Goal: Communication & Community: Answer question/provide support

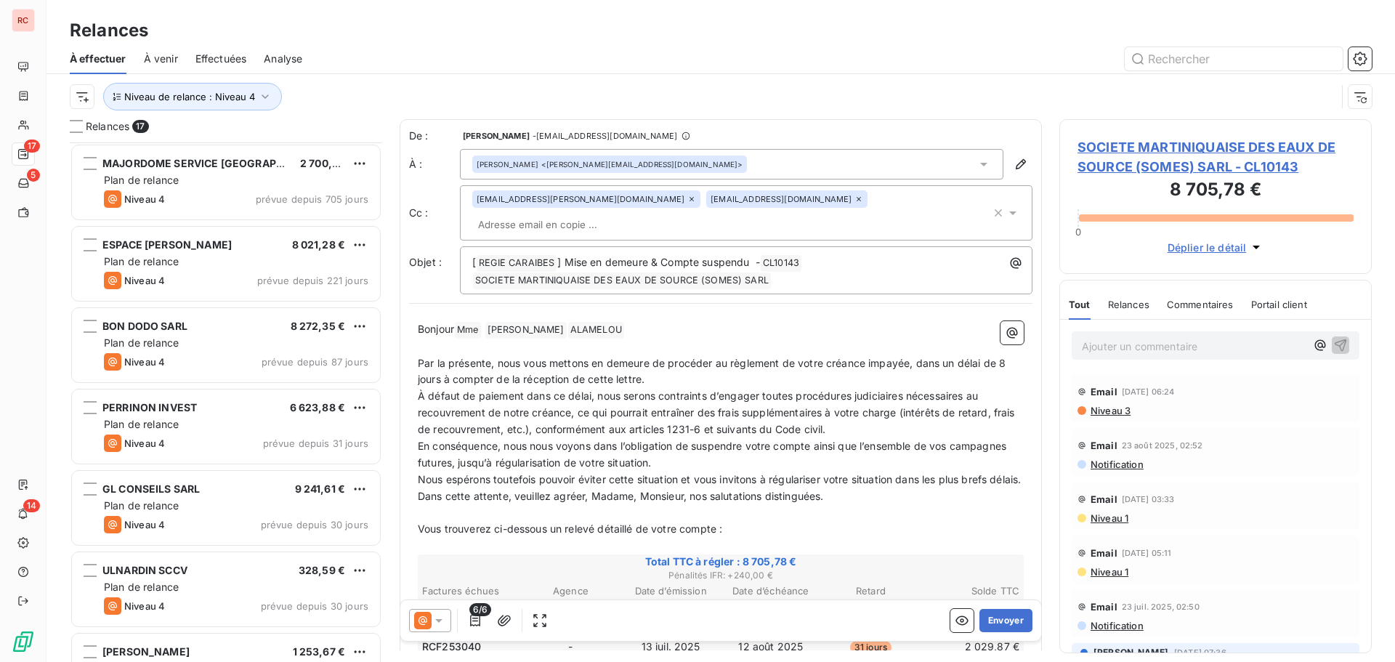
scroll to position [509, 302]
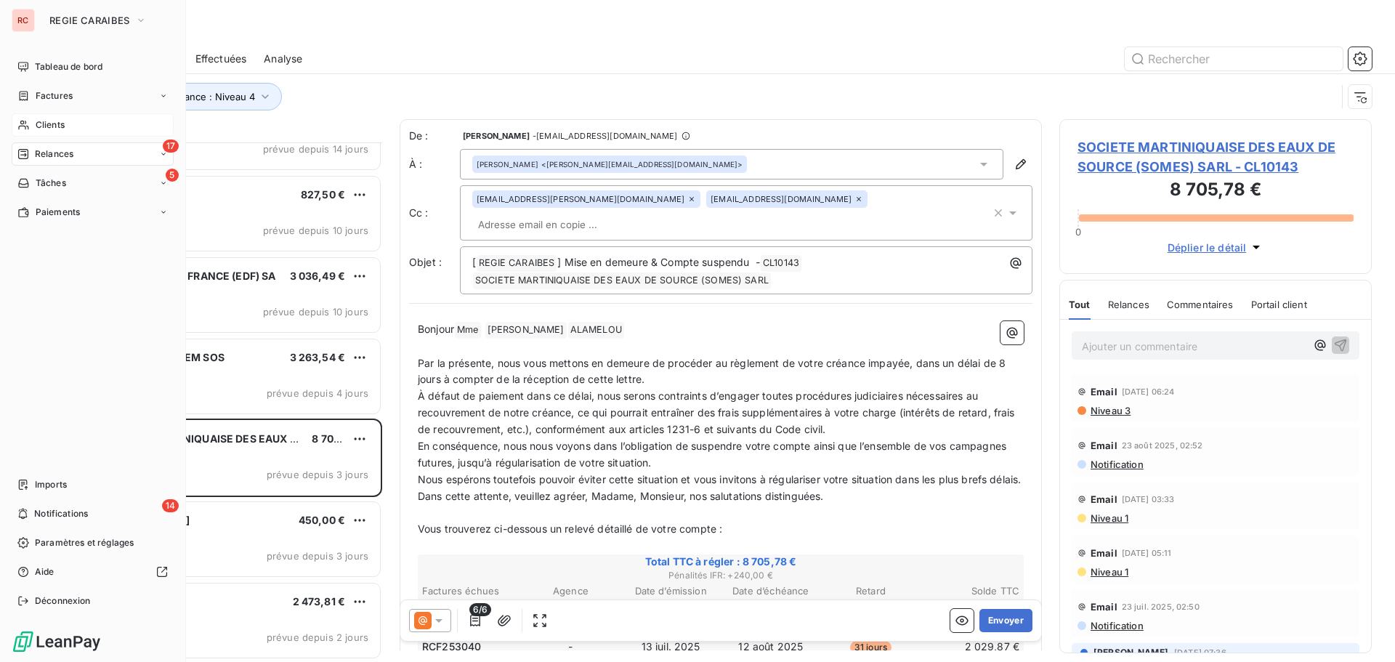
click at [64, 129] on span "Clients" at bounding box center [50, 124] width 29 height 13
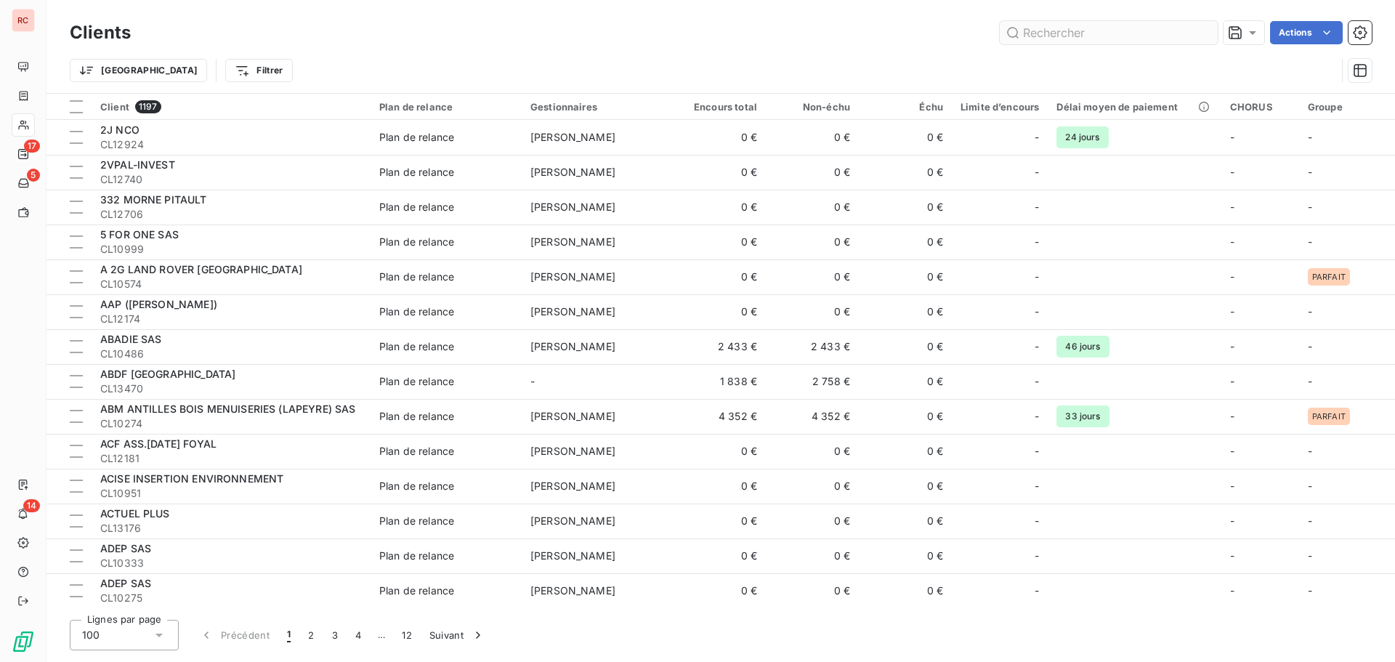
click at [1066, 31] on input "text" at bounding box center [1109, 32] width 218 height 23
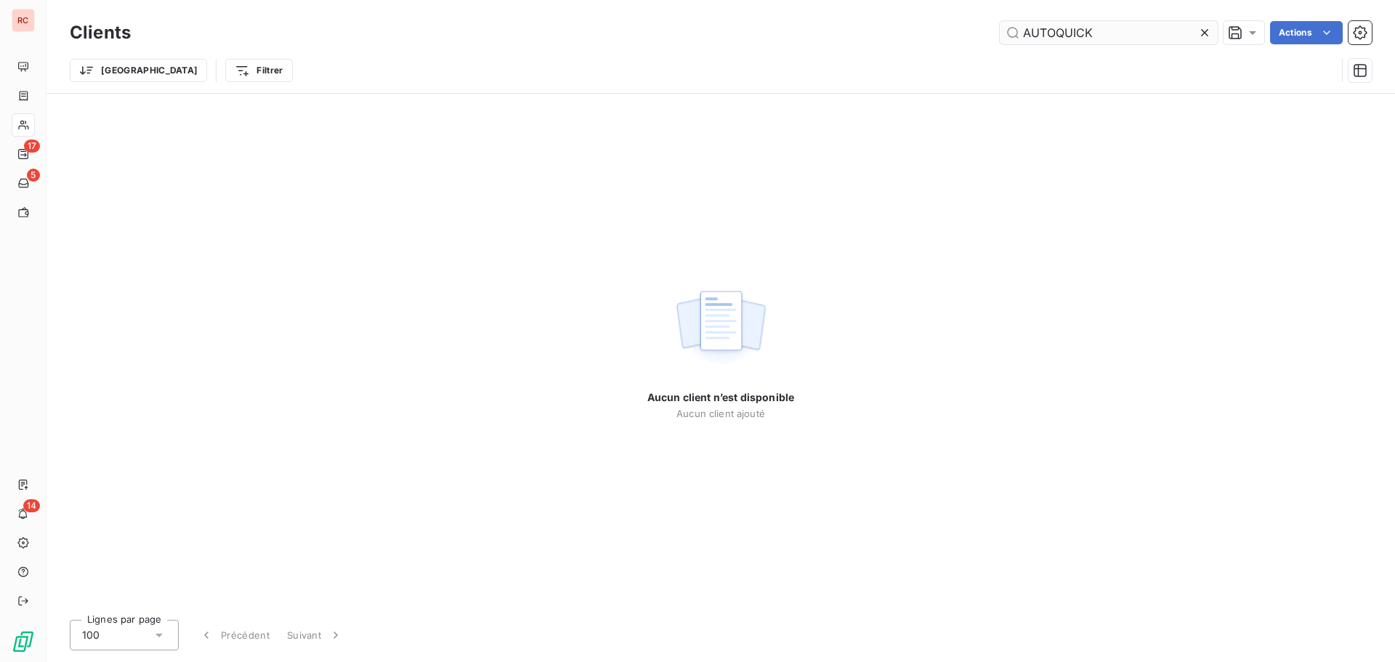
click at [1022, 38] on input "AUTOQUICK" at bounding box center [1109, 32] width 218 height 23
click at [1158, 30] on input "AUTOQUICK" at bounding box center [1109, 32] width 218 height 23
click at [1131, 29] on input "AUTOQUICK" at bounding box center [1109, 32] width 218 height 23
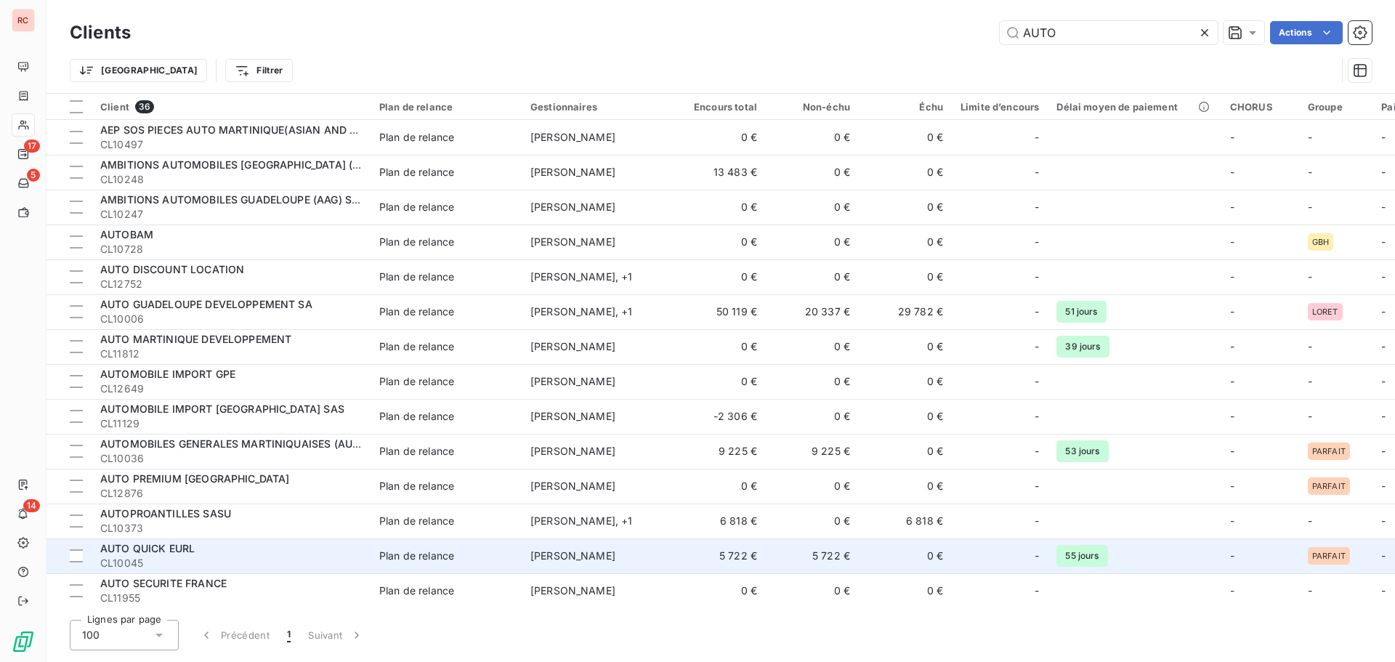
type input "AUTO"
click at [169, 558] on span "CL10045" at bounding box center [231, 563] width 262 height 15
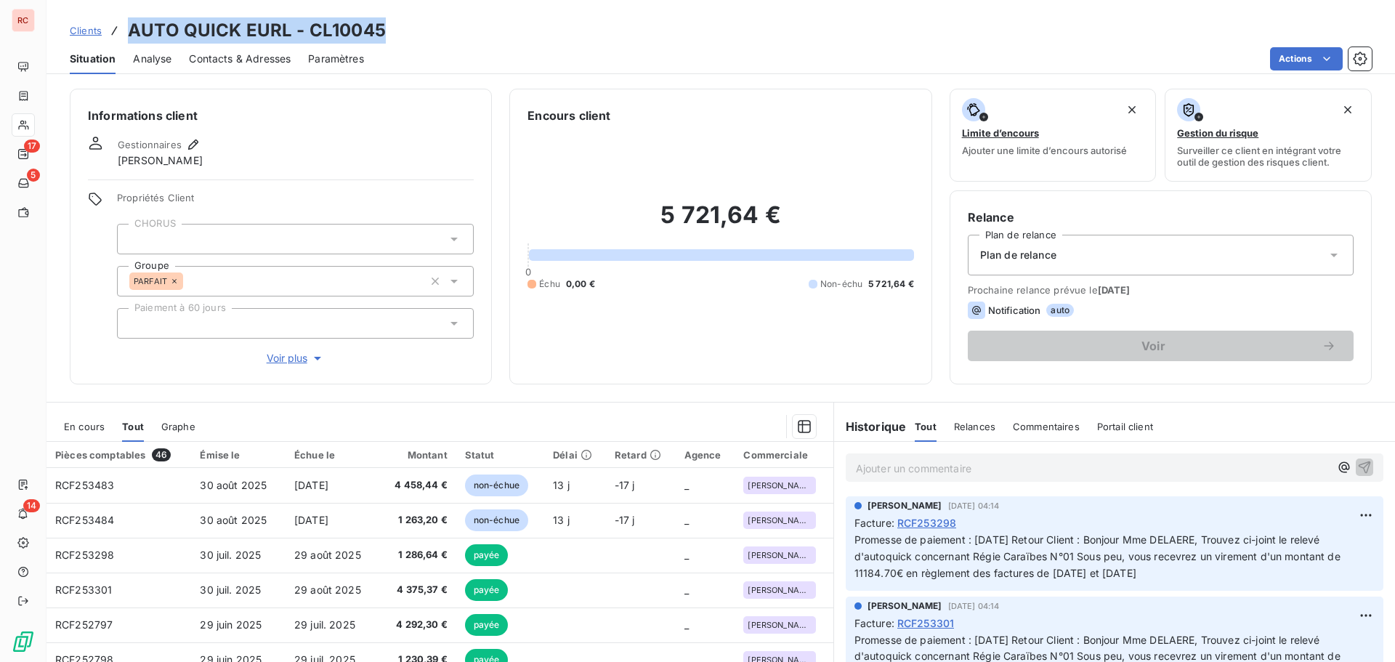
drag, startPoint x: 388, startPoint y: 30, endPoint x: 129, endPoint y: 31, distance: 259.4
click at [129, 31] on div "Clients AUTO QUICK EURL - CL10045" at bounding box center [721, 30] width 1349 height 26
copy h3 "AUTO QUICK EURL - CL10045"
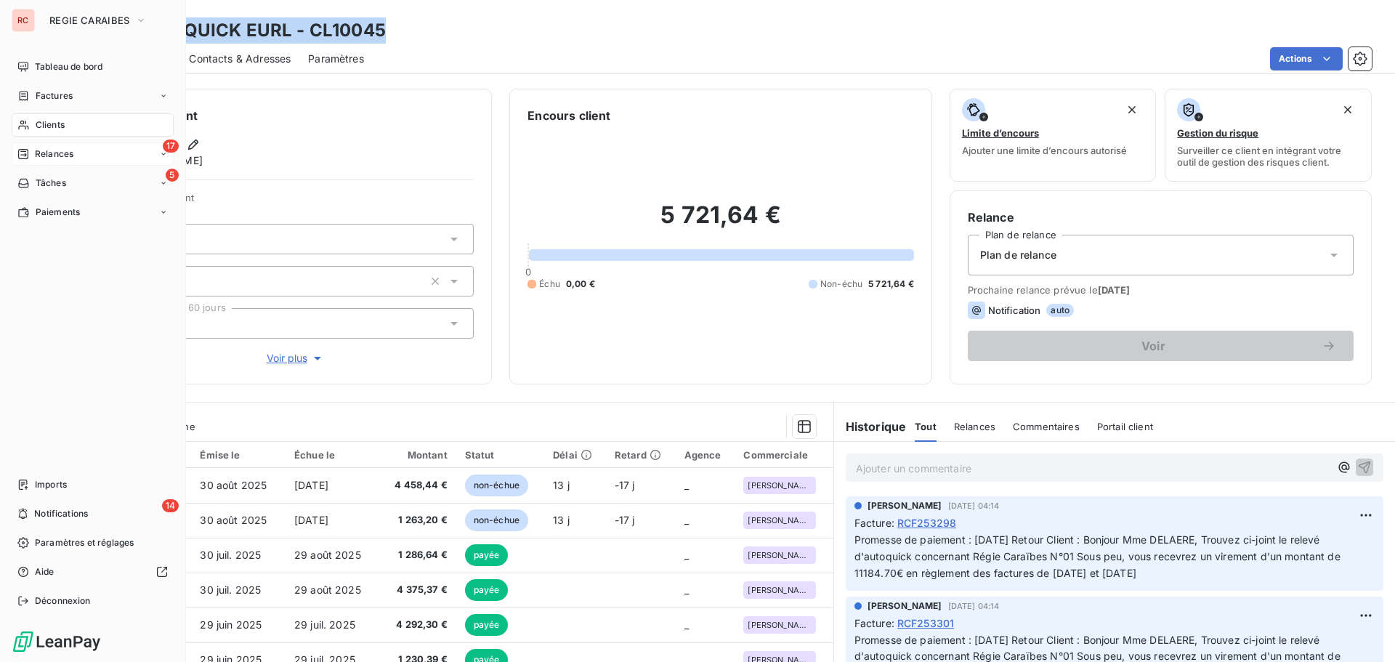
drag, startPoint x: 35, startPoint y: 150, endPoint x: 36, endPoint y: 158, distance: 8.1
click at [36, 150] on span "Relances" at bounding box center [54, 154] width 39 height 13
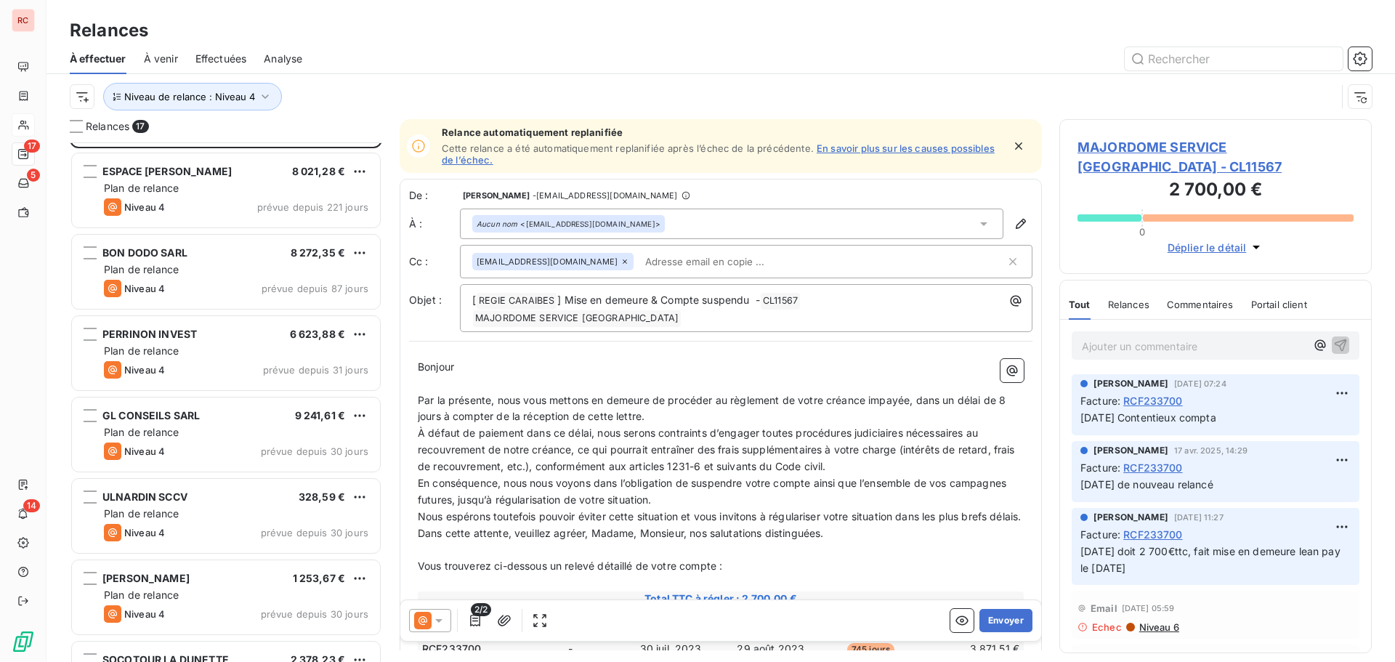
scroll to position [146, 0]
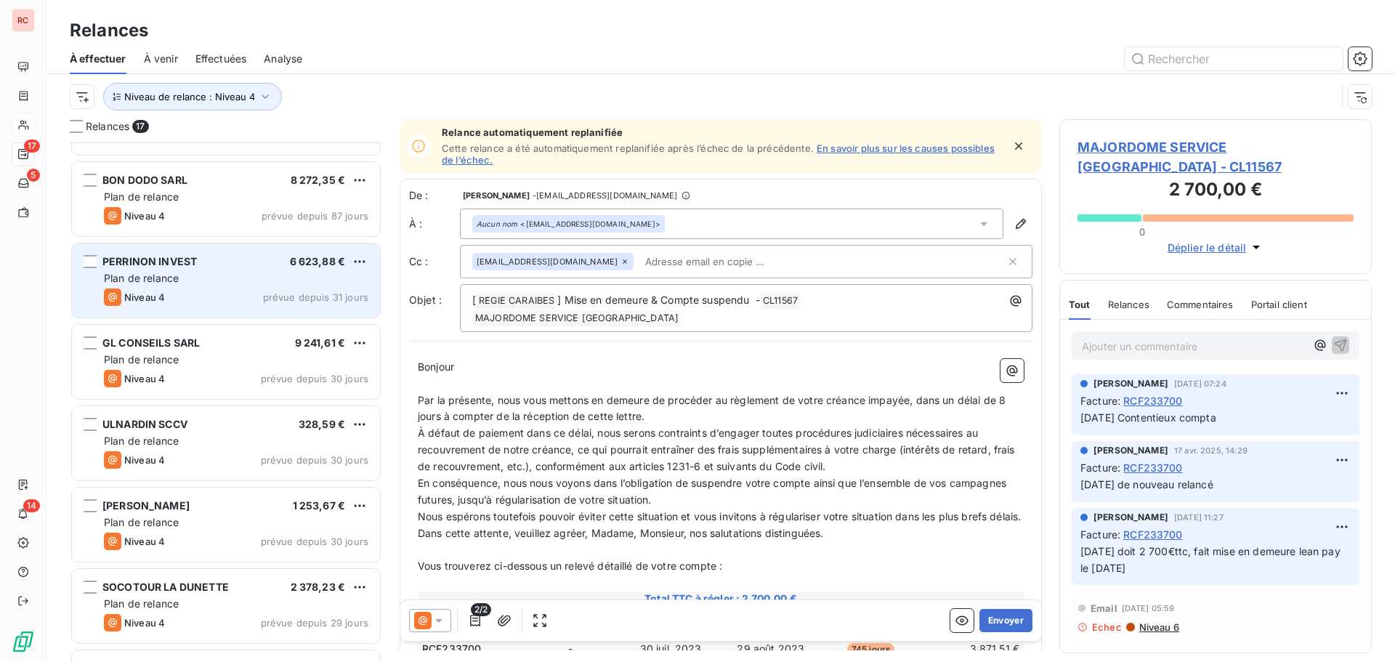
click at [232, 280] on div "Plan de relance" at bounding box center [236, 278] width 264 height 15
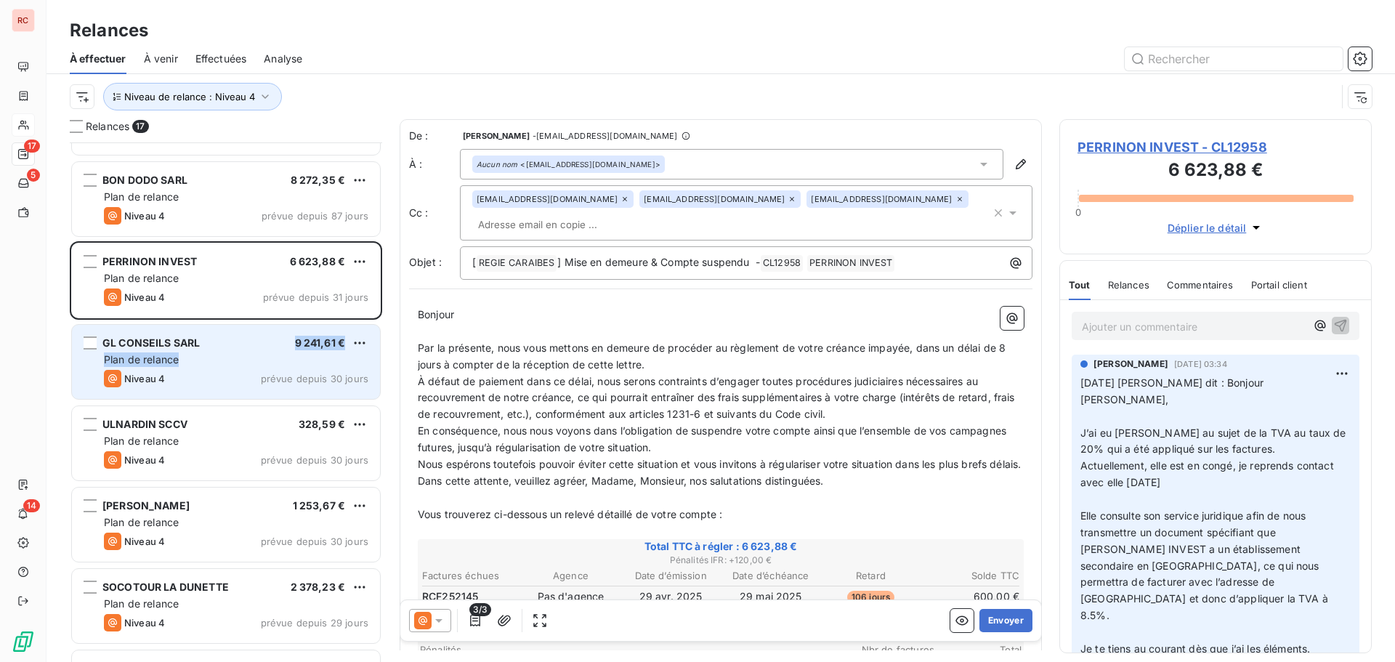
drag, startPoint x: 231, startPoint y: 352, endPoint x: 231, endPoint y: 360, distance: 8.0
click at [231, 352] on div "GL CONSEILS SARL 9 241,61 € Plan de relance Niveau 4 prévue depuis 30 jours" at bounding box center [226, 362] width 308 height 74
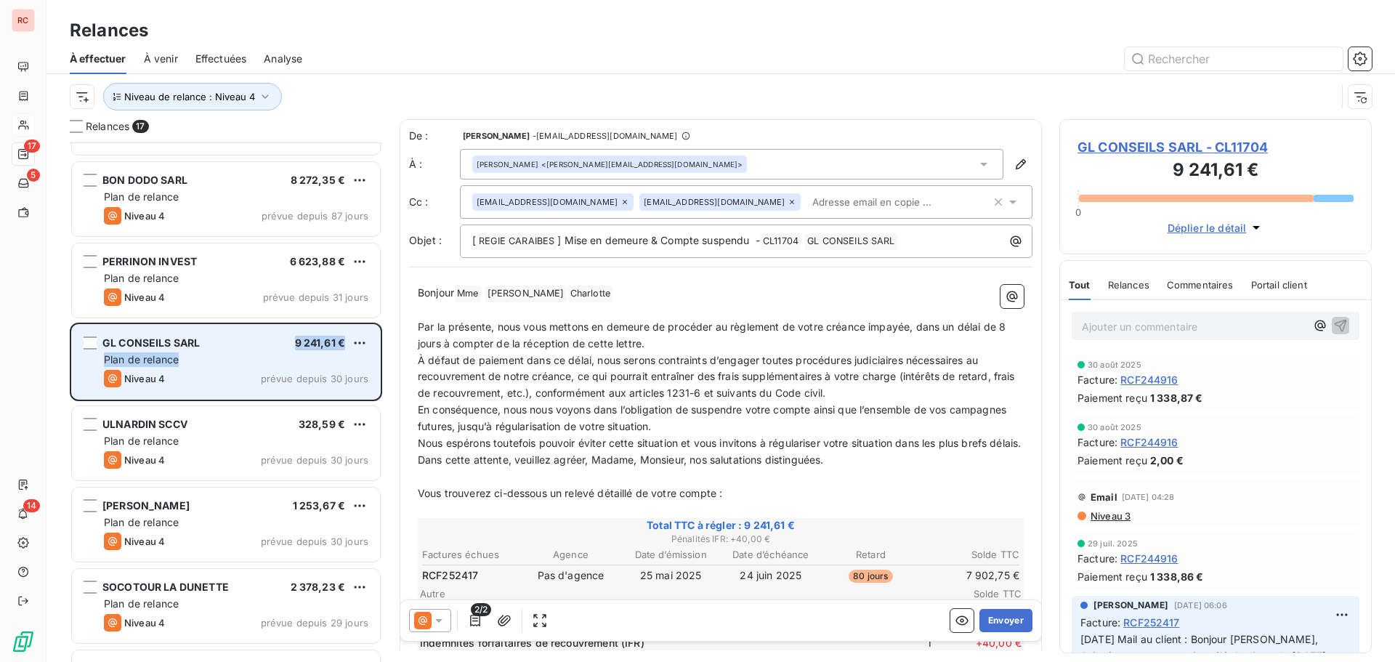
click at [251, 341] on div "GL CONSEILS SARL 9 241,61 €" at bounding box center [236, 342] width 264 height 13
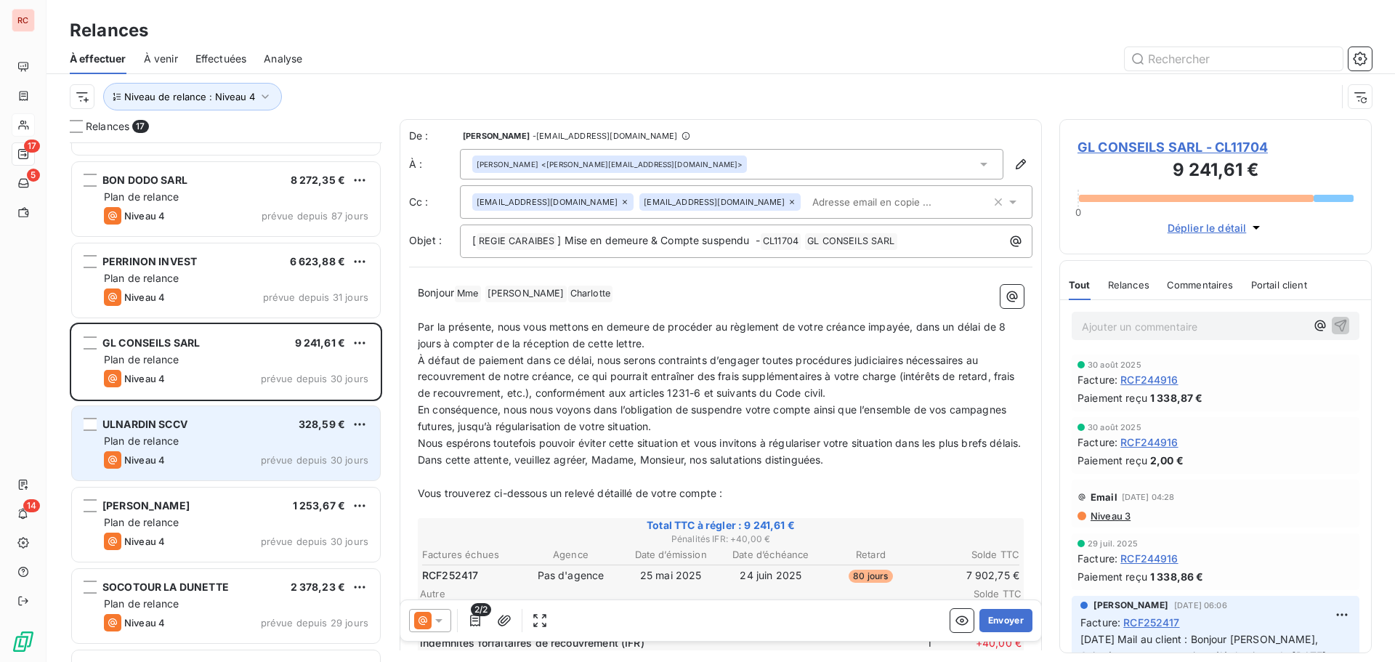
click at [266, 429] on div "ULNARDIN SCCV 328,59 €" at bounding box center [236, 424] width 264 height 13
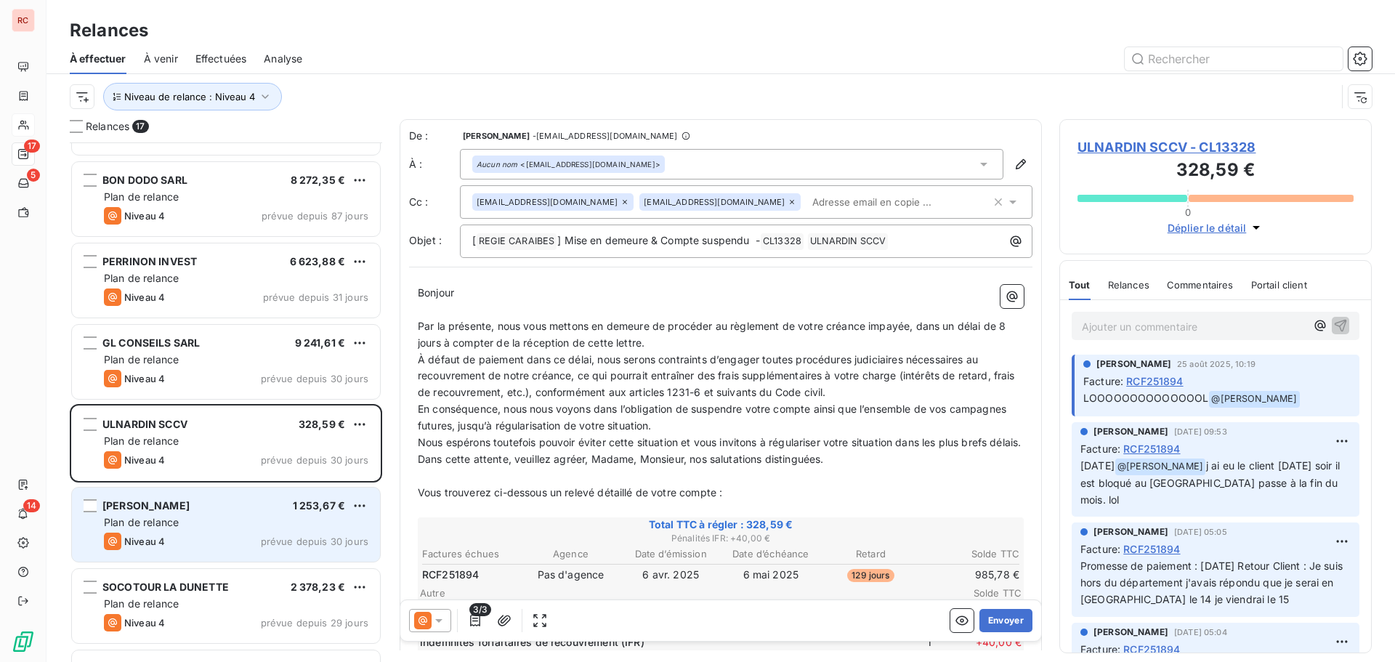
click at [266, 505] on div "[PERSON_NAME] 1 253,67 €" at bounding box center [236, 505] width 264 height 13
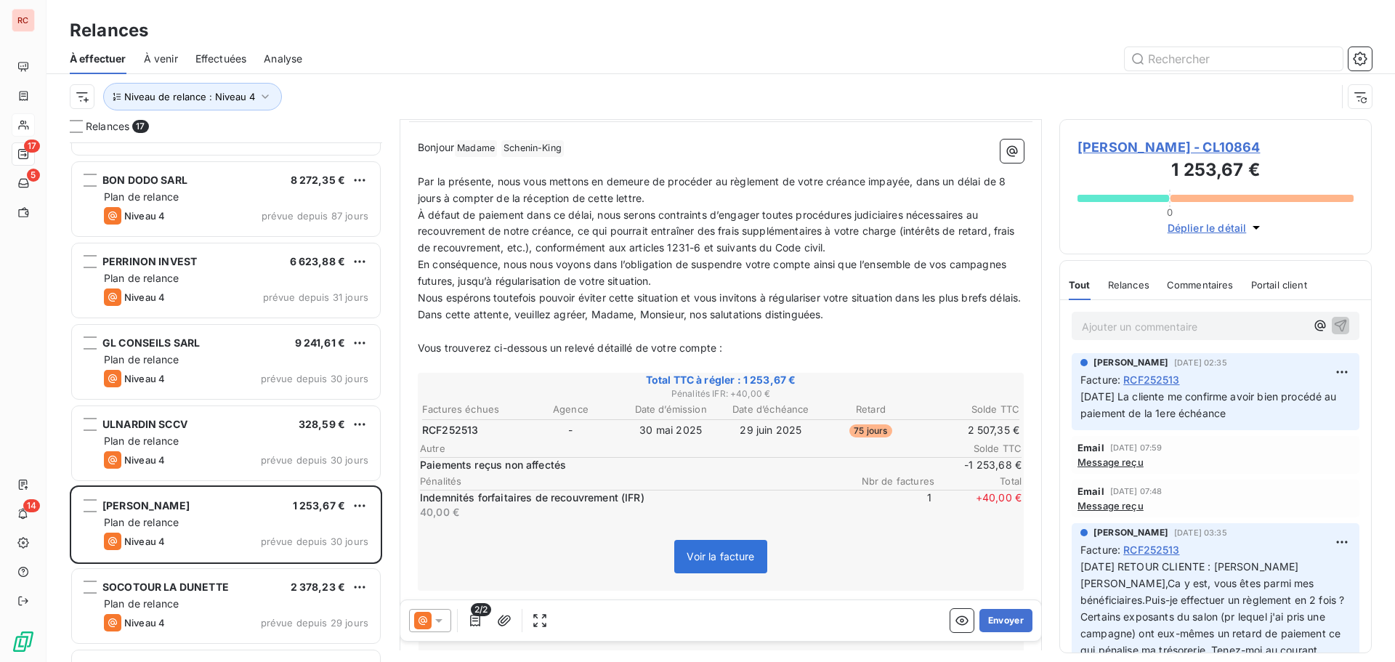
scroll to position [291, 0]
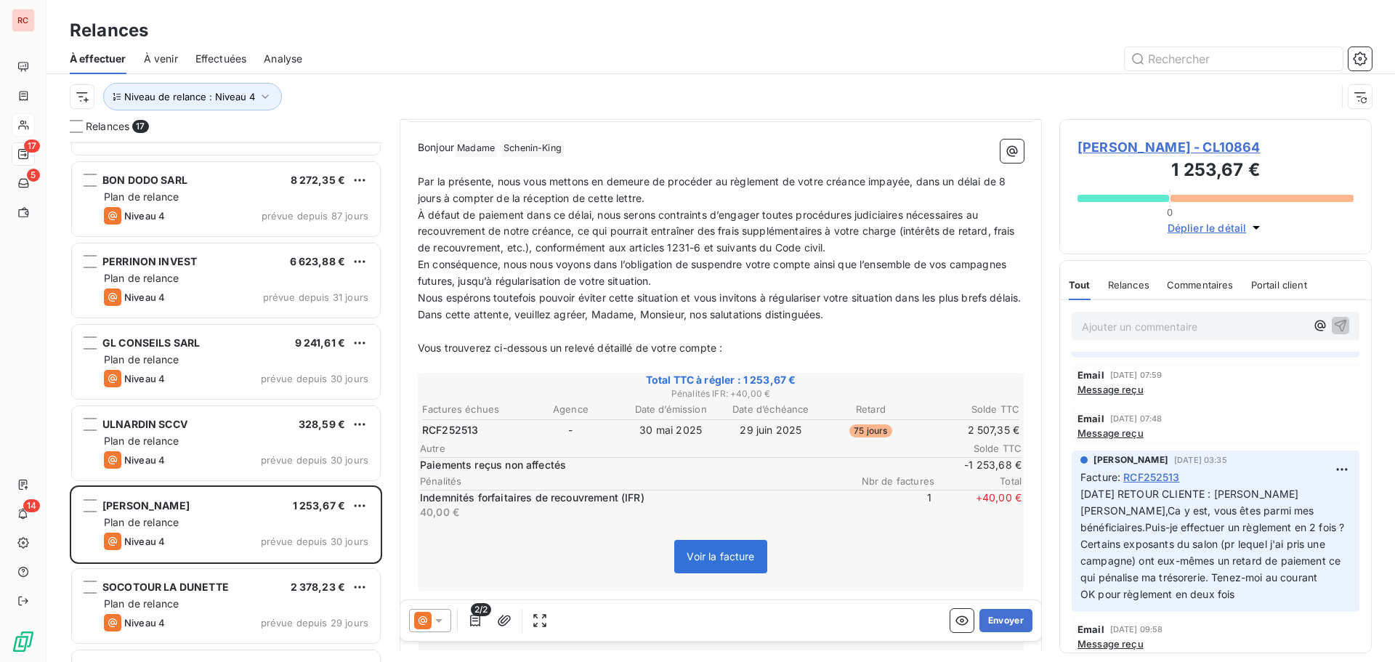
click at [1141, 144] on span "[PERSON_NAME] - CL10864" at bounding box center [1216, 147] width 276 height 20
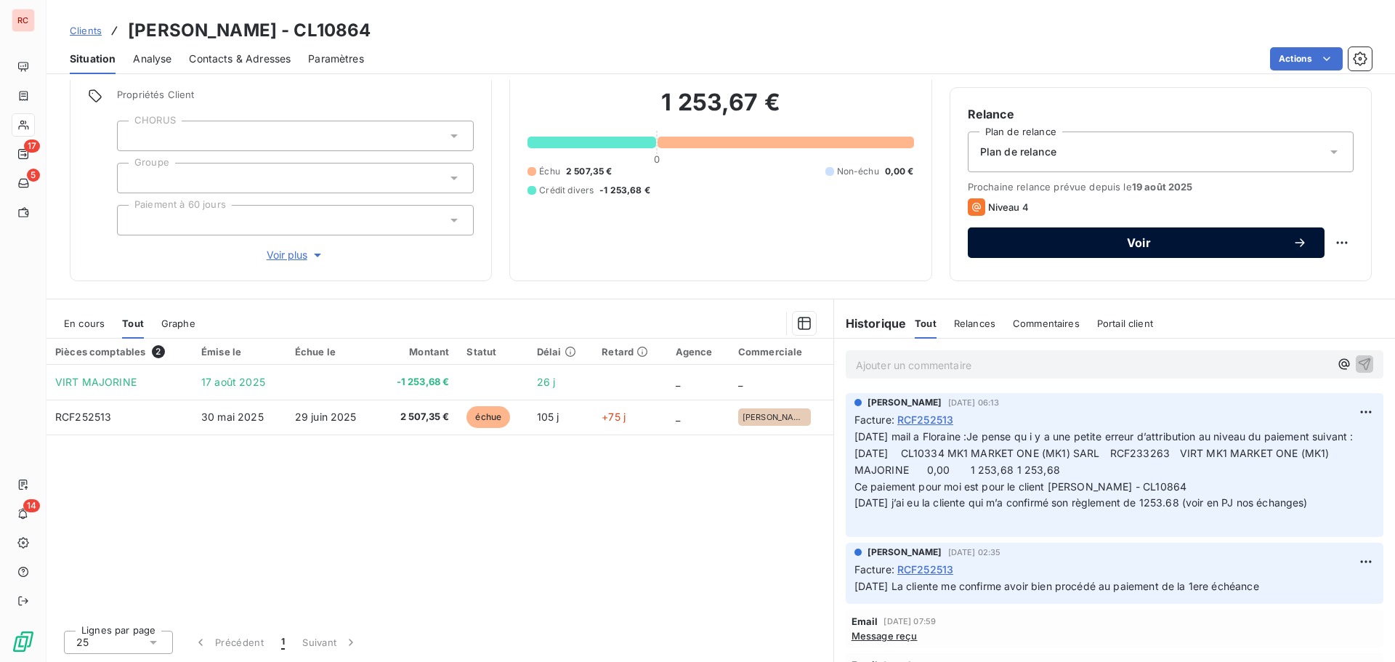
click at [1161, 248] on span "Voir" at bounding box center [1138, 243] width 307 height 12
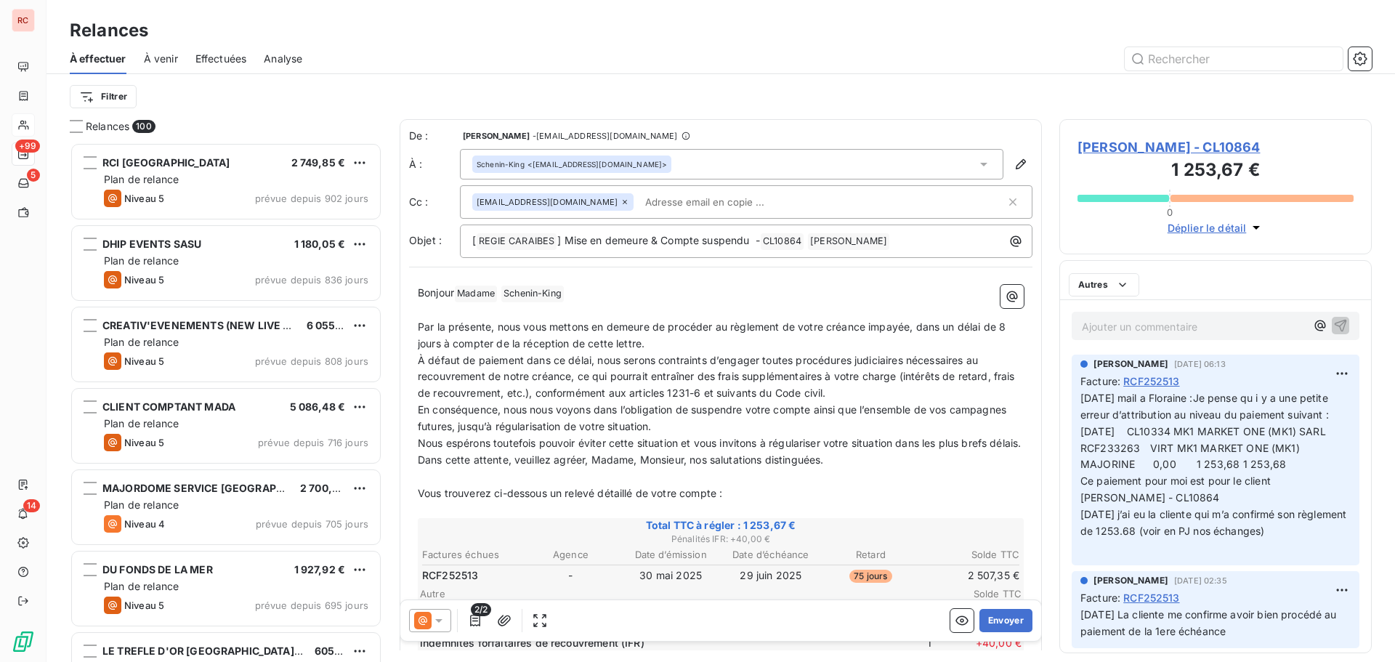
scroll to position [509, 302]
click at [446, 617] on div at bounding box center [430, 620] width 42 height 23
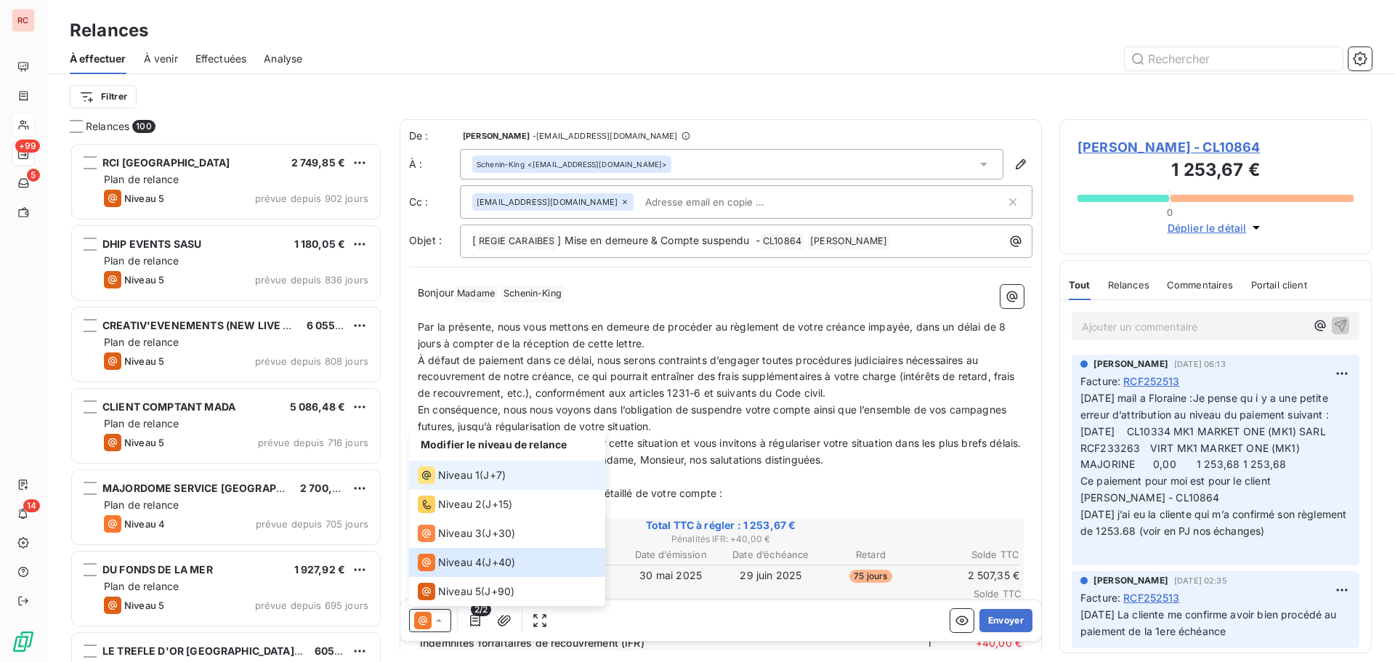
click at [476, 477] on span "Niveau 1" at bounding box center [458, 475] width 41 height 15
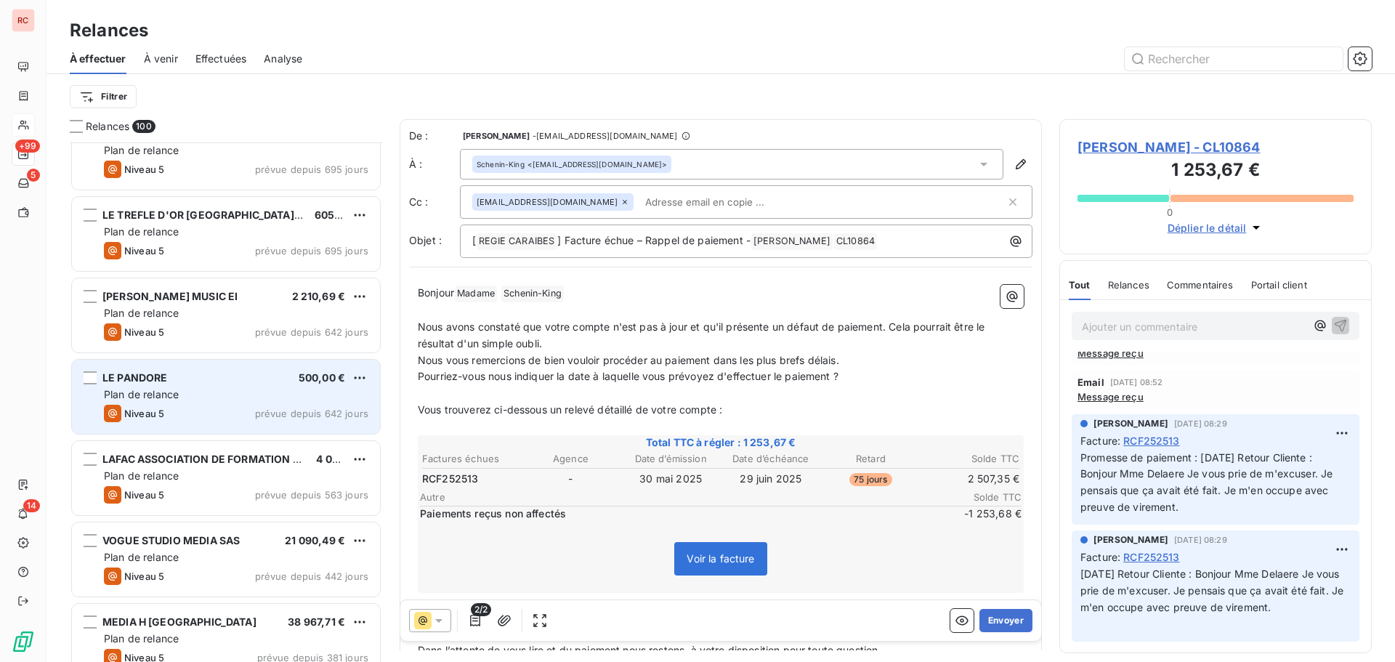
scroll to position [655, 0]
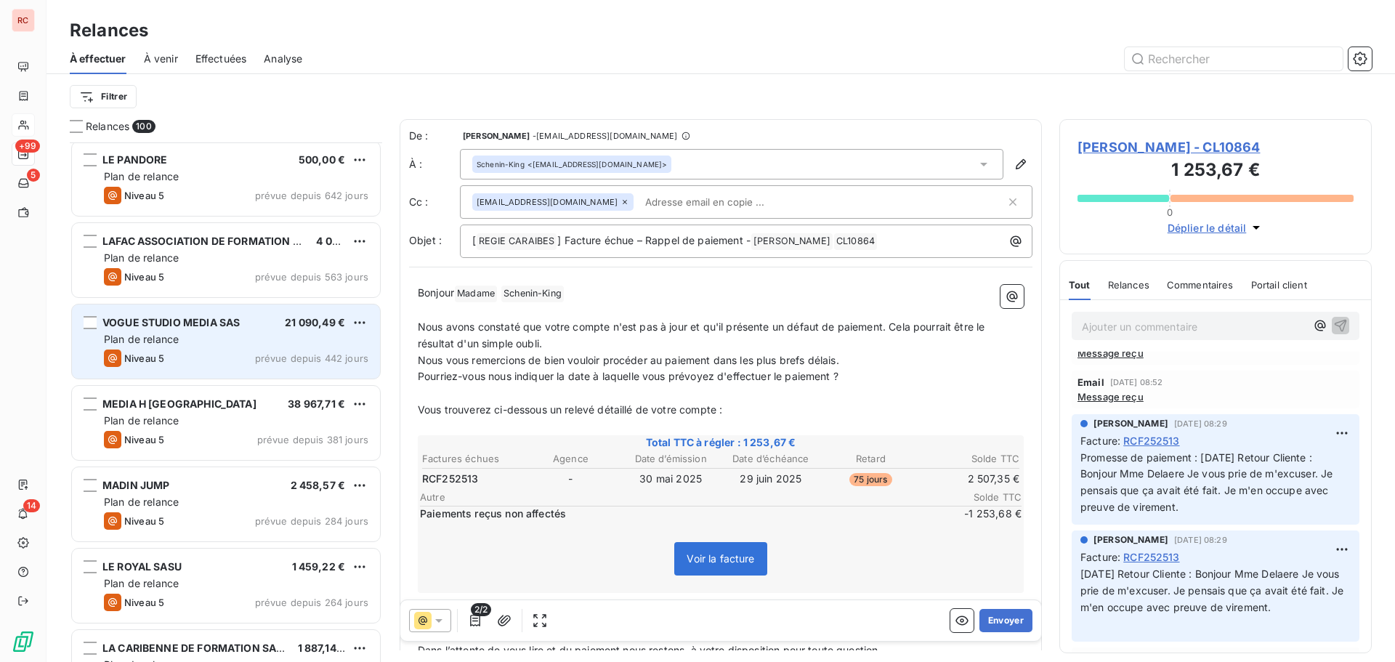
click at [248, 342] on div "Plan de relance" at bounding box center [236, 339] width 264 height 15
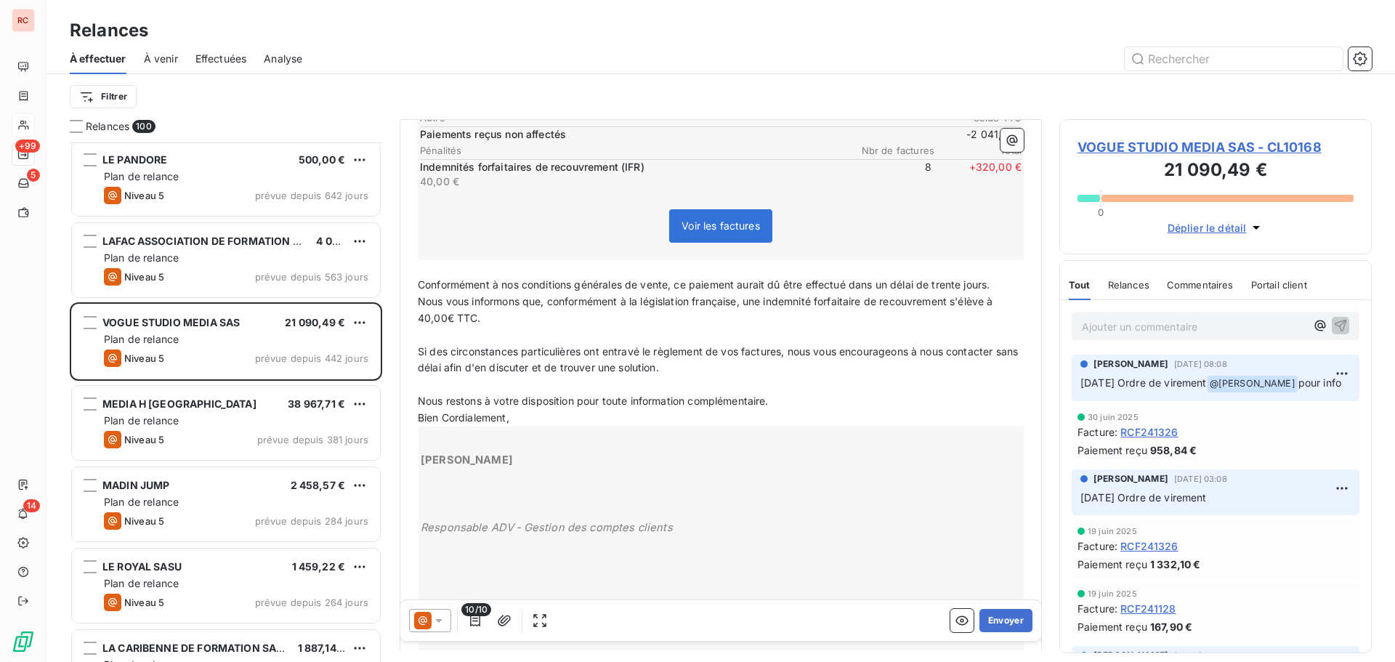
scroll to position [695, 0]
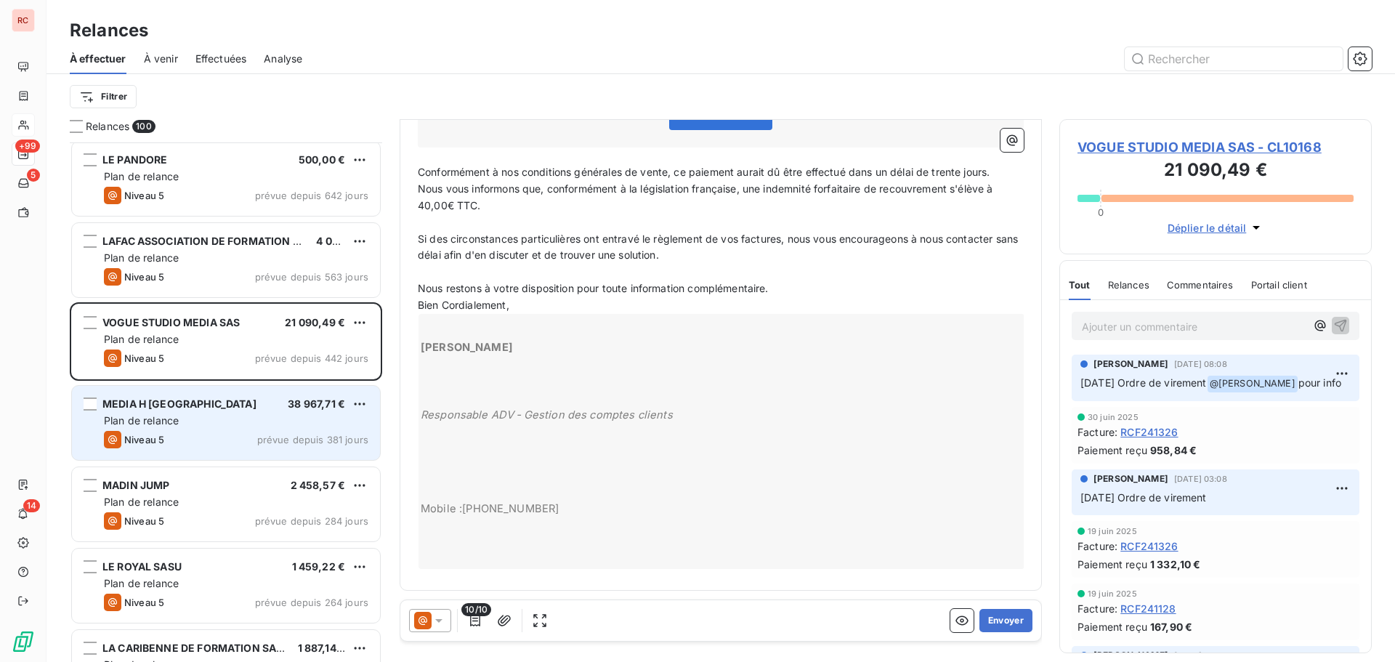
click at [280, 411] on div "MEDIA [GEOGRAPHIC_DATA] 38 967,71 € Plan de relance Niveau 5 prévue depuis 381 …" at bounding box center [226, 423] width 308 height 74
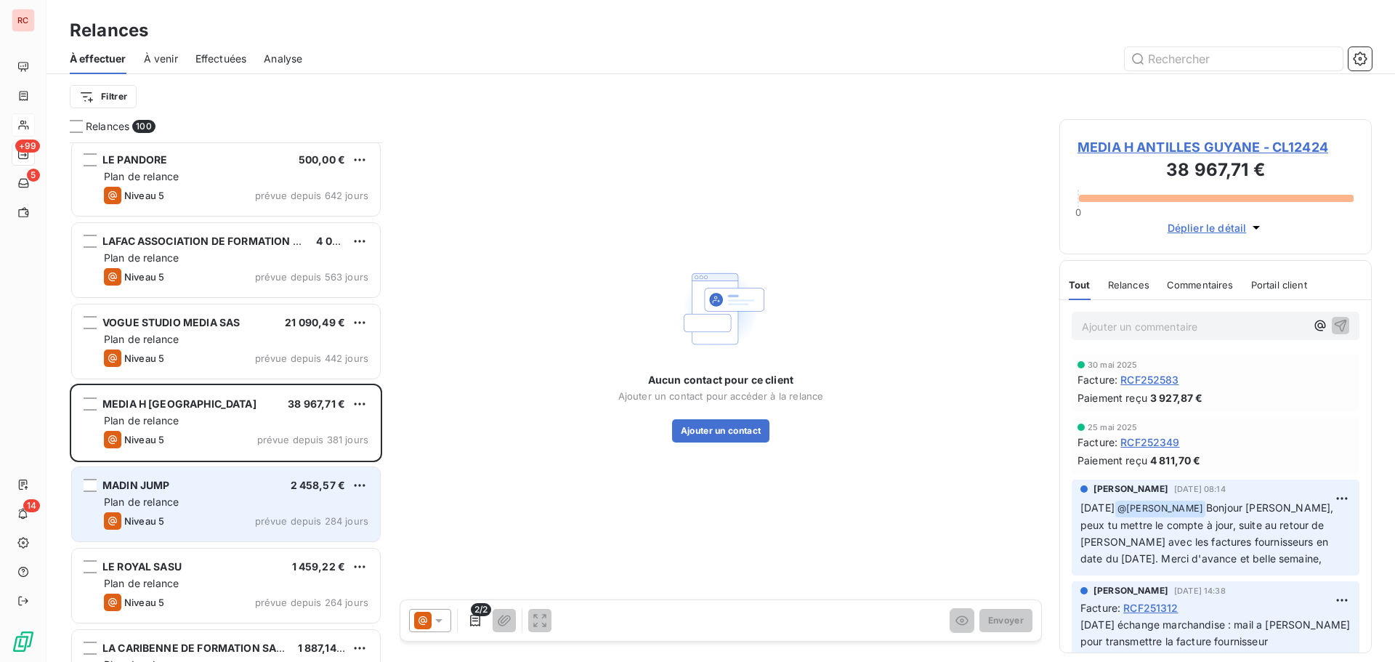
click at [219, 494] on div "MADIN JUMP 2 458,57 € Plan de relance Niveau 5 prévue depuis 284 jours" at bounding box center [226, 504] width 308 height 74
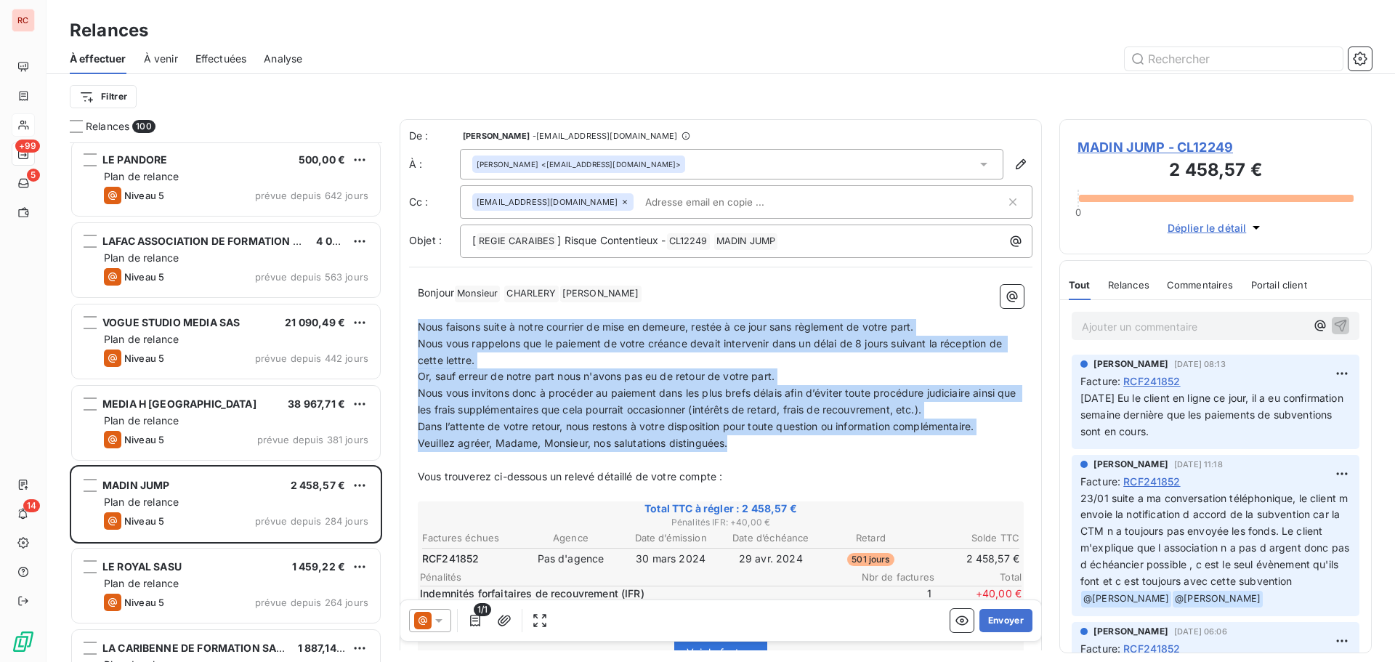
drag, startPoint x: 738, startPoint y: 445, endPoint x: 411, endPoint y: 323, distance: 349.0
click at [102, 102] on html "RC +99 5 14 Relances À effectuer À venir Effectuées Analyse Filtrer Relances 10…" at bounding box center [697, 331] width 1395 height 662
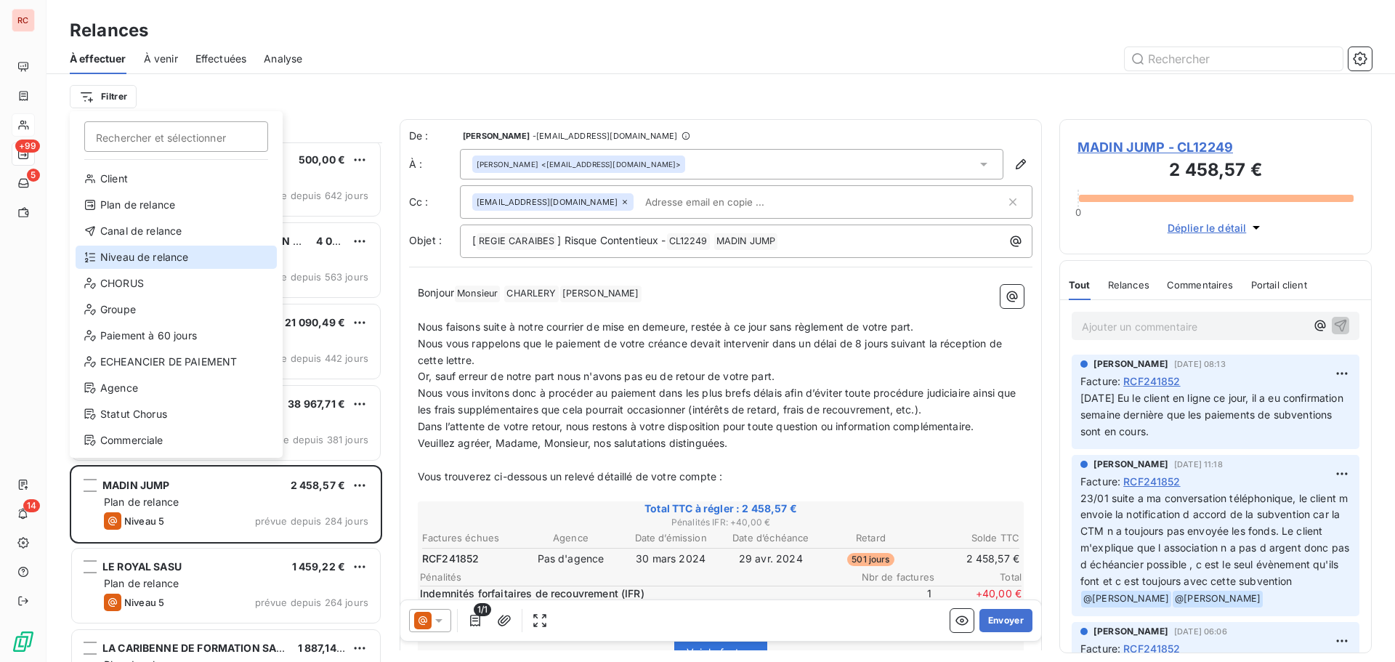
click at [130, 259] on div "Niveau de relance" at bounding box center [176, 257] width 201 height 23
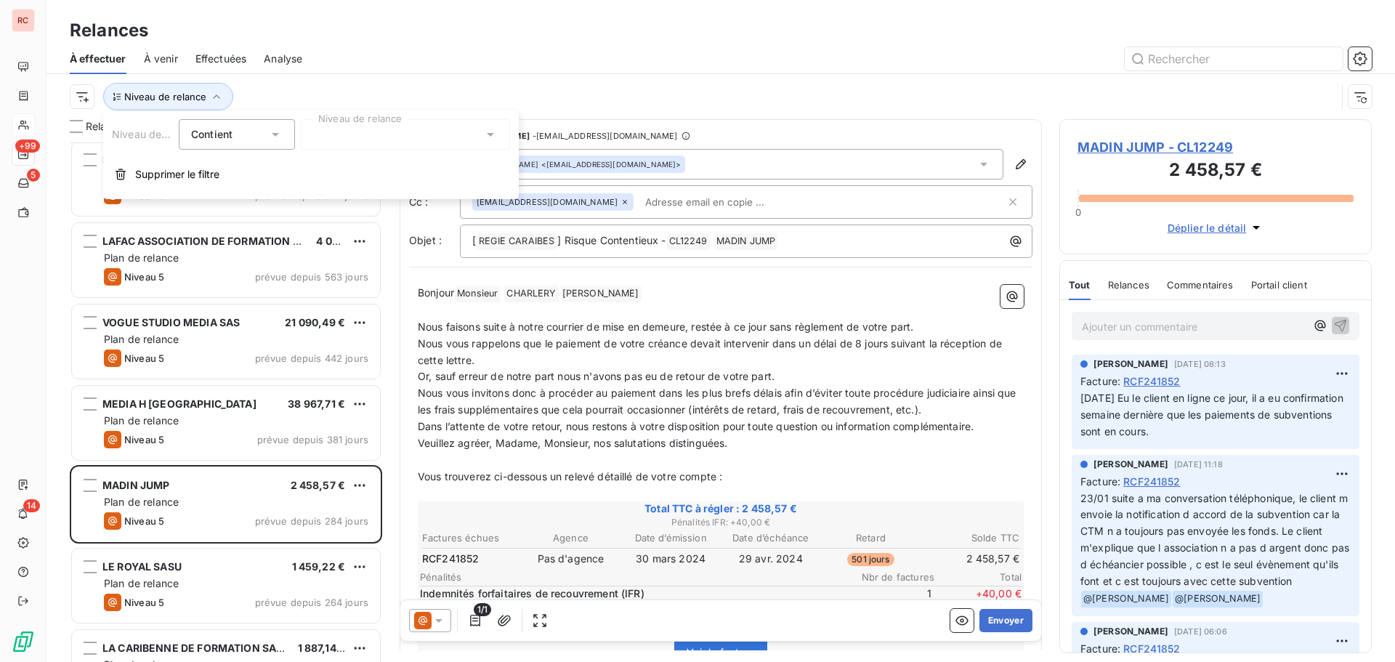
click at [474, 128] on div at bounding box center [405, 134] width 209 height 31
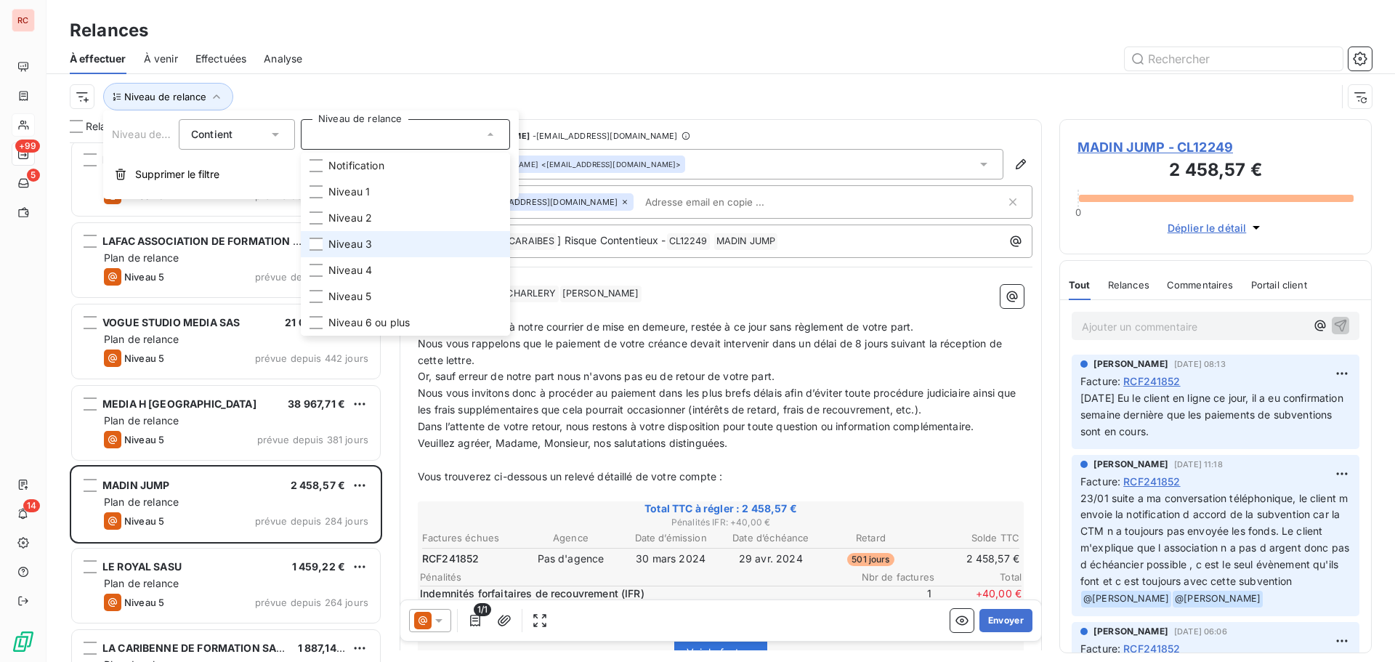
click at [338, 244] on span "Niveau 3" at bounding box center [350, 244] width 44 height 15
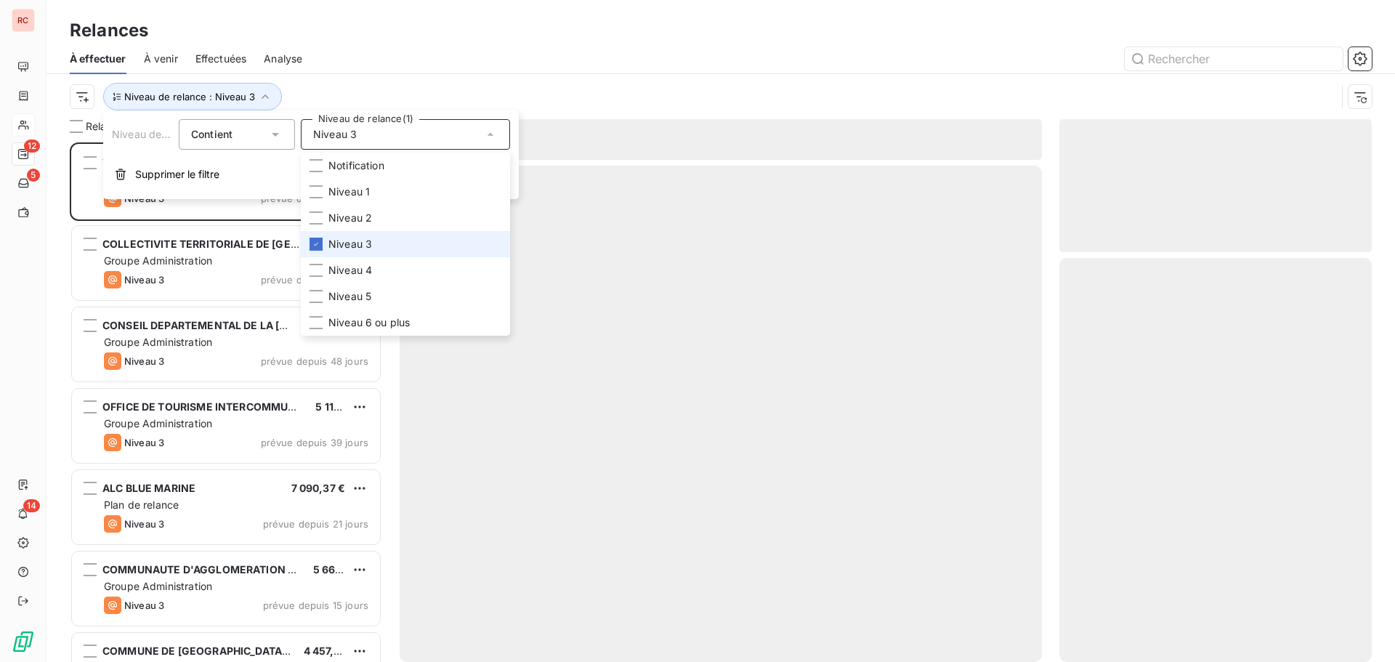
scroll to position [509, 302]
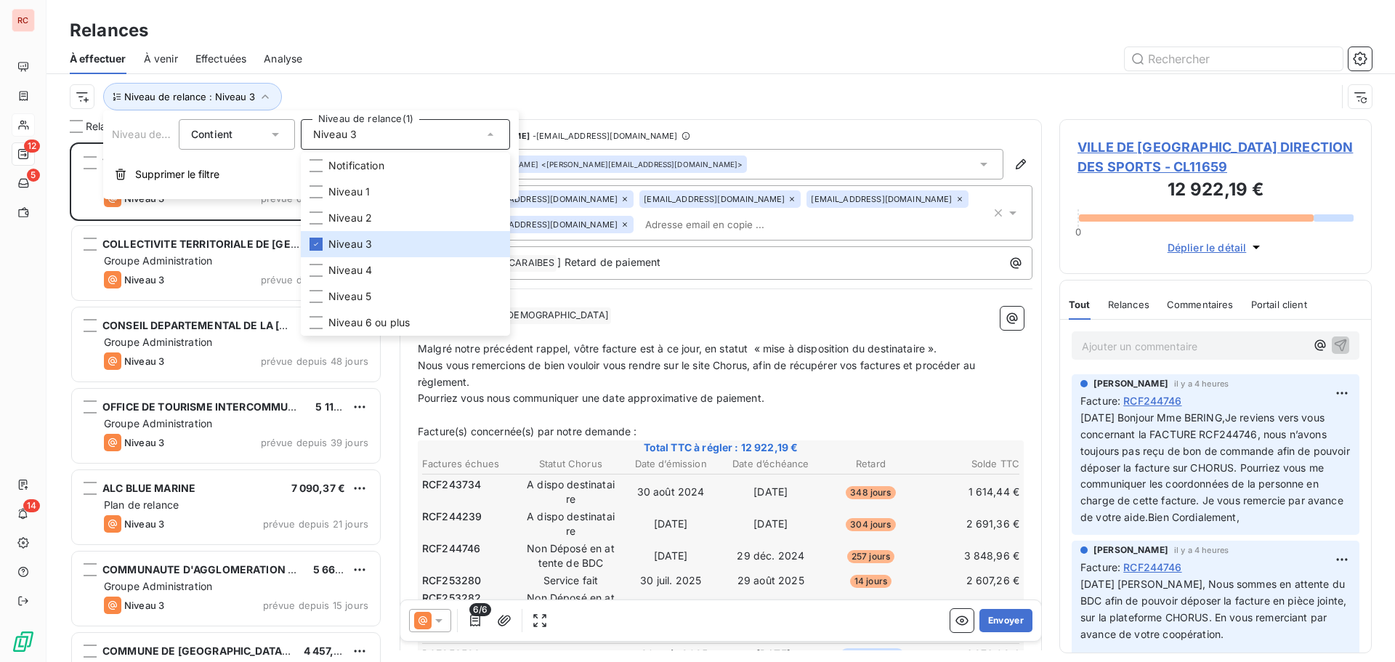
click at [515, 52] on div at bounding box center [846, 58] width 1052 height 23
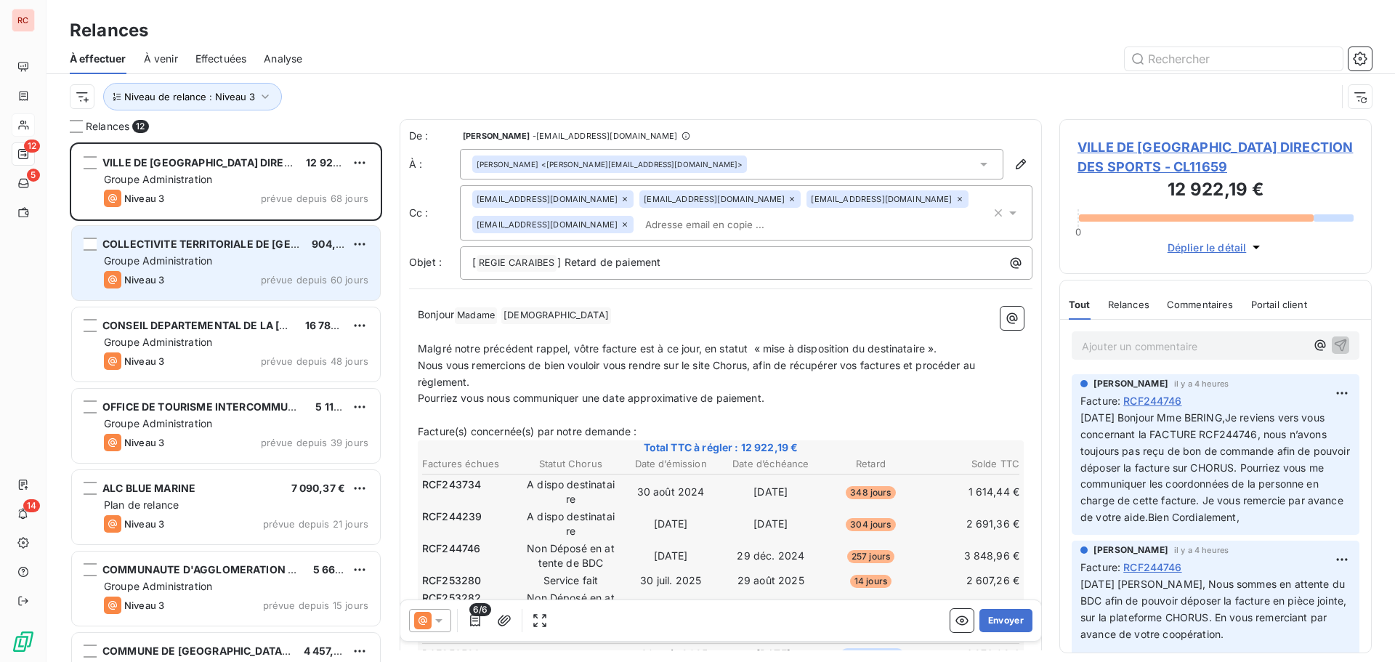
click at [233, 276] on div "Niveau 3 prévue depuis 60 jours" at bounding box center [236, 279] width 264 height 17
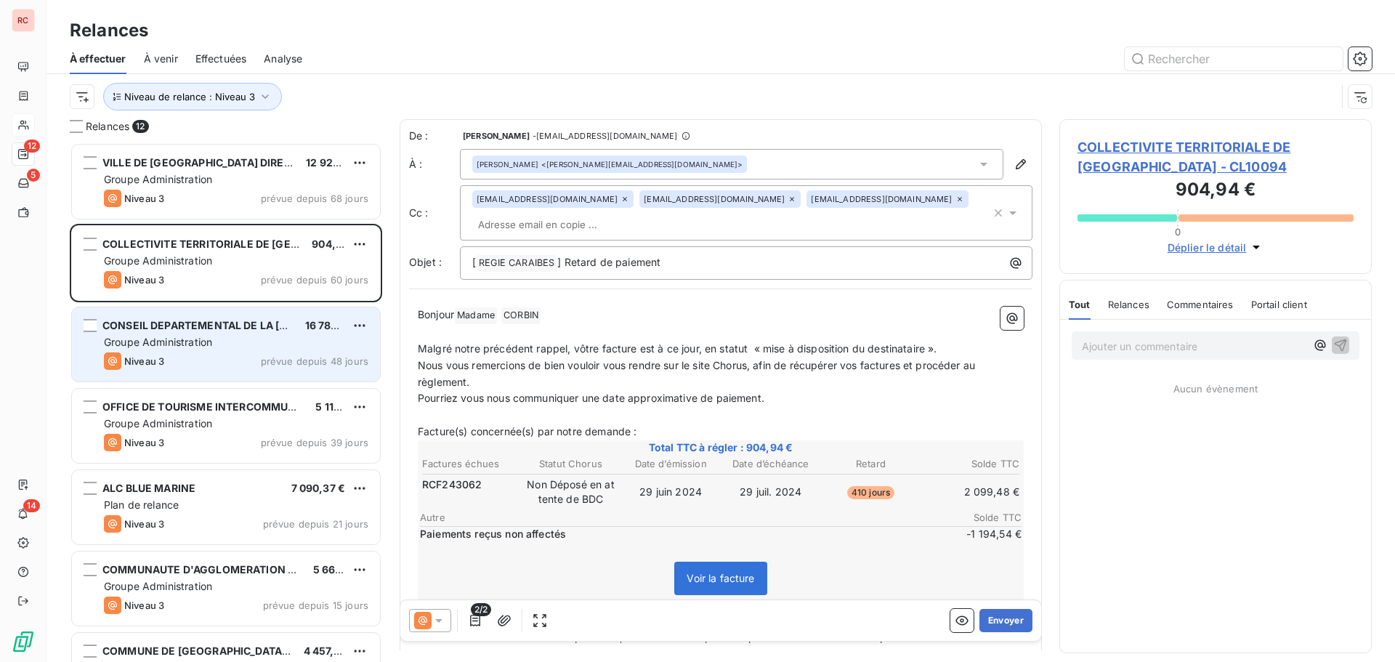
click at [211, 356] on div "Niveau 3 prévue depuis 48 jours" at bounding box center [236, 360] width 264 height 17
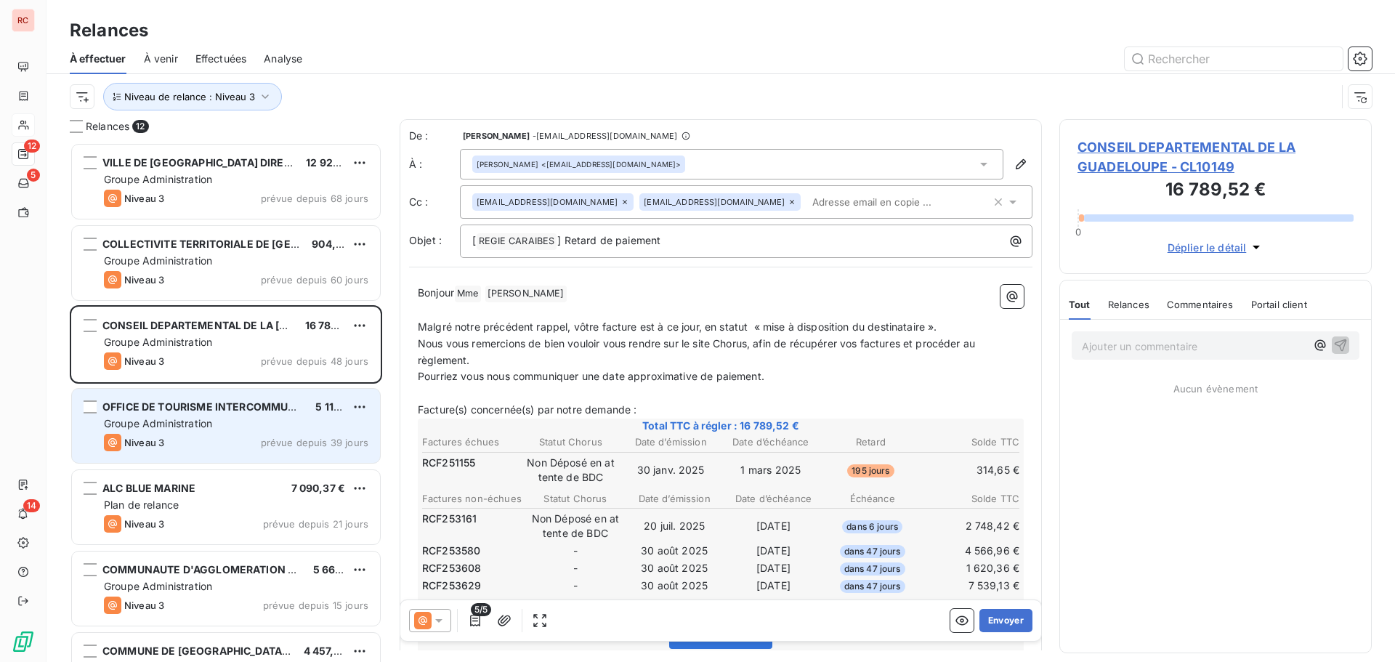
click at [201, 427] on span "Groupe Administration" at bounding box center [158, 423] width 108 height 12
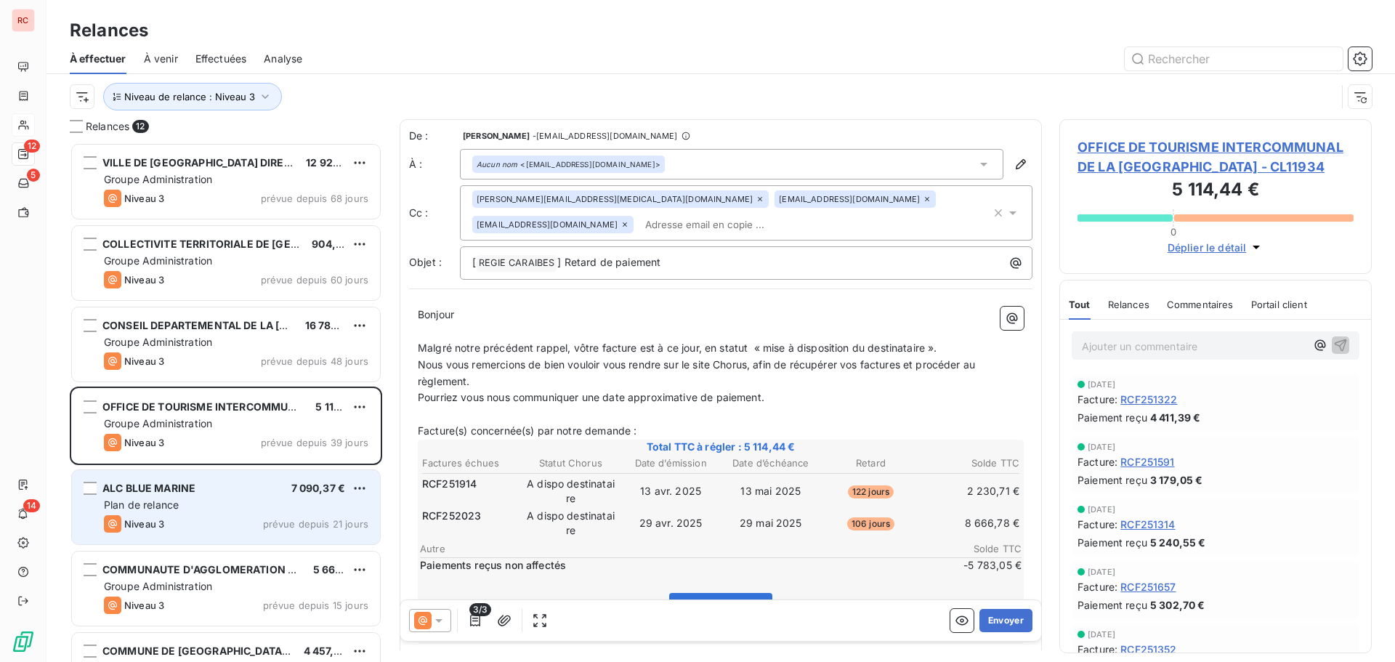
click at [196, 500] on div "Plan de relance" at bounding box center [236, 505] width 264 height 15
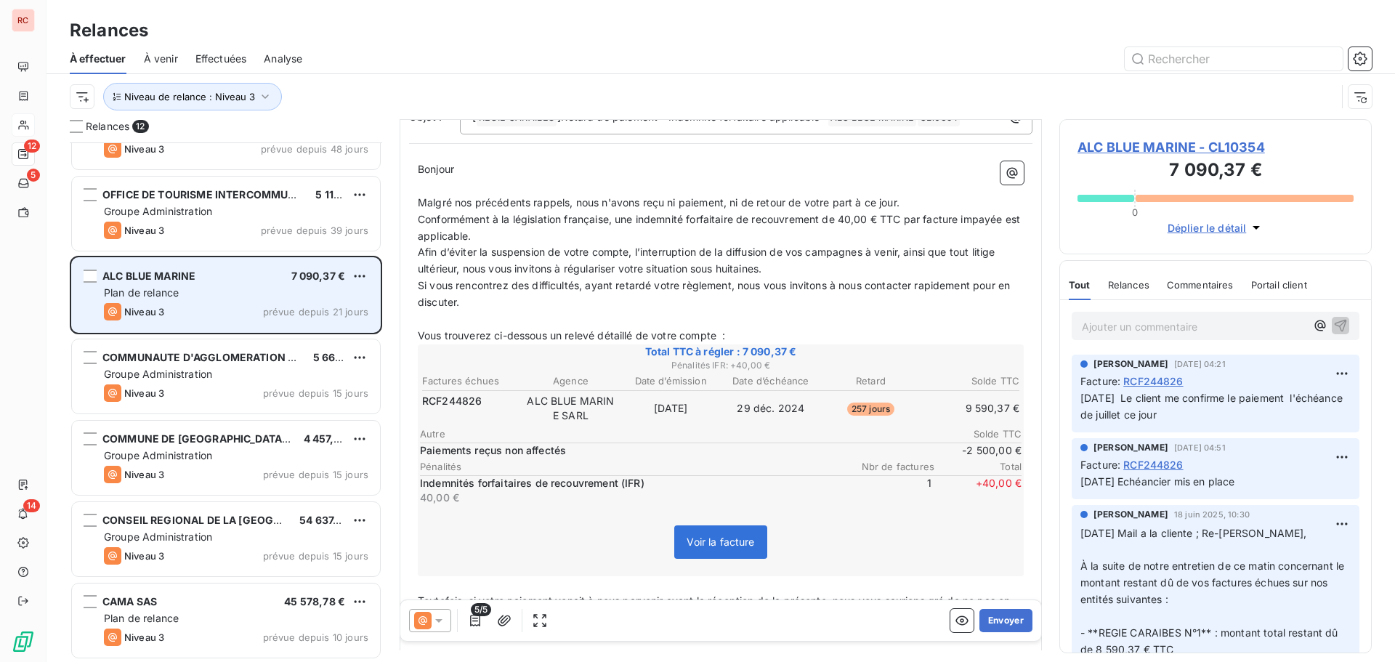
scroll to position [219, 0]
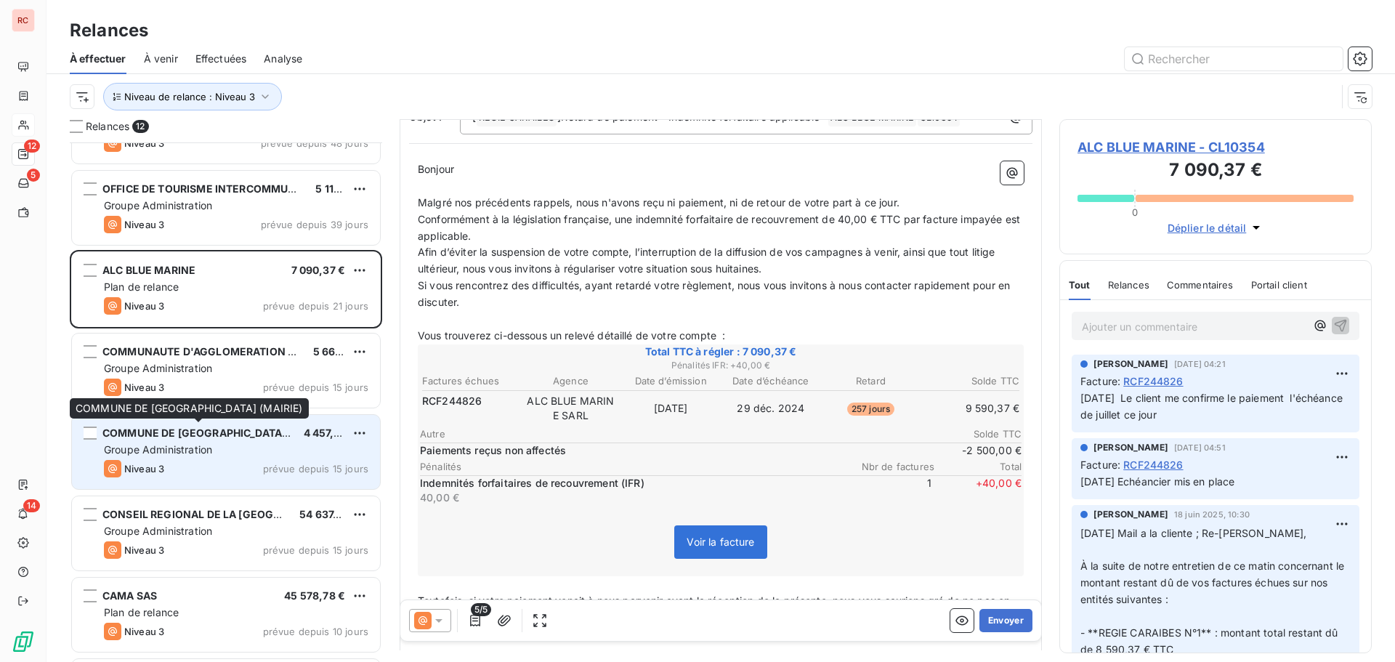
click at [222, 440] on div "COMMUNE DE [GEOGRAPHIC_DATA] (MAIRIE)" at bounding box center [197, 433] width 190 height 15
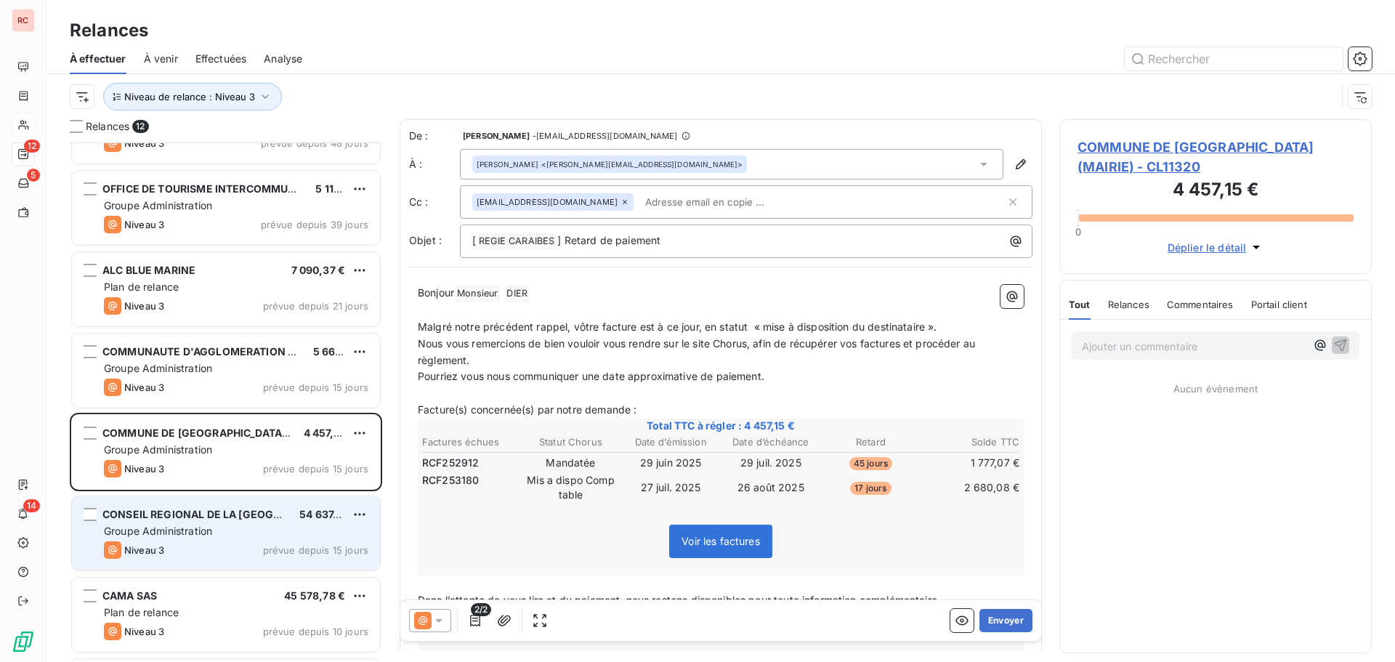
click at [217, 526] on div "CONSEIL REGIONAL DE LA GUADELOUPE 54 637,63 € Groupe Administration Niveau 3 pr…" at bounding box center [226, 533] width 308 height 74
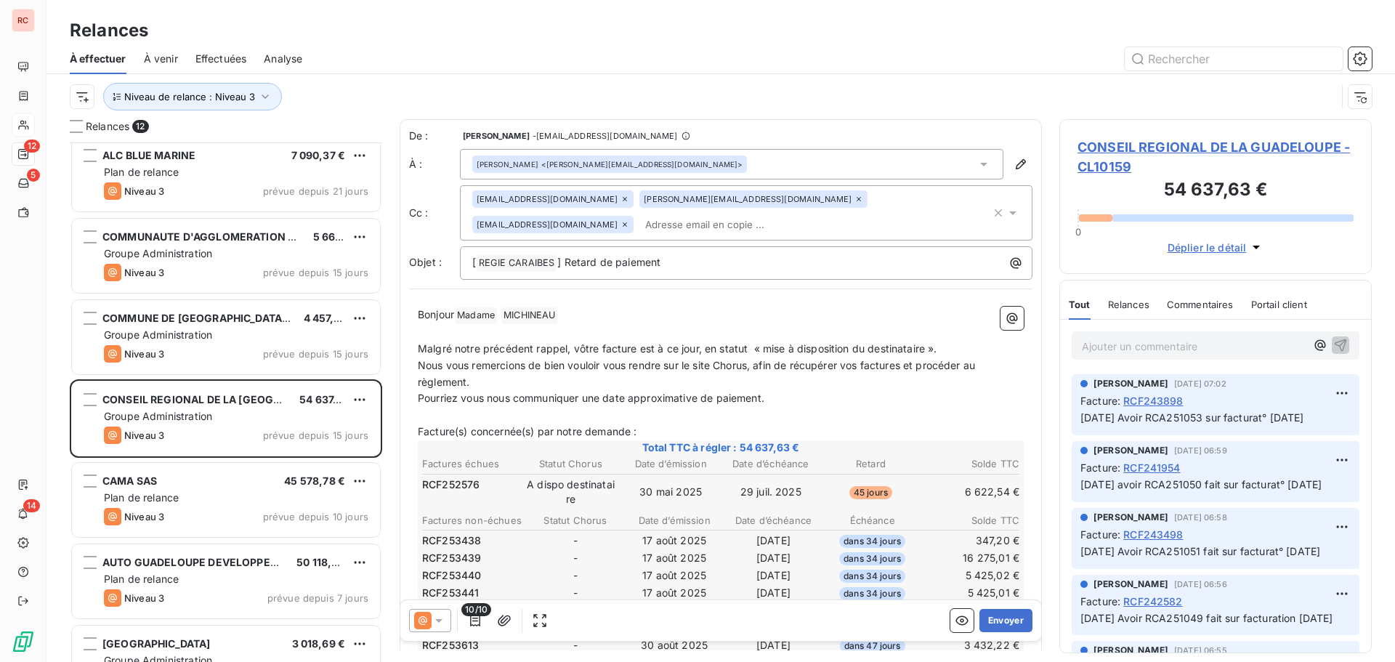
scroll to position [437, 0]
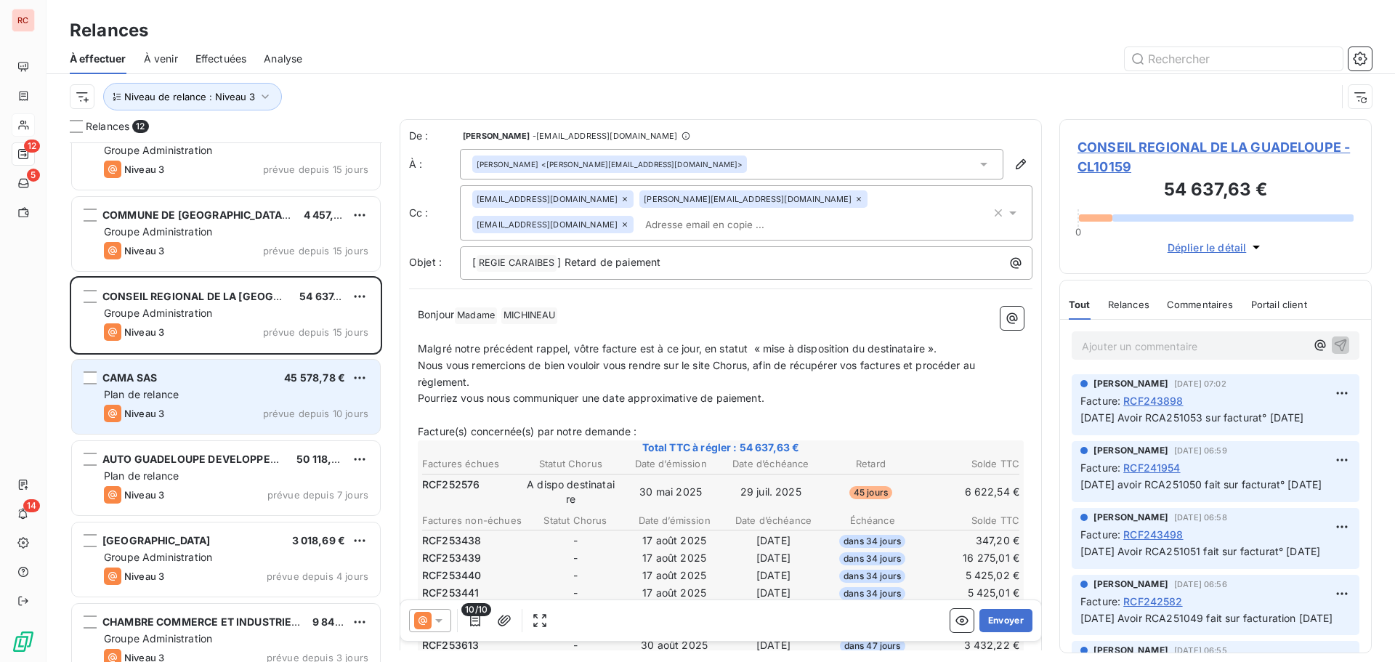
click at [235, 406] on div "Niveau 3 prévue depuis 10 jours" at bounding box center [236, 413] width 264 height 17
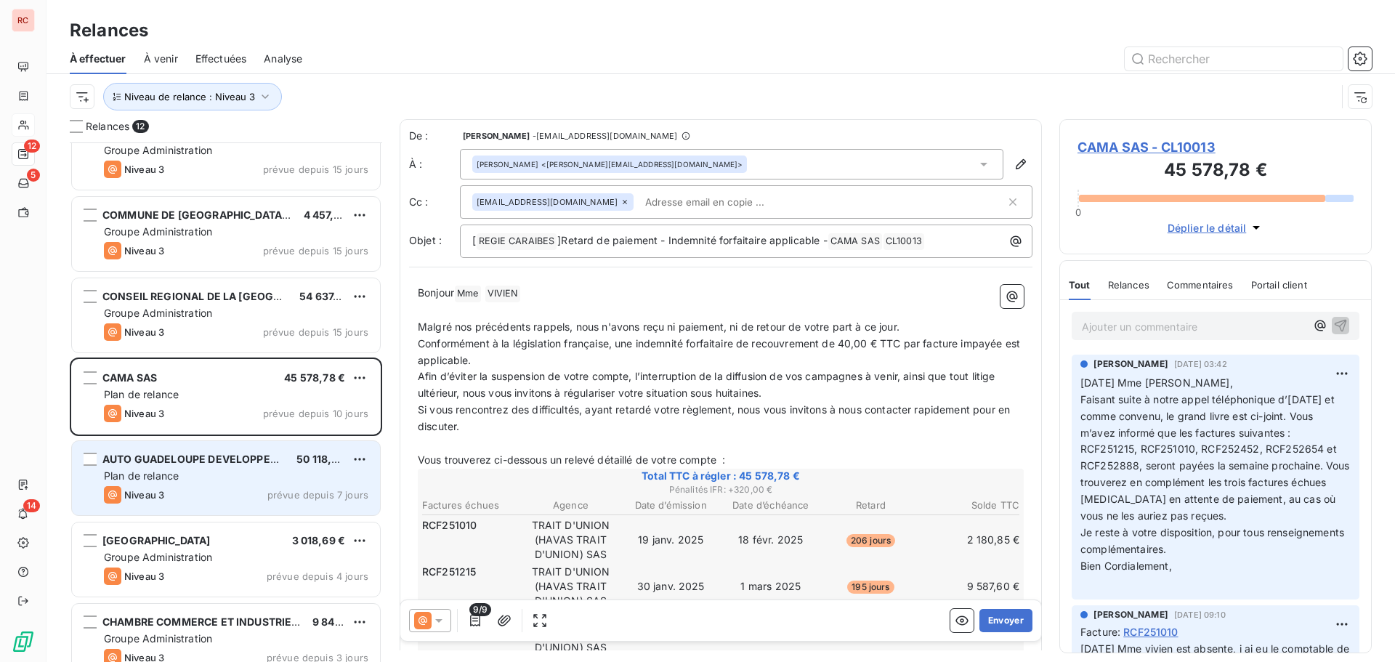
click at [180, 483] on div "AUTO GUADELOUPE DEVELOPPEMENT SA 50 118,67 € Plan de relance Niveau 3 prévue de…" at bounding box center [226, 478] width 308 height 74
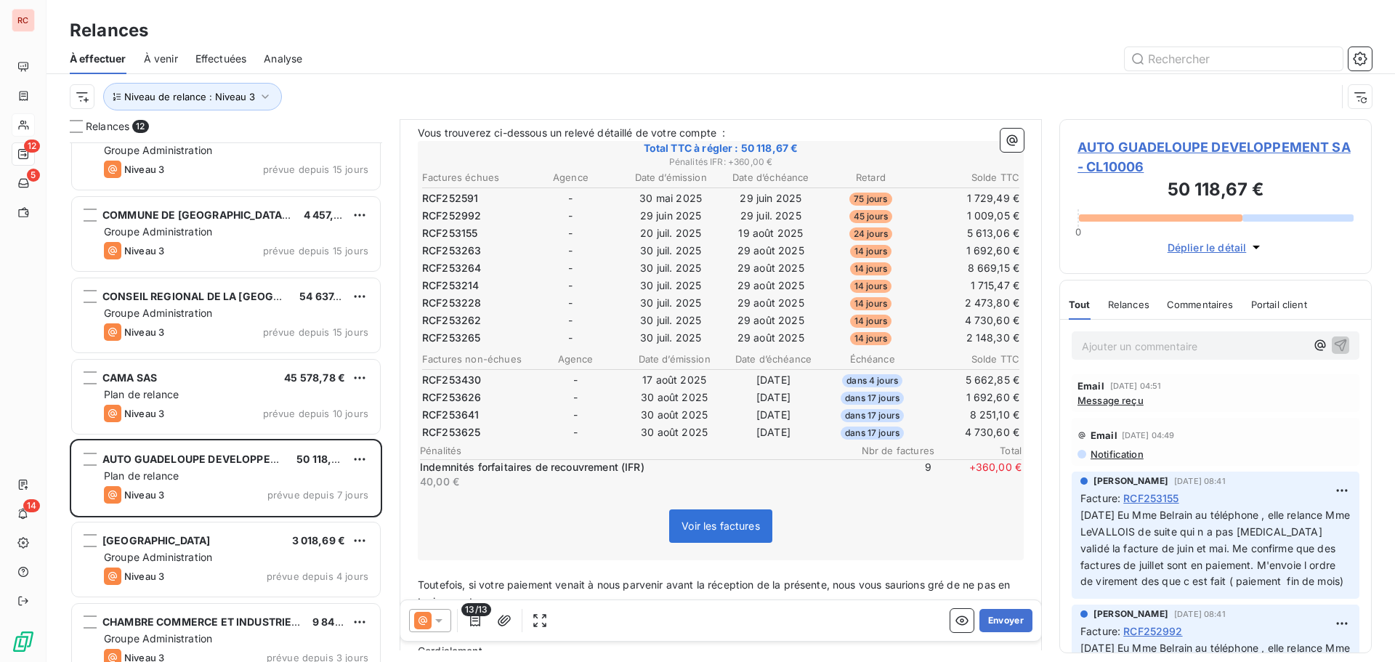
scroll to position [509, 0]
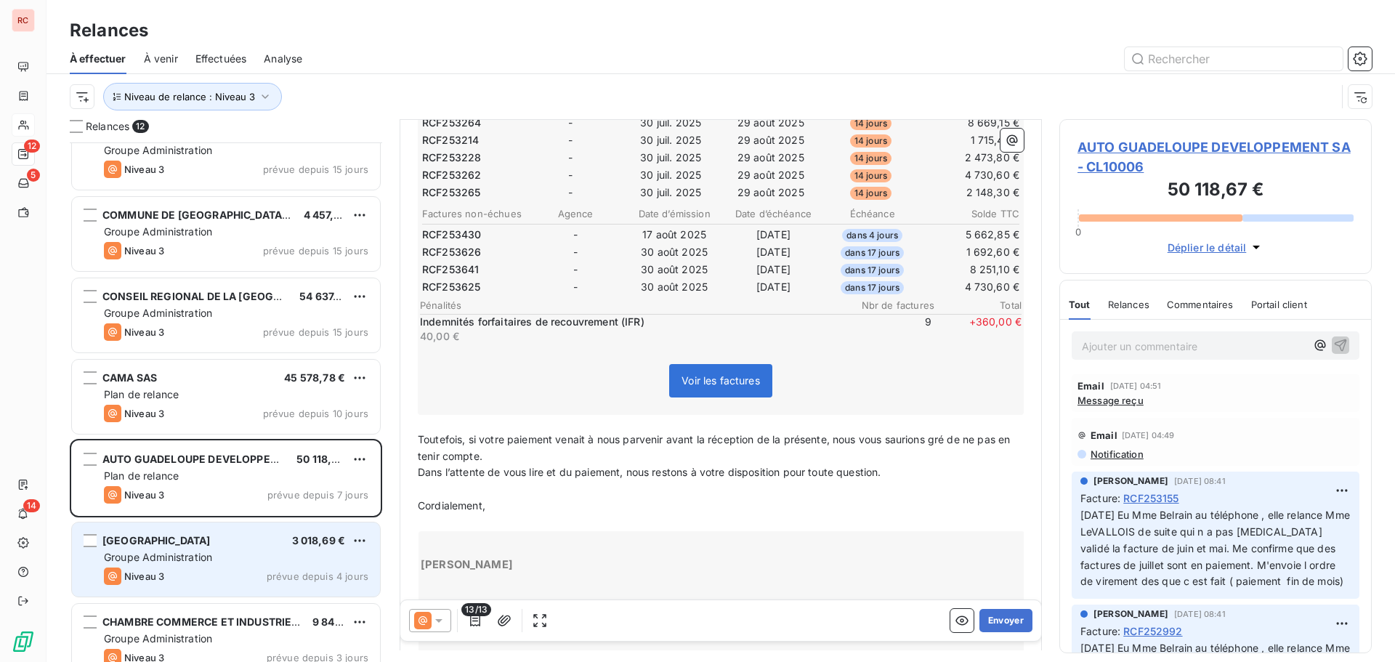
click at [286, 579] on span "prévue depuis 4 jours" at bounding box center [318, 576] width 102 height 12
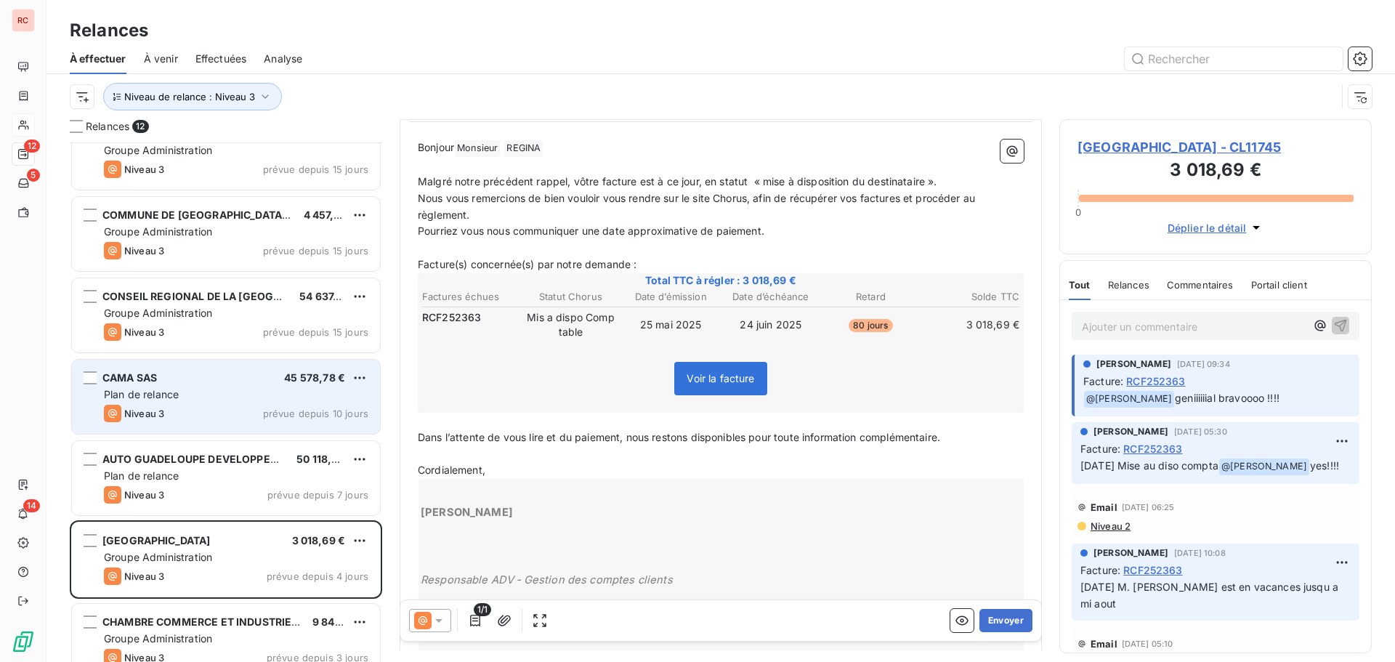
scroll to position [458, 0]
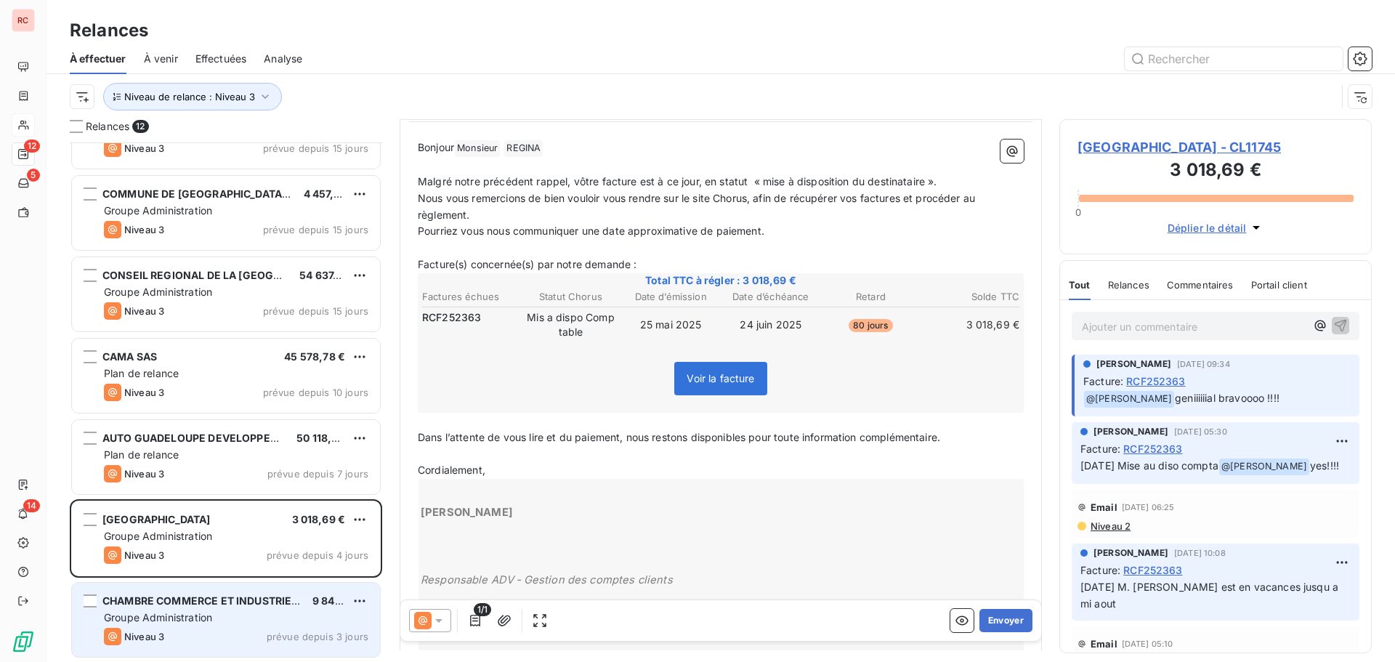
click at [210, 616] on span "Groupe Administration" at bounding box center [158, 617] width 108 height 12
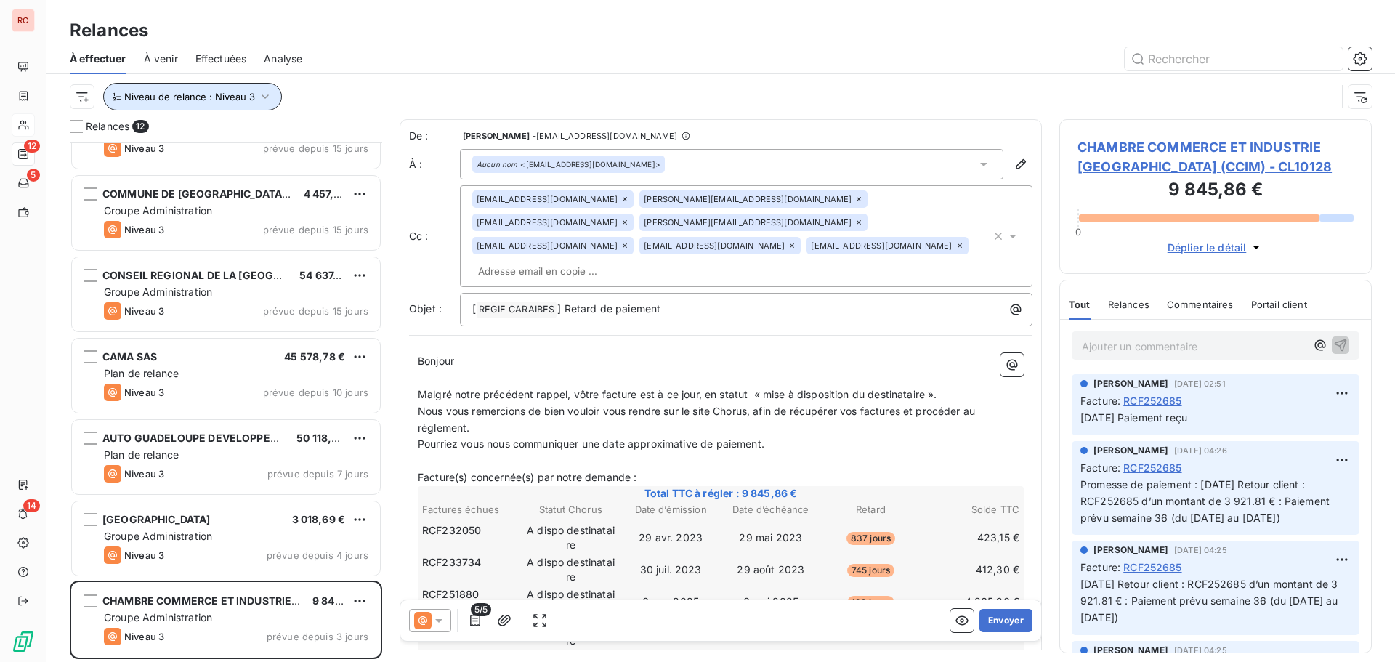
click at [182, 108] on button "Niveau de relance : Niveau 3" at bounding box center [192, 97] width 179 height 28
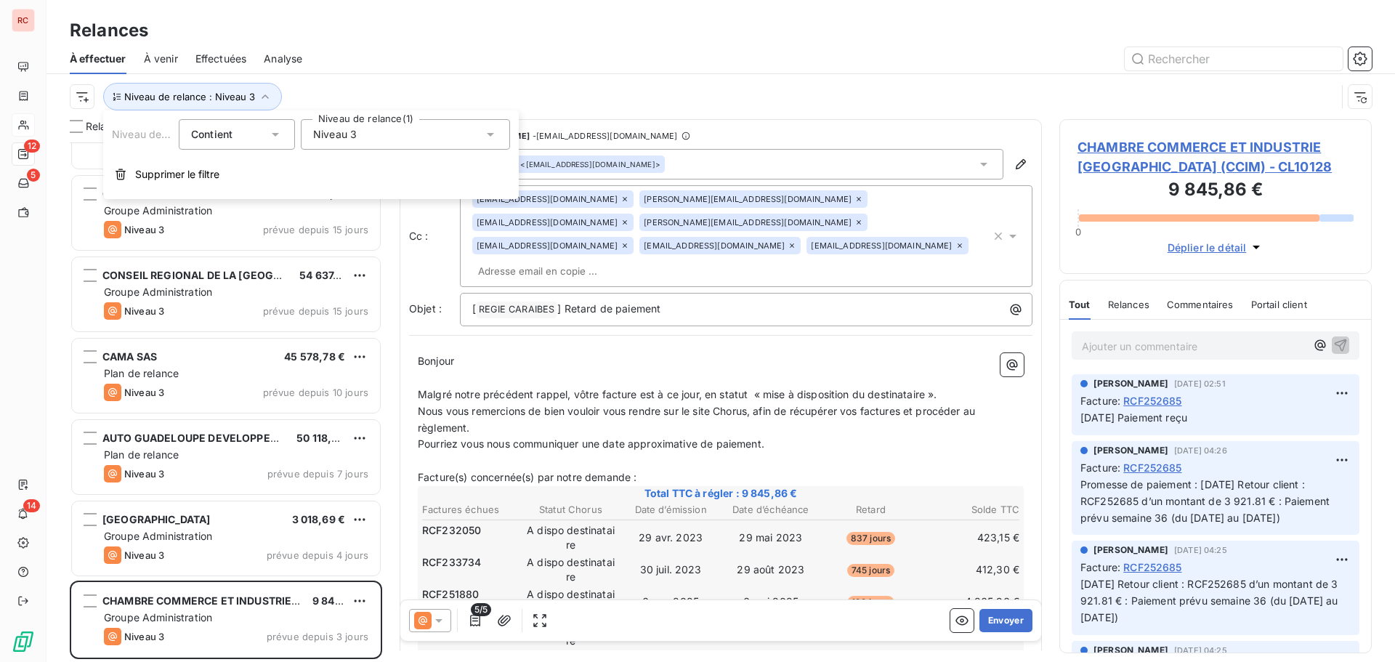
click at [445, 138] on div "Niveau 3" at bounding box center [405, 134] width 209 height 31
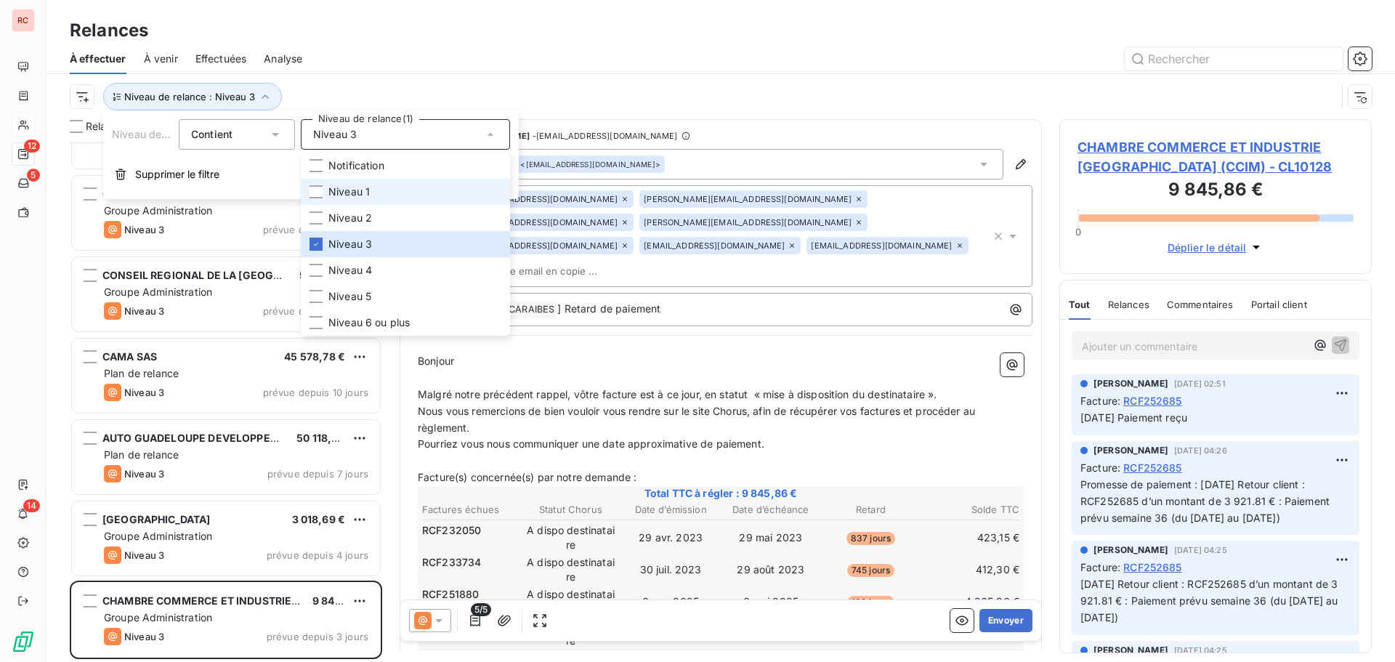
click at [372, 184] on li "Niveau 1" at bounding box center [405, 192] width 209 height 26
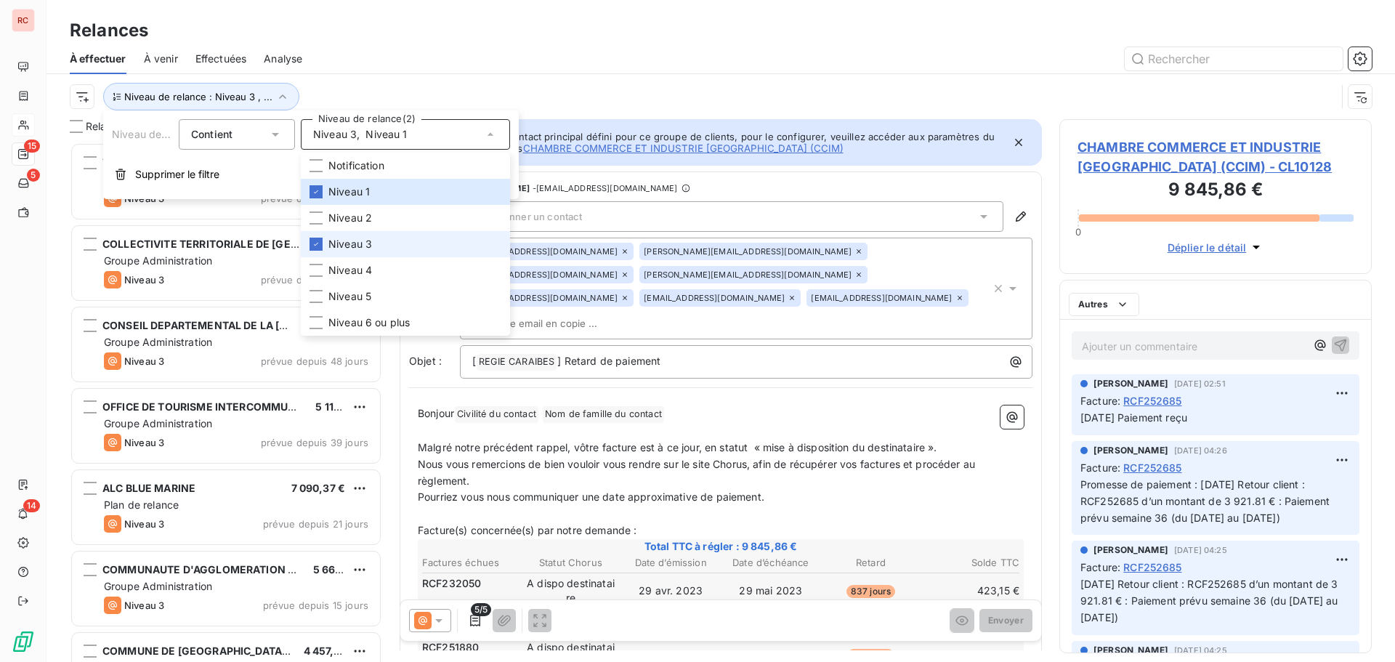
scroll to position [509, 302]
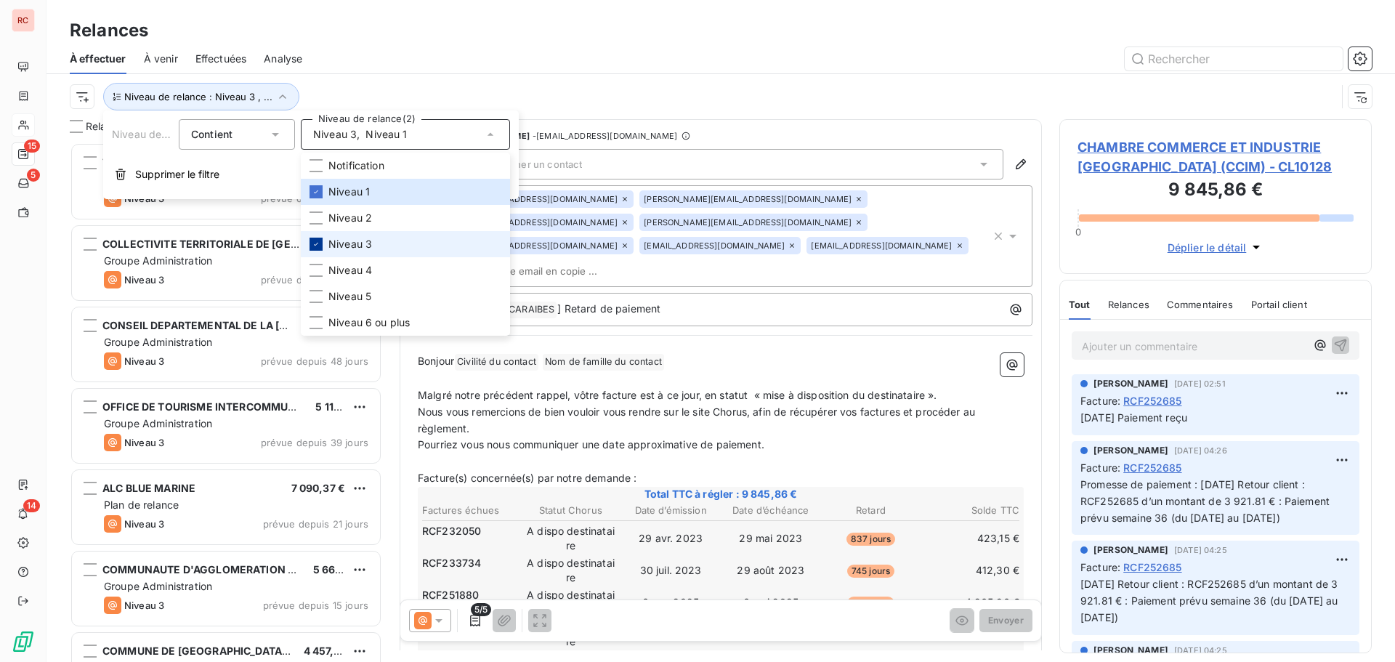
click at [318, 243] on icon at bounding box center [316, 244] width 9 height 9
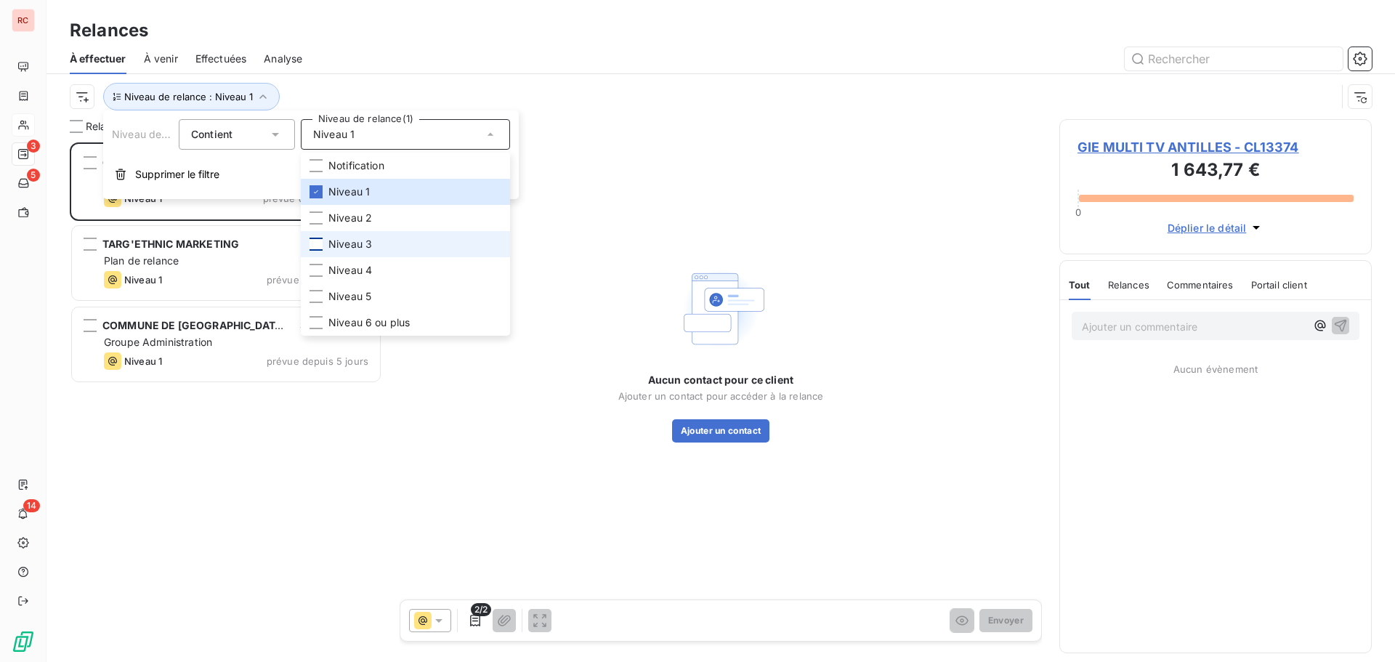
scroll to position [509, 302]
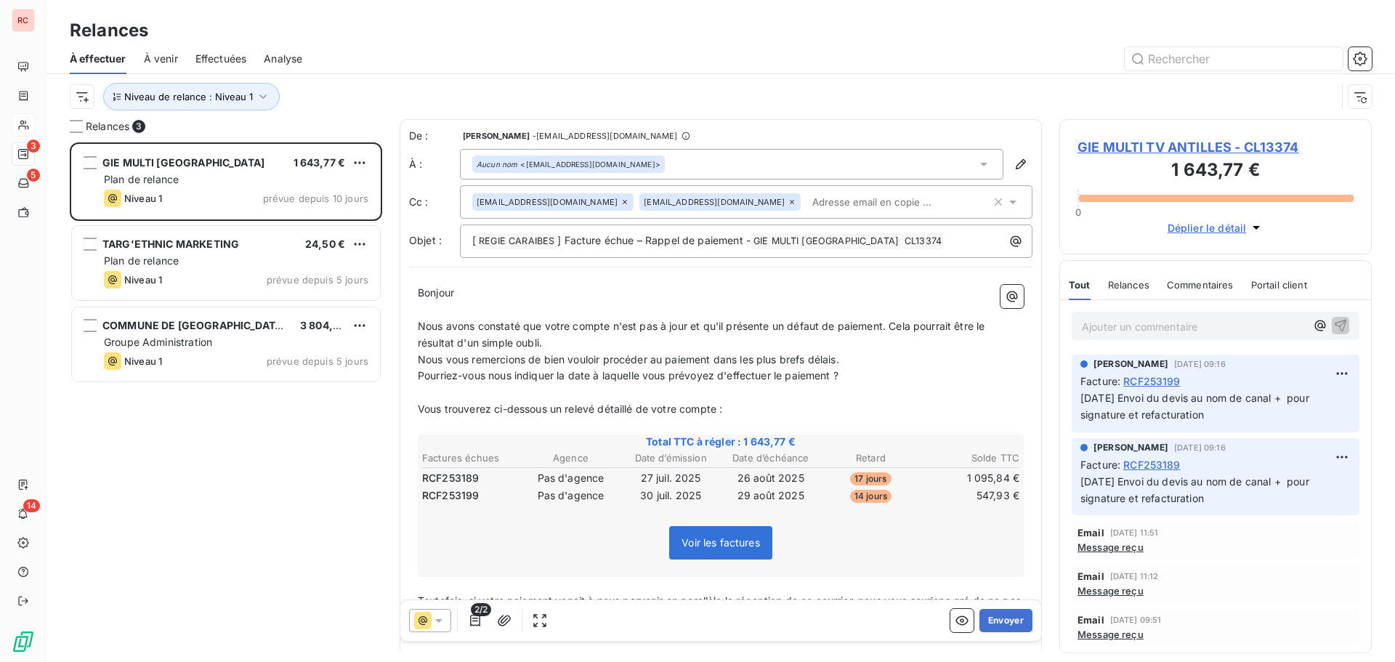
click at [408, 34] on div "Relances" at bounding box center [721, 30] width 1349 height 26
click at [179, 63] on div "À effectuer À venir Effectuées Analyse" at bounding box center [721, 59] width 1349 height 31
click at [169, 63] on span "À venir" at bounding box center [161, 59] width 34 height 15
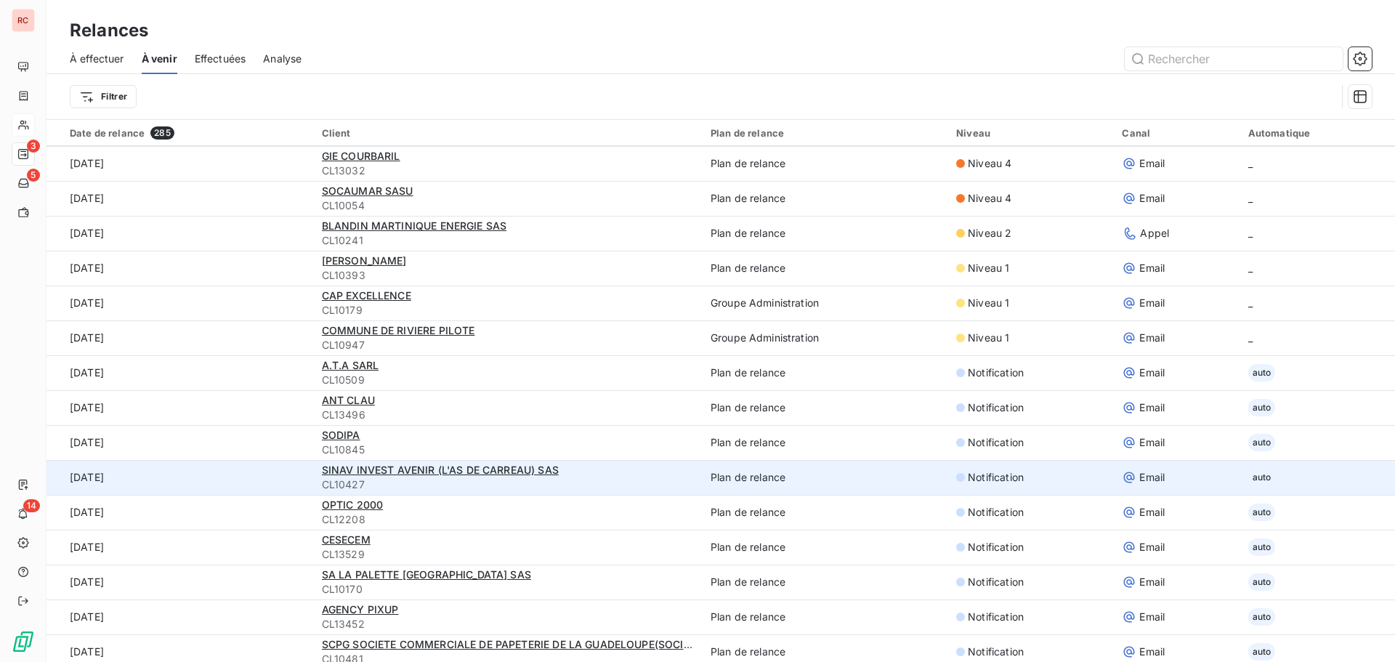
scroll to position [1526, 0]
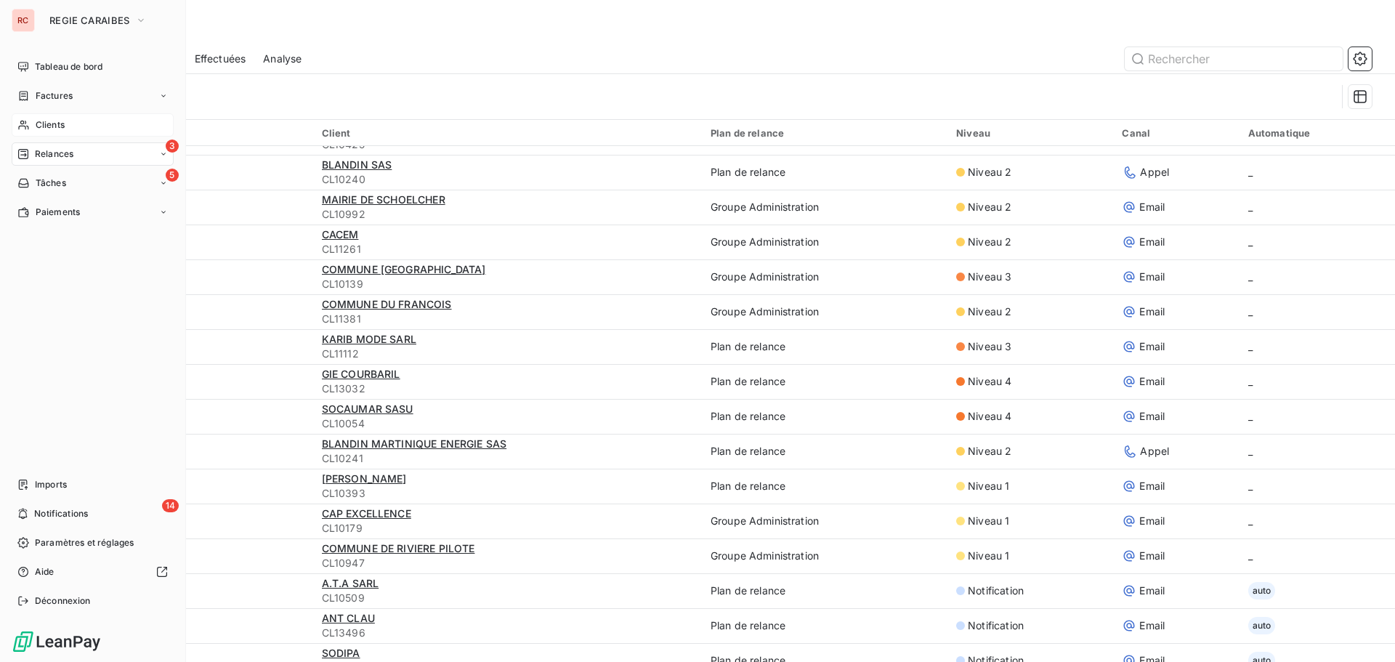
click at [41, 125] on span "Clients" at bounding box center [50, 124] width 29 height 13
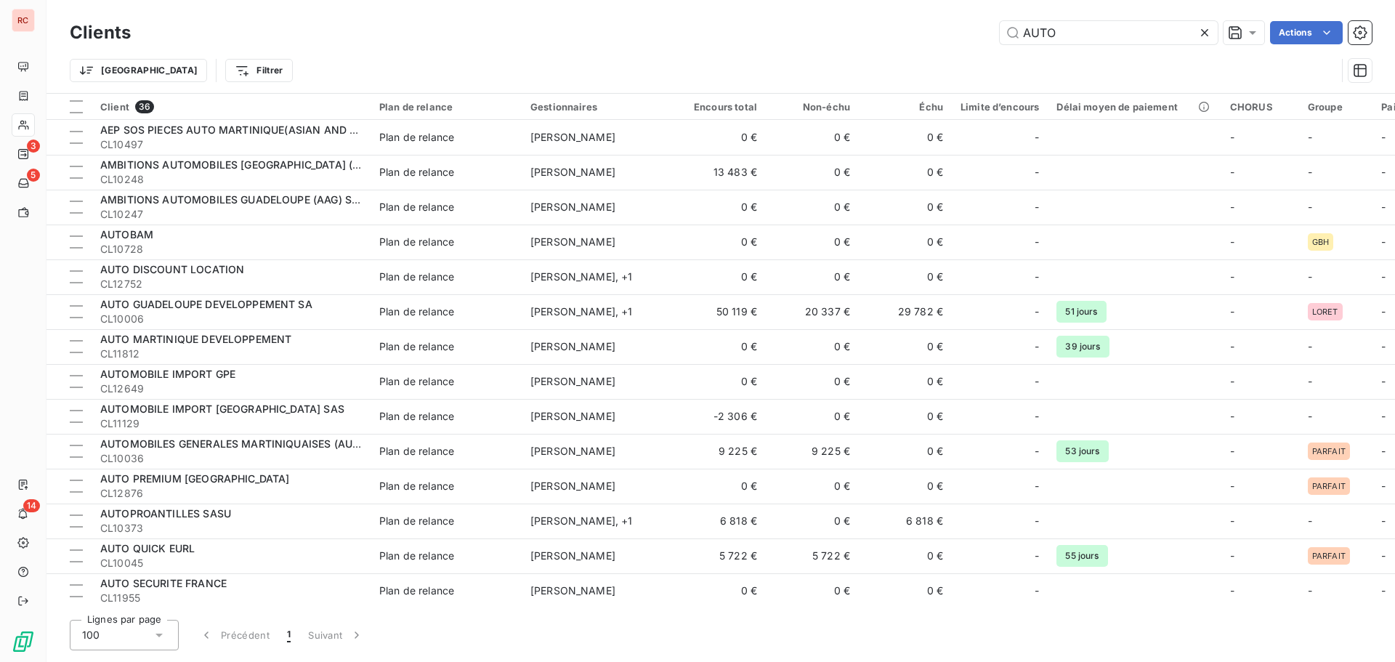
drag, startPoint x: 998, startPoint y: 30, endPoint x: 912, endPoint y: 25, distance: 85.9
click at [912, 25] on div "Clients AUTO Actions" at bounding box center [721, 32] width 1302 height 31
drag, startPoint x: 1098, startPoint y: 29, endPoint x: 966, endPoint y: 29, distance: 131.5
click at [966, 29] on div "AUTO Actions" at bounding box center [760, 32] width 1224 height 23
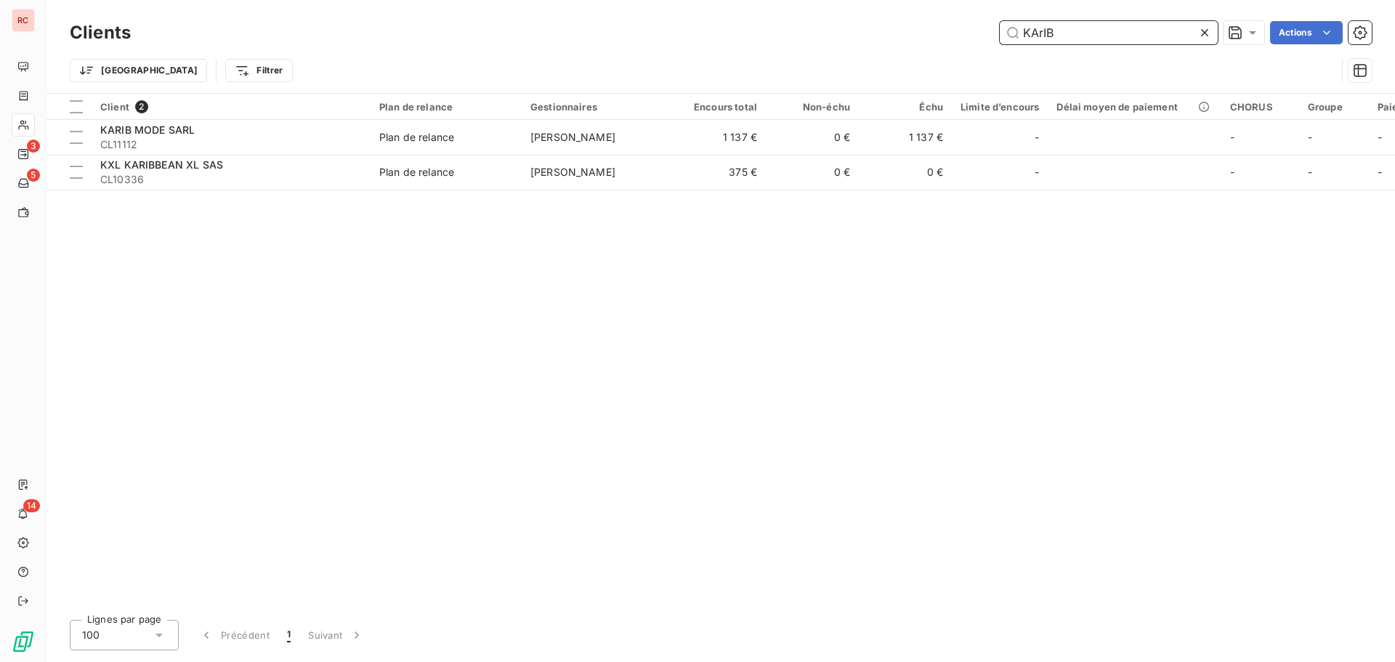
type input "KArIB"
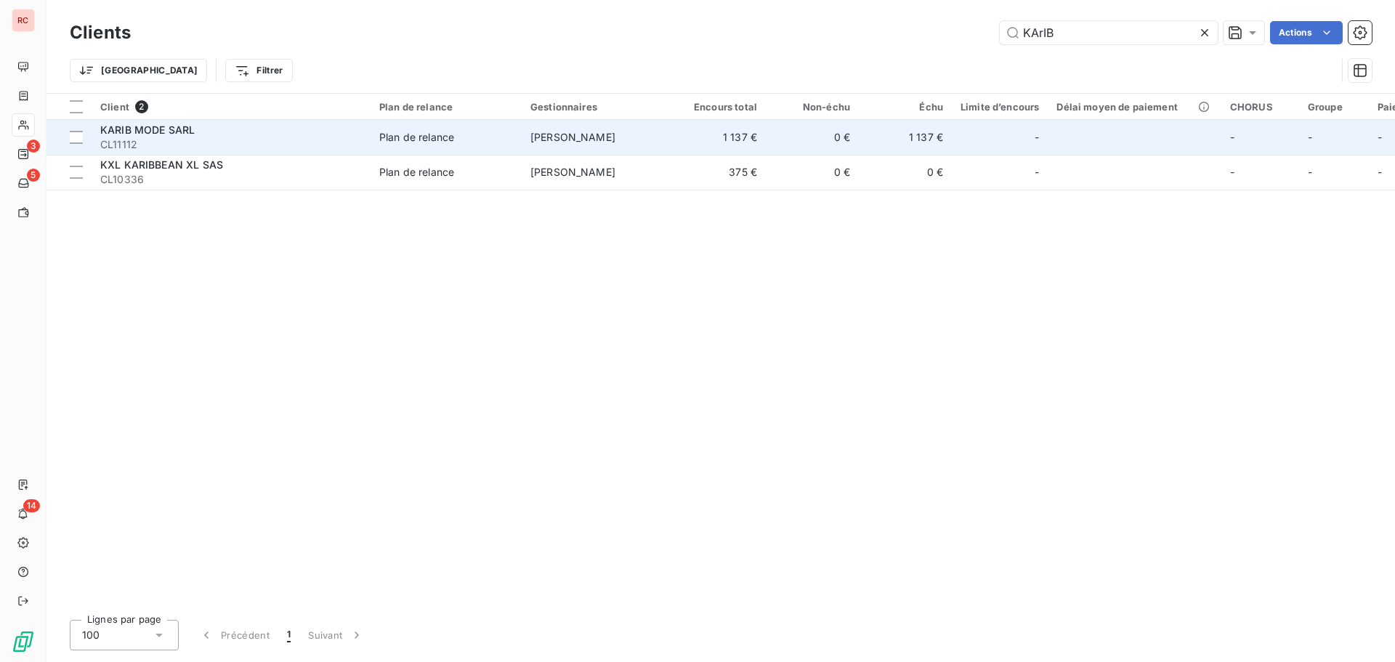
click at [703, 142] on td "1 137 €" at bounding box center [719, 137] width 93 height 35
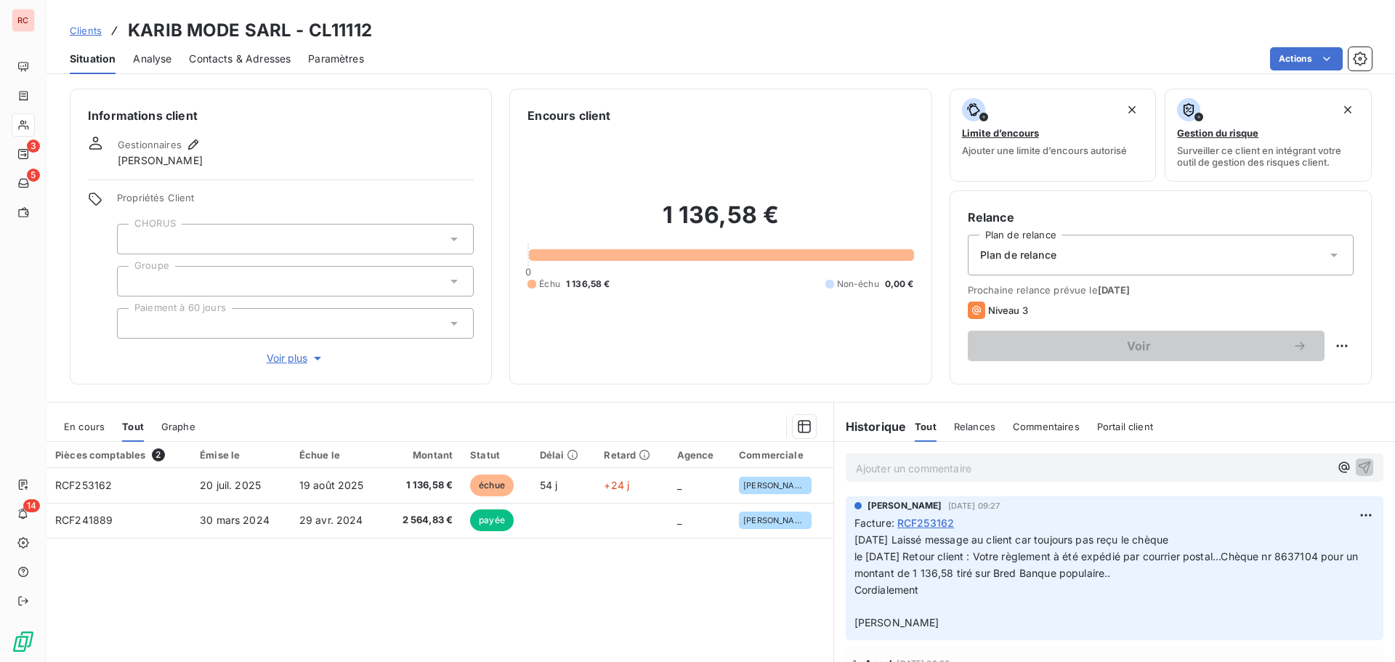
click at [260, 60] on span "Contacts & Adresses" at bounding box center [240, 59] width 102 height 15
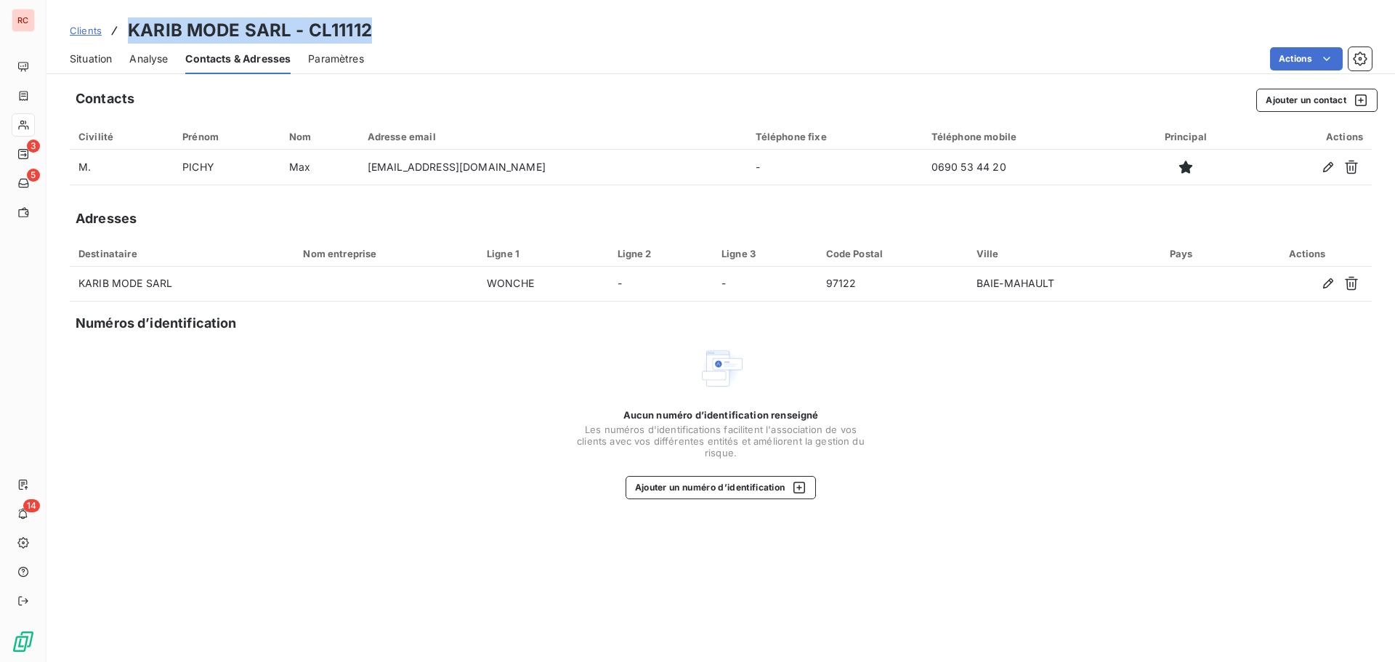
drag, startPoint x: 384, startPoint y: 39, endPoint x: 128, endPoint y: 38, distance: 255.8
click at [128, 38] on div "Clients KARIB MODE SARL - CL11112" at bounding box center [721, 30] width 1349 height 26
copy h3 "KARIB MODE SARL - CL11112"
click at [102, 62] on span "Situation" at bounding box center [91, 59] width 42 height 15
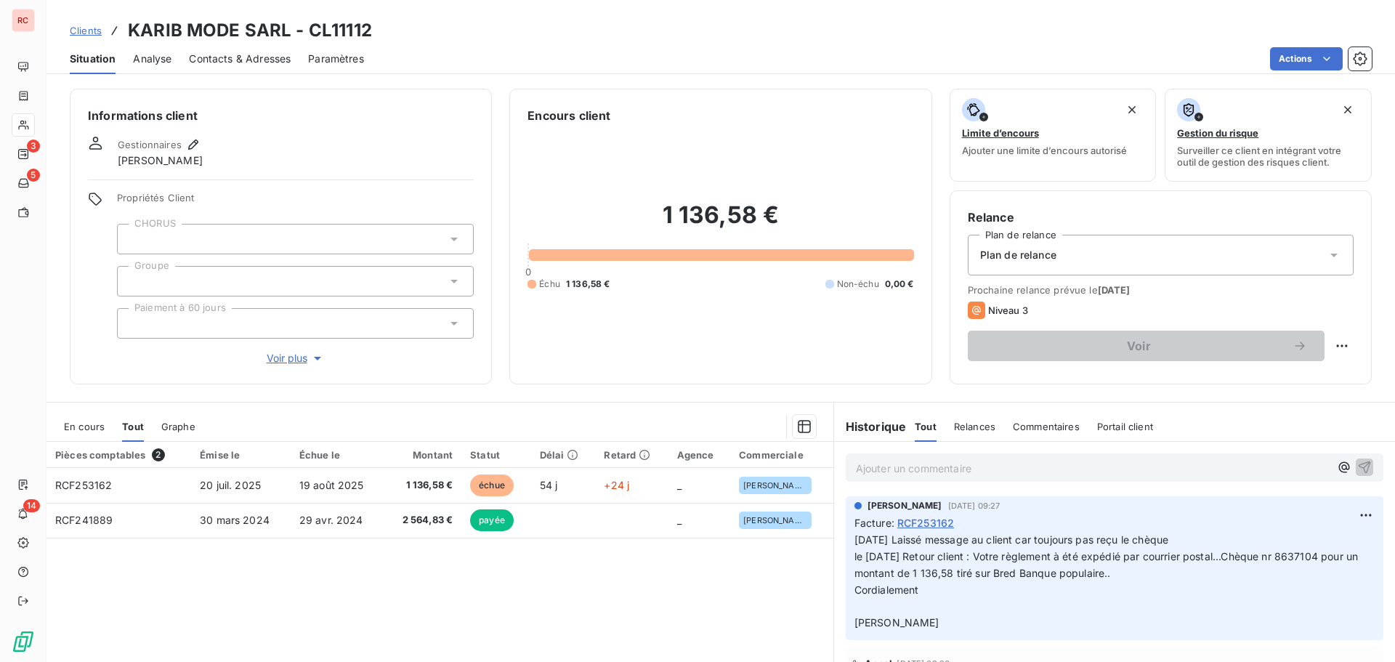
click at [893, 472] on p "Ajouter un commentaire ﻿" at bounding box center [1093, 468] width 474 height 18
click at [996, 472] on p "[DATE] Mail a Véro :" at bounding box center [1093, 467] width 474 height 17
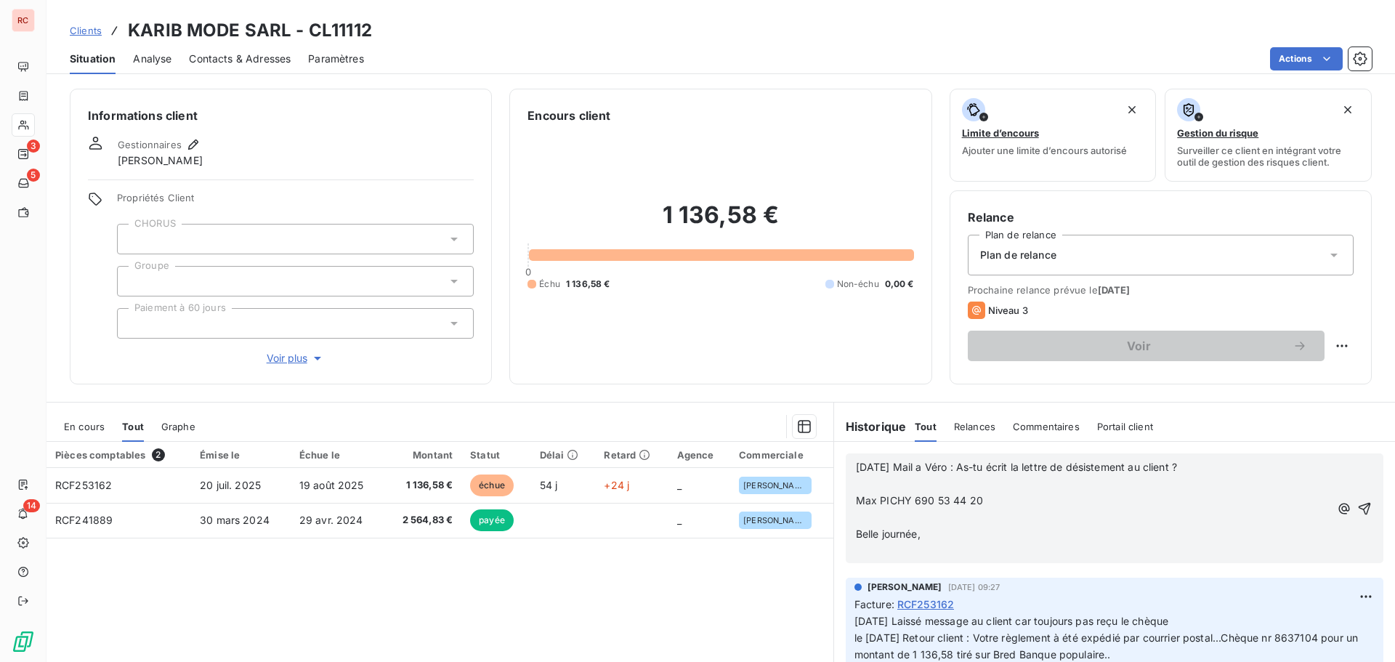
click at [837, 495] on div "[DATE] Mail a Véro : As-tu écrit la lettre de désistement au client ? ﻿ Max PIC…" at bounding box center [1114, 508] width 561 height 133
click at [856, 503] on span "Max PICHY 690 53 44 20" at bounding box center [919, 500] width 127 height 12
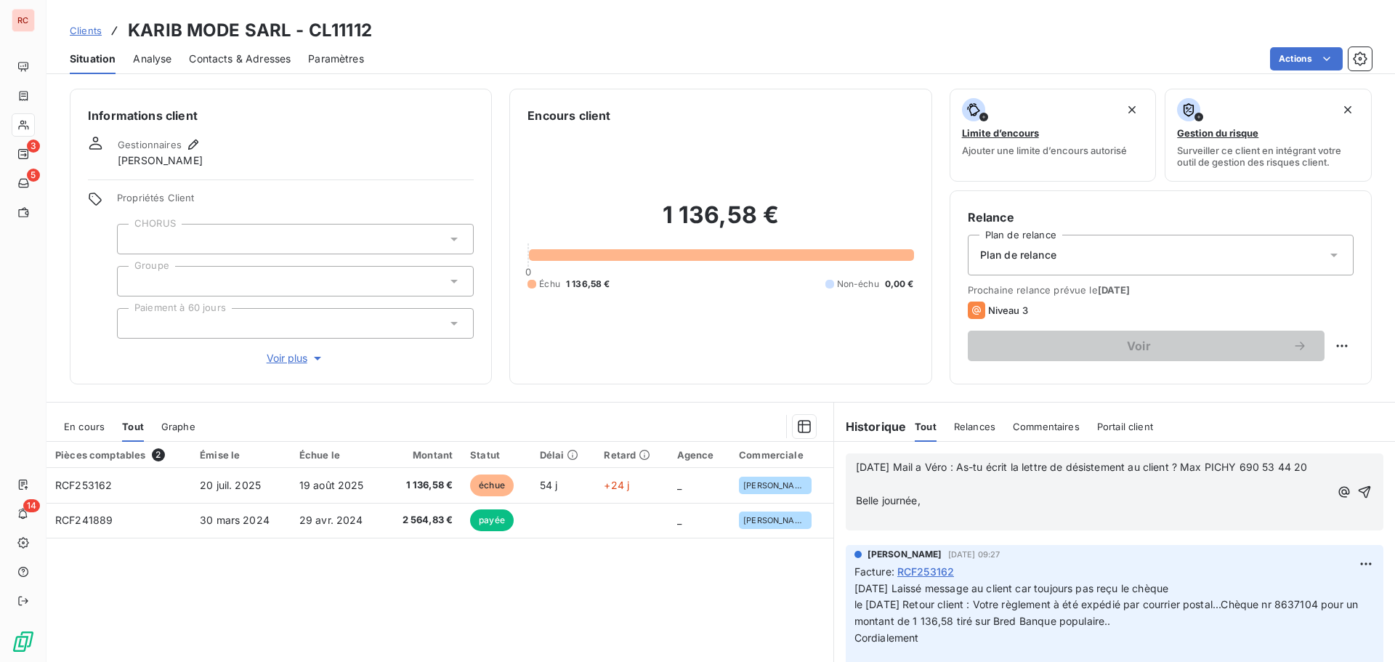
click at [856, 506] on span "Belle journée," at bounding box center [888, 500] width 65 height 12
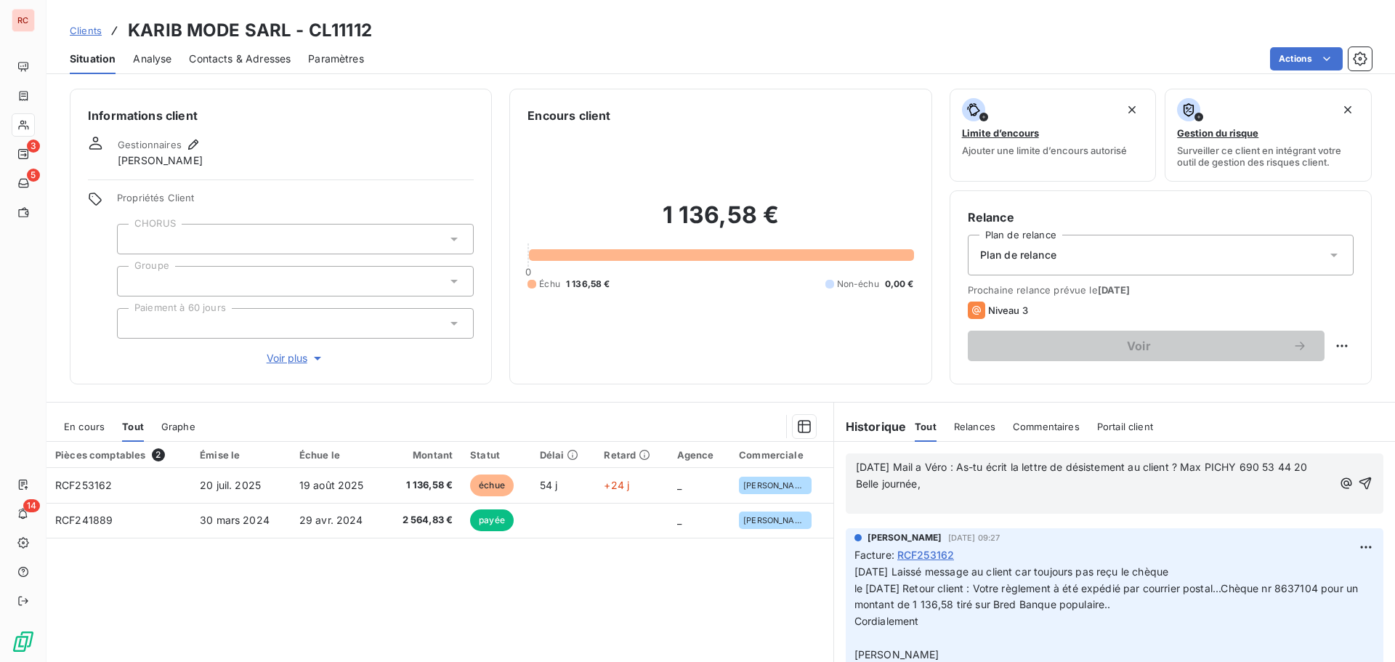
click at [856, 509] on p "﻿" at bounding box center [1094, 501] width 477 height 17
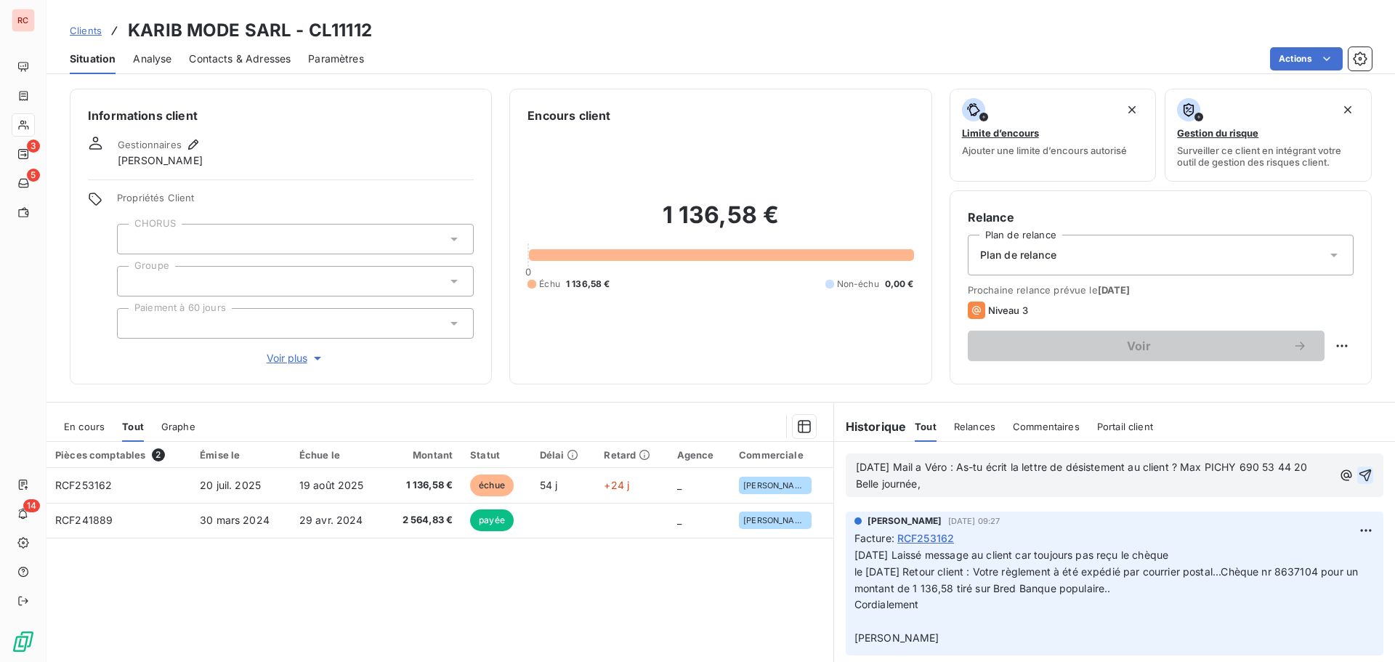
click at [1358, 469] on icon "button" at bounding box center [1365, 475] width 15 height 15
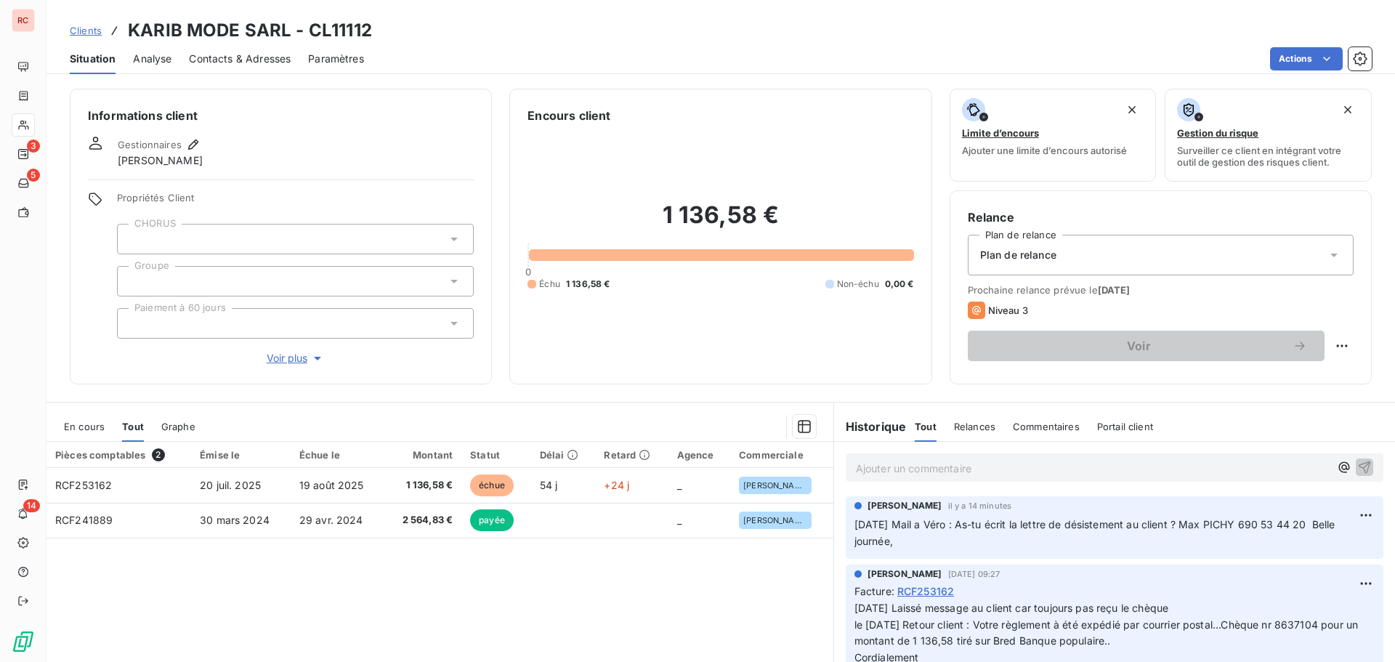
click at [84, 27] on span "Clients" at bounding box center [86, 31] width 32 height 12
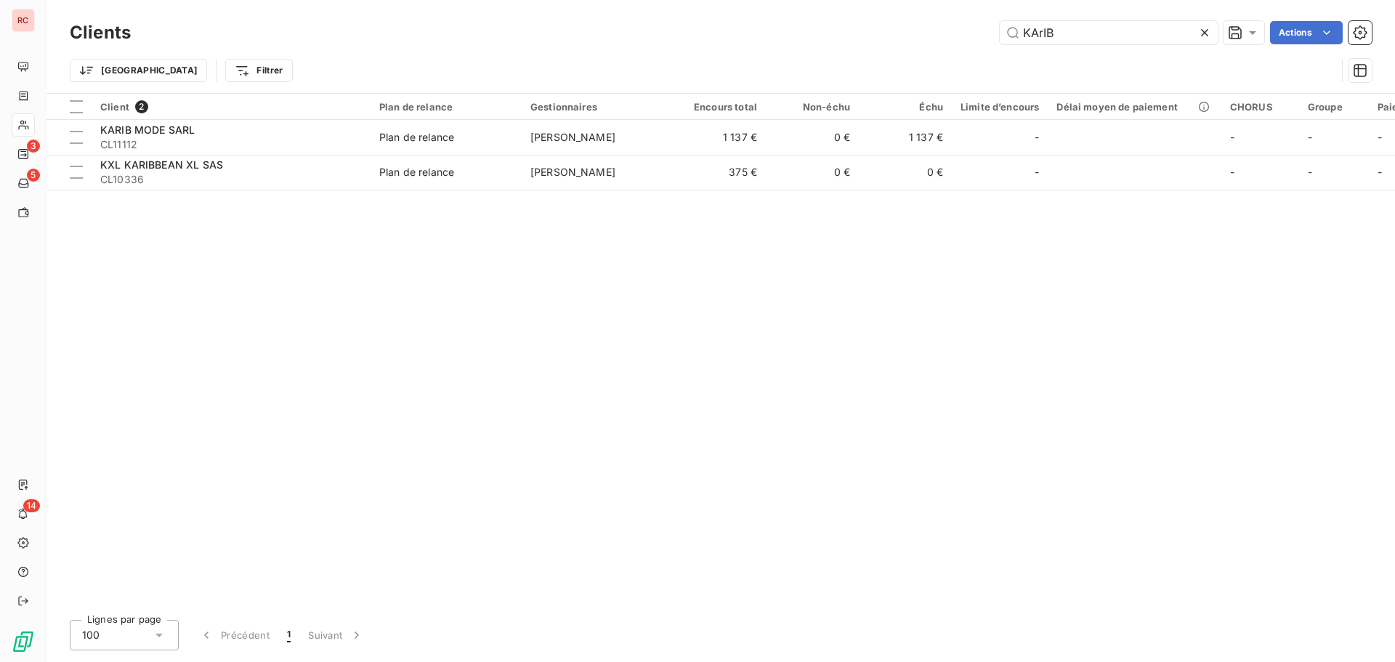
drag, startPoint x: 1085, startPoint y: 29, endPoint x: 978, endPoint y: 37, distance: 107.1
click at [978, 37] on div "KArIB Actions" at bounding box center [760, 32] width 1224 height 23
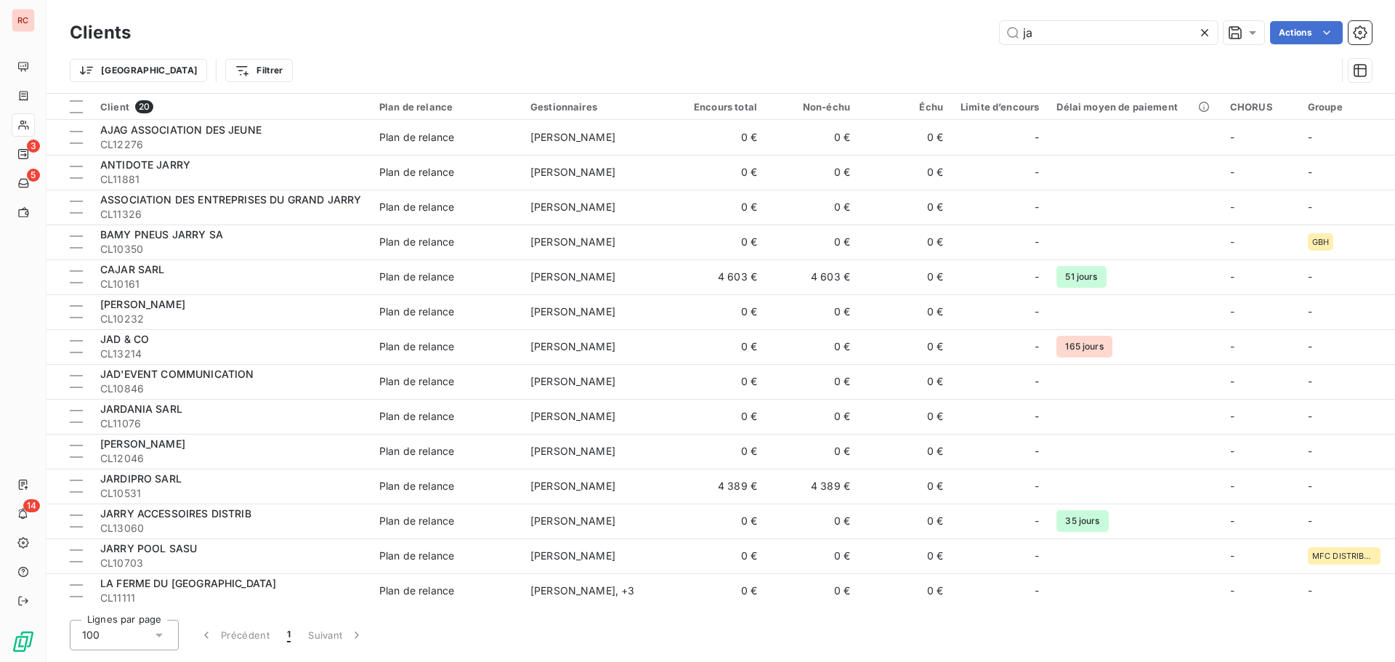
type input "j"
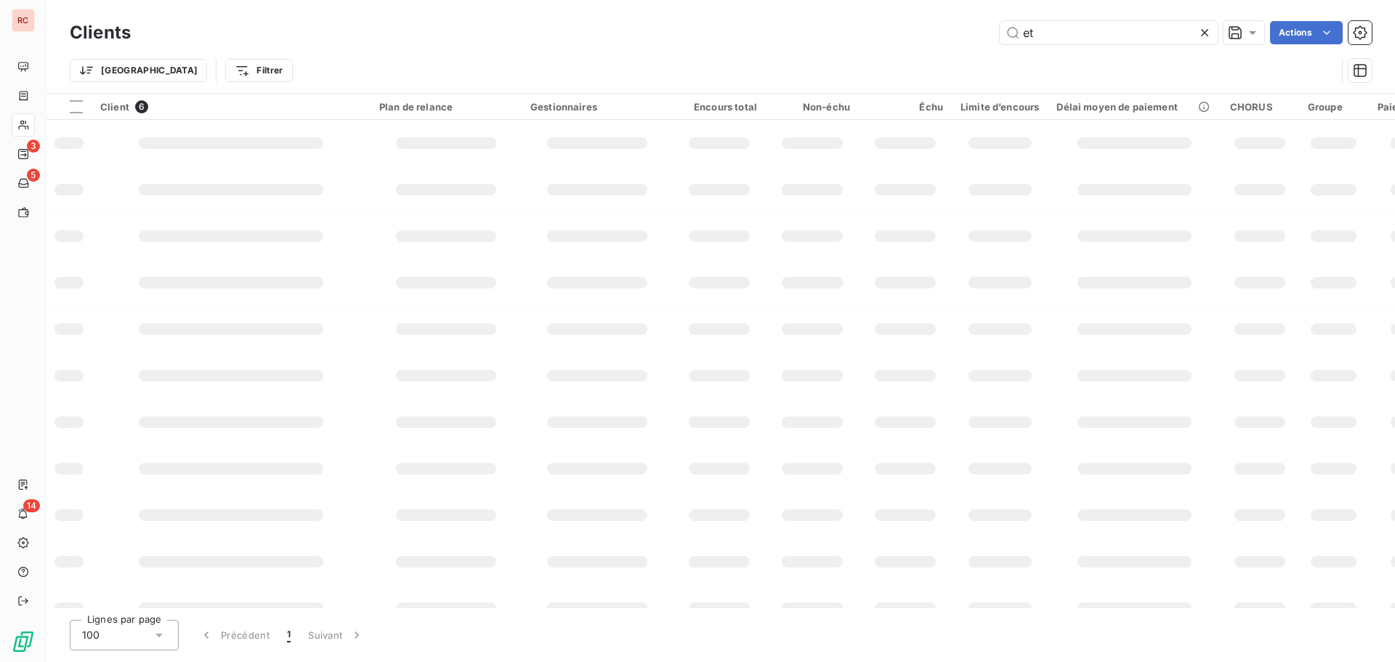
type input "e"
type input "n"
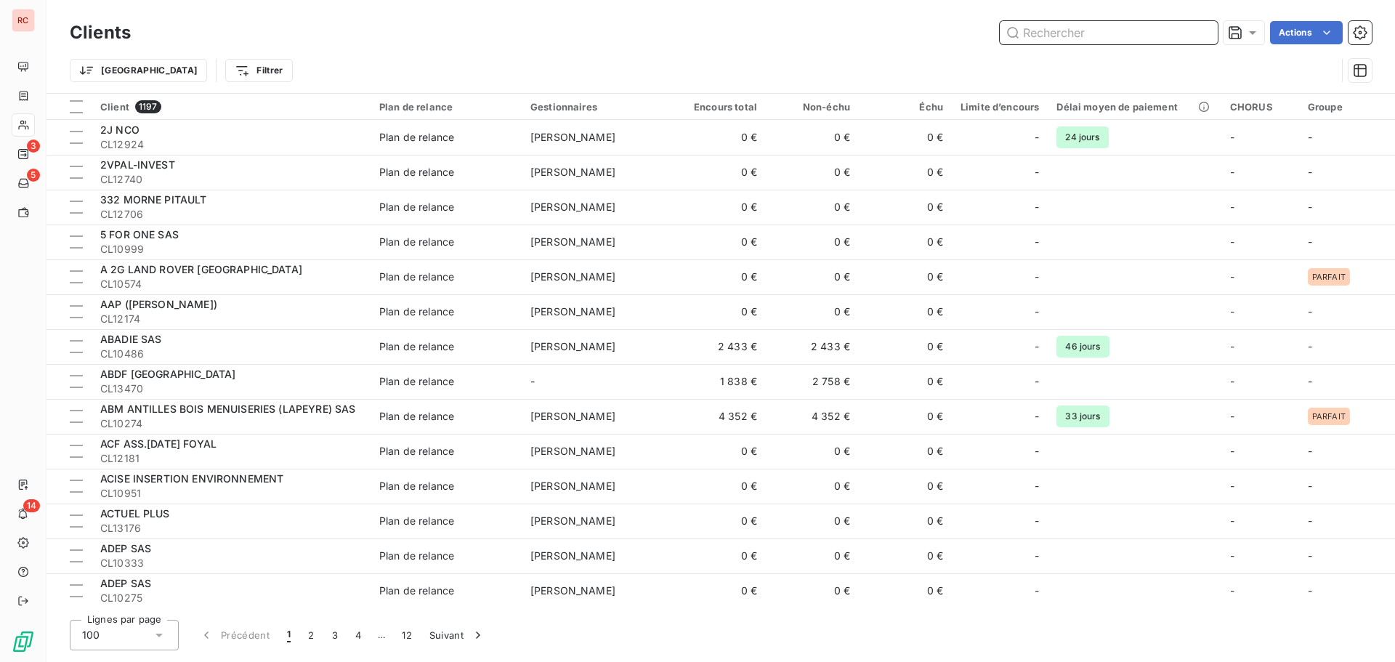
click at [1055, 33] on input "text" at bounding box center [1109, 32] width 218 height 23
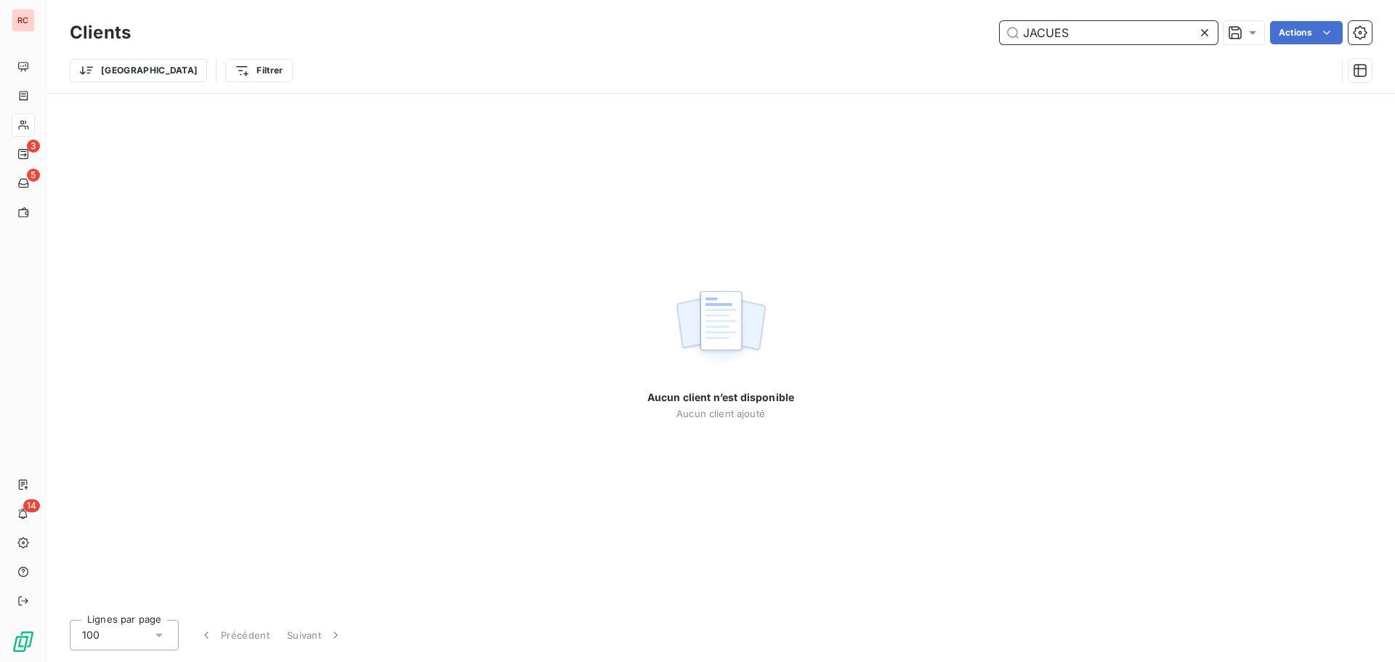
click at [1048, 29] on input "JACUES" at bounding box center [1109, 32] width 218 height 23
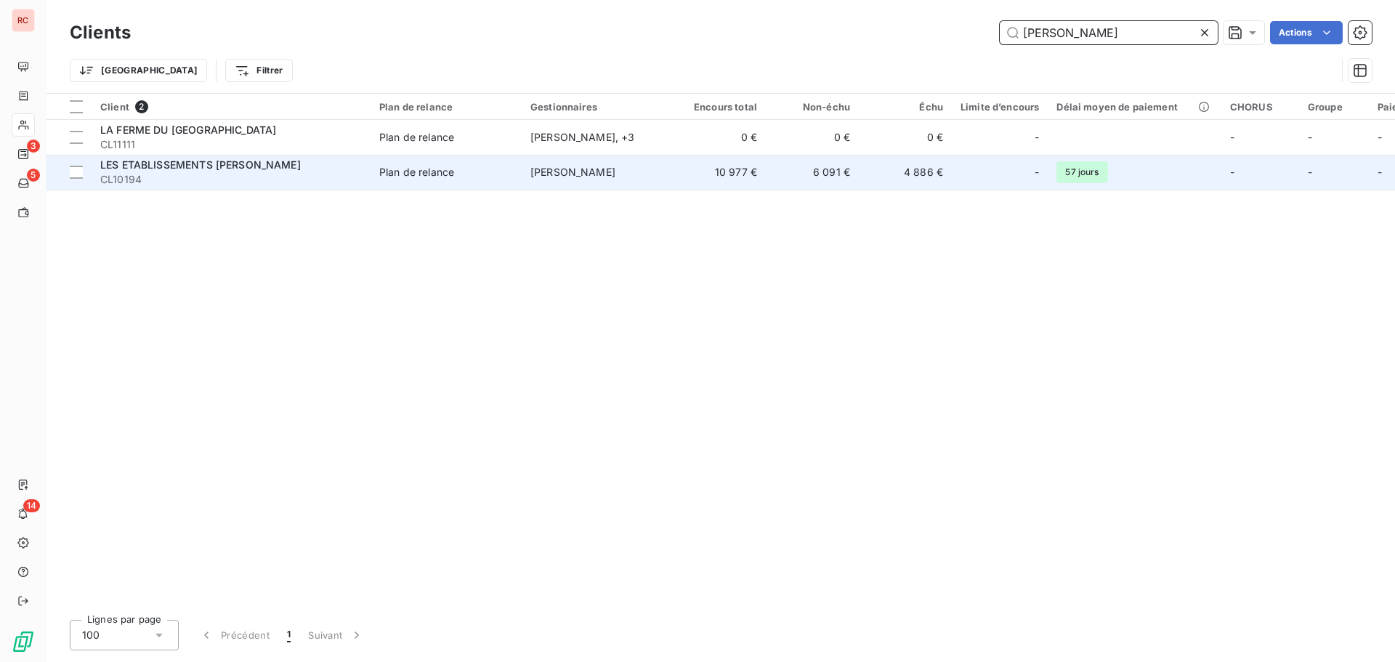
type input "[PERSON_NAME]"
click at [260, 170] on span "LES ETABLISSEMENTS [PERSON_NAME]" at bounding box center [200, 164] width 201 height 12
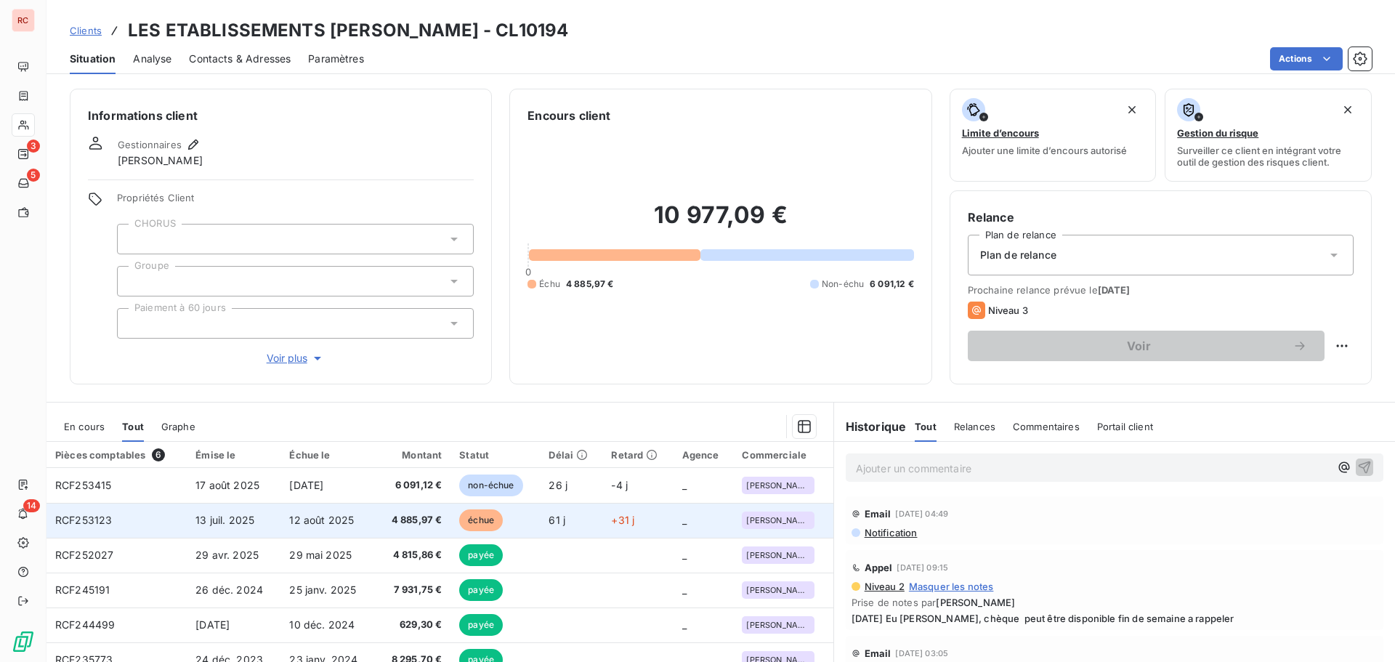
click at [384, 519] on td "4 885,97 €" at bounding box center [413, 520] width 75 height 35
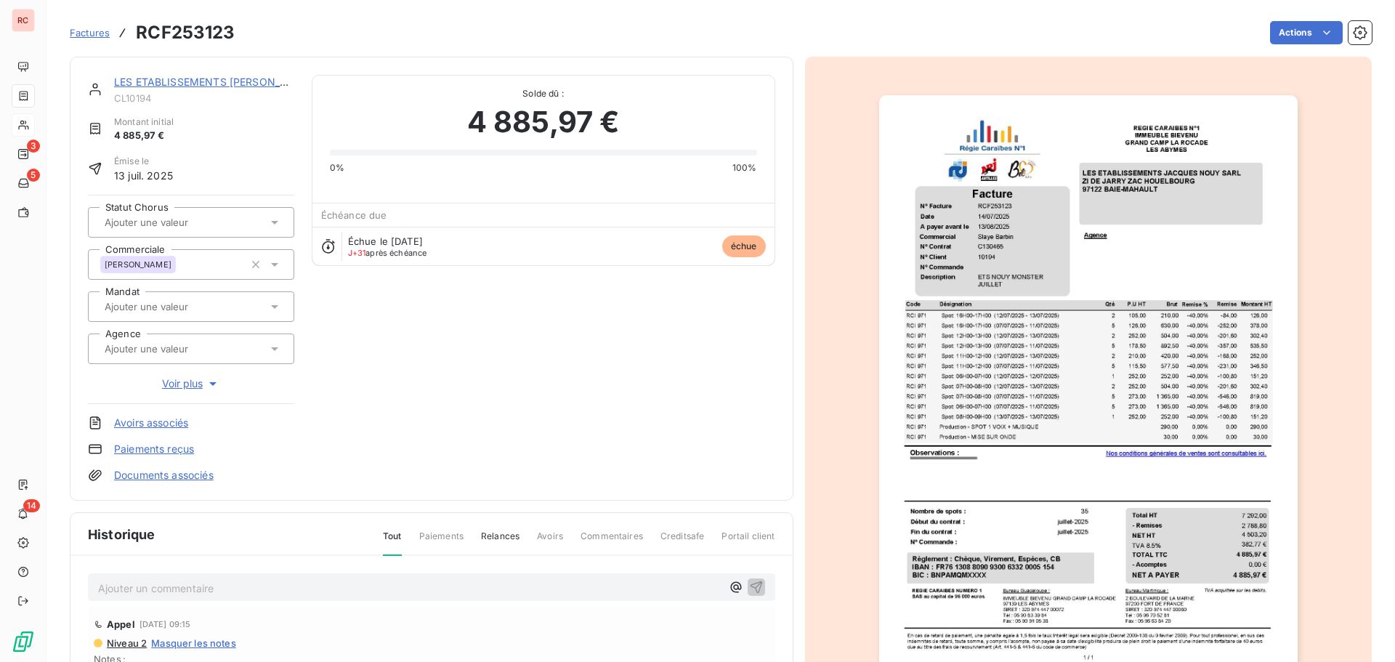
click at [254, 82] on link "LES ETABLISSEMENTS [PERSON_NAME]" at bounding box center [214, 82] width 201 height 12
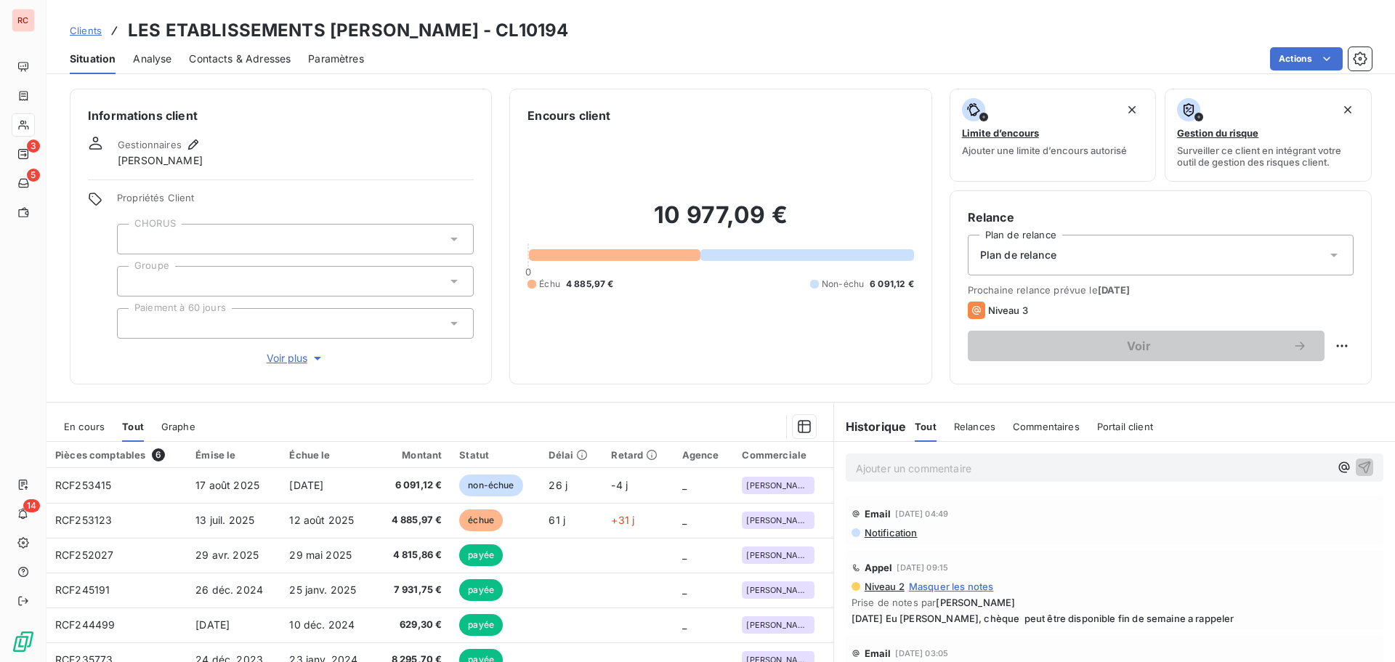
click at [274, 57] on span "Contacts & Adresses" at bounding box center [240, 59] width 102 height 15
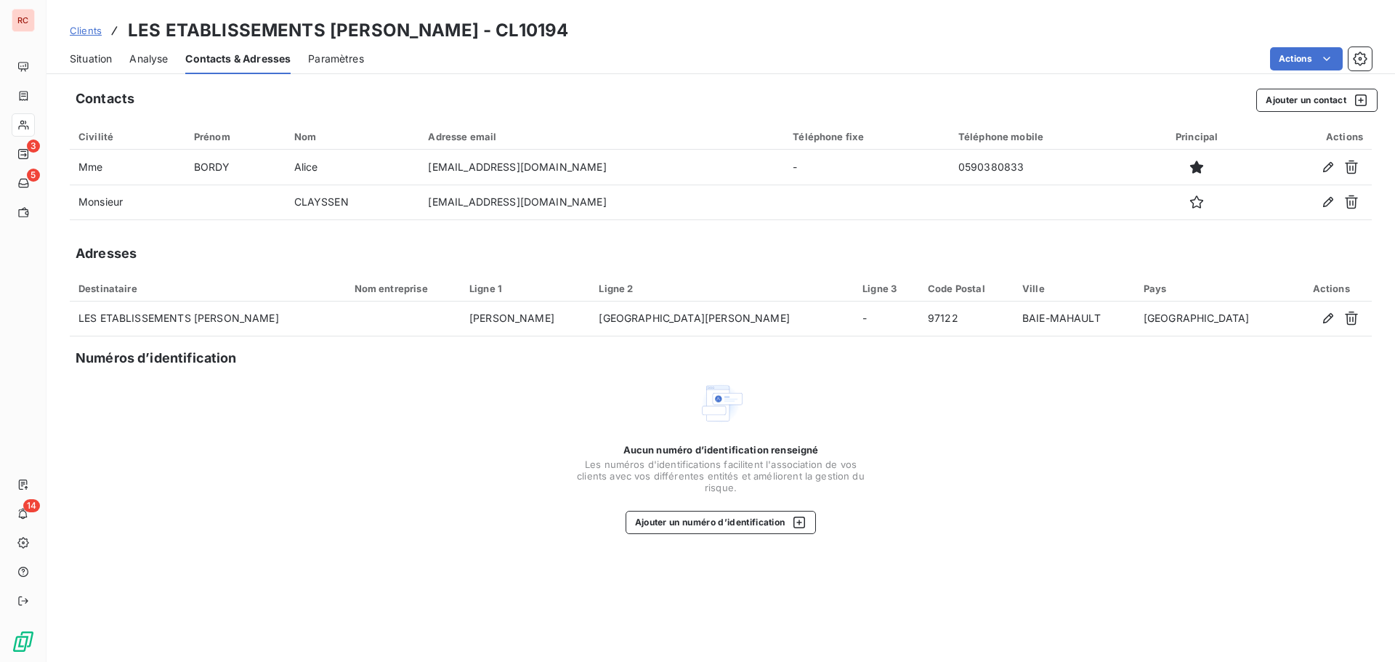
click at [92, 68] on div "Situation" at bounding box center [91, 59] width 42 height 31
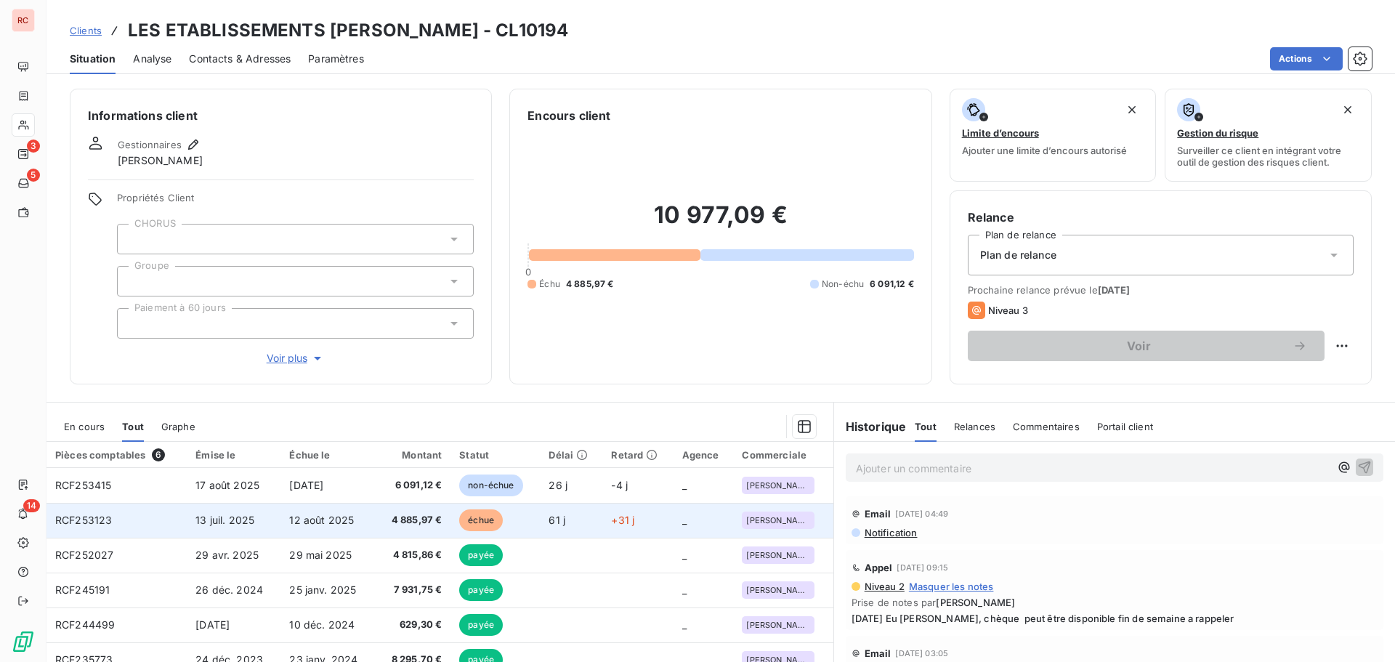
click at [287, 521] on td "12 août 2025" at bounding box center [327, 520] width 94 height 35
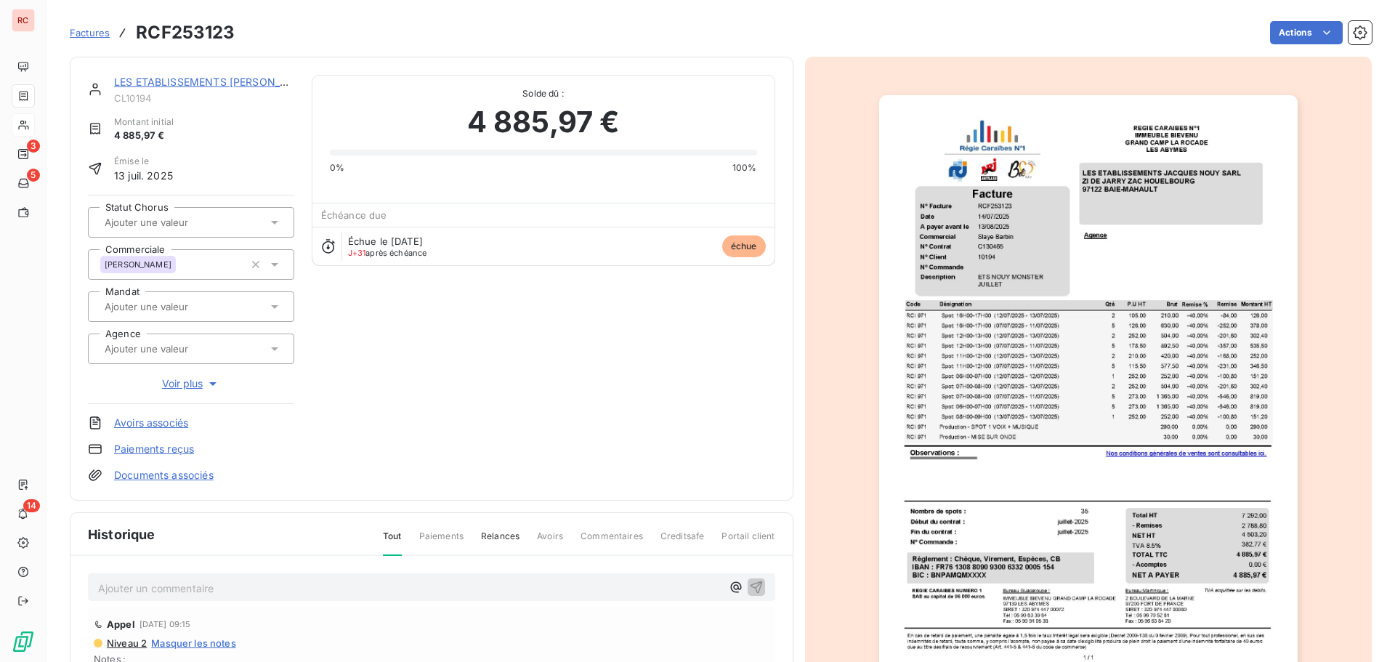
click at [159, 578] on div "Ajouter un commentaire ﻿" at bounding box center [409, 588] width 623 height 20
click at [123, 586] on p "Ajouter un commentaire ﻿" at bounding box center [409, 588] width 623 height 18
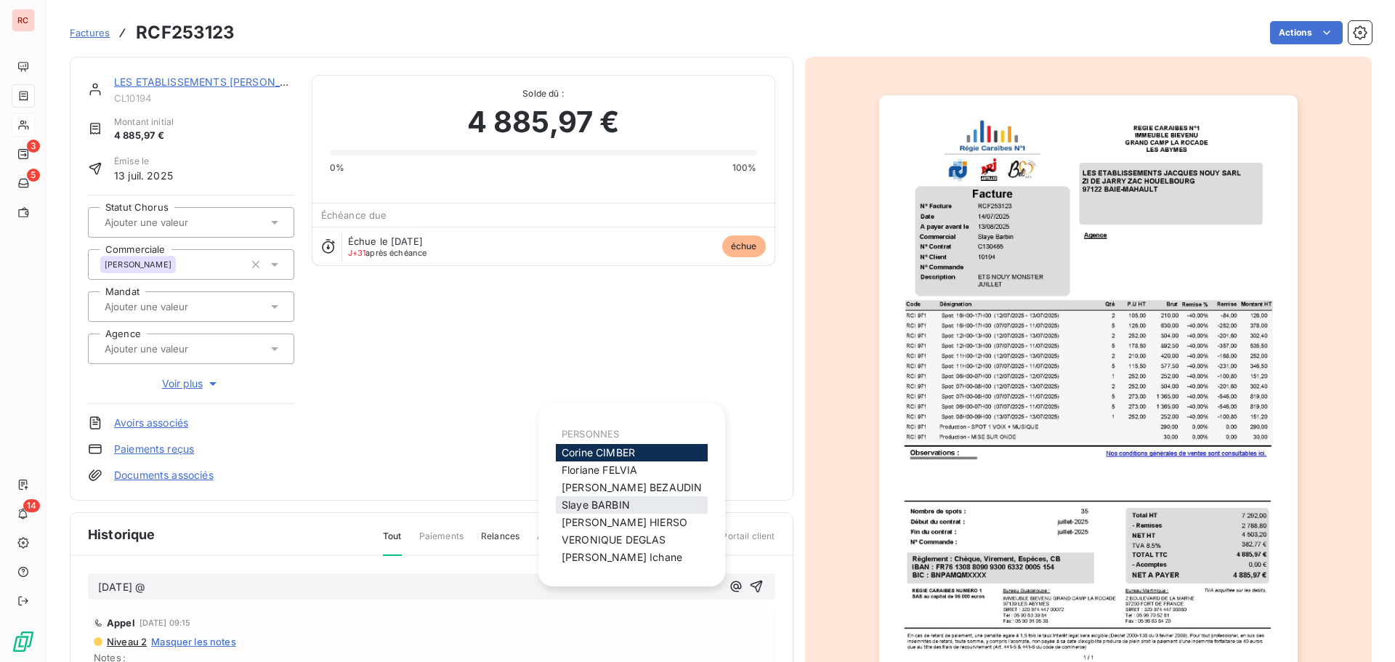
click at [585, 499] on span "[PERSON_NAME]" at bounding box center [596, 504] width 68 height 12
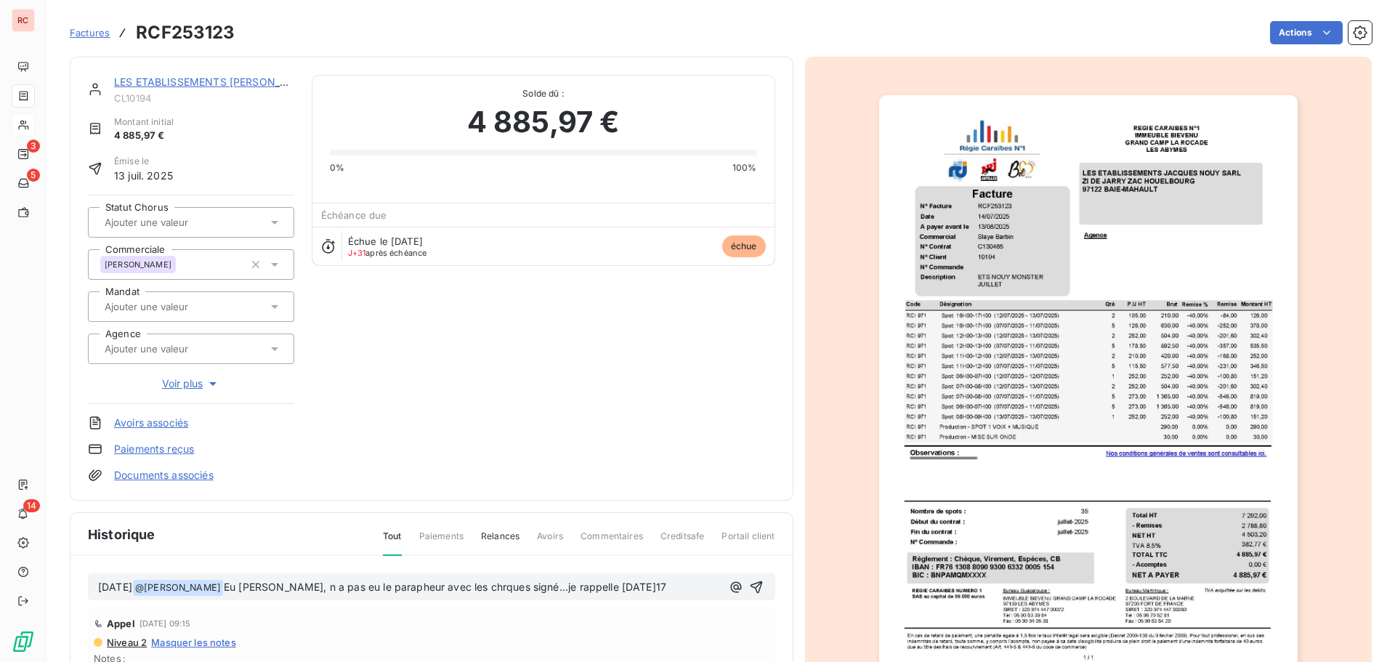
click at [661, 583] on span "Eu [PERSON_NAME], n a pas eu le parapheur avec les chrques signé...je rappelle …" at bounding box center [445, 587] width 443 height 12
click at [659, 585] on span "Eu [PERSON_NAME], n a pas eu le parapheur avec les chrques signé...je rappelle …" at bounding box center [445, 587] width 443 height 12
click at [661, 586] on span "Eu [PERSON_NAME], n a pas eu le parapheur avec les chrques signé...je rappelle …" at bounding box center [445, 587] width 443 height 12
click at [656, 588] on span "Eu [PERSON_NAME], n a pas eu le parapheur avec les chrques signé...je rappelle …" at bounding box center [445, 587] width 443 height 12
click at [553, 583] on span "Eu [PERSON_NAME], n a pas eu le parapheur avec les chèques signé...je rappelle …" at bounding box center [446, 587] width 445 height 12
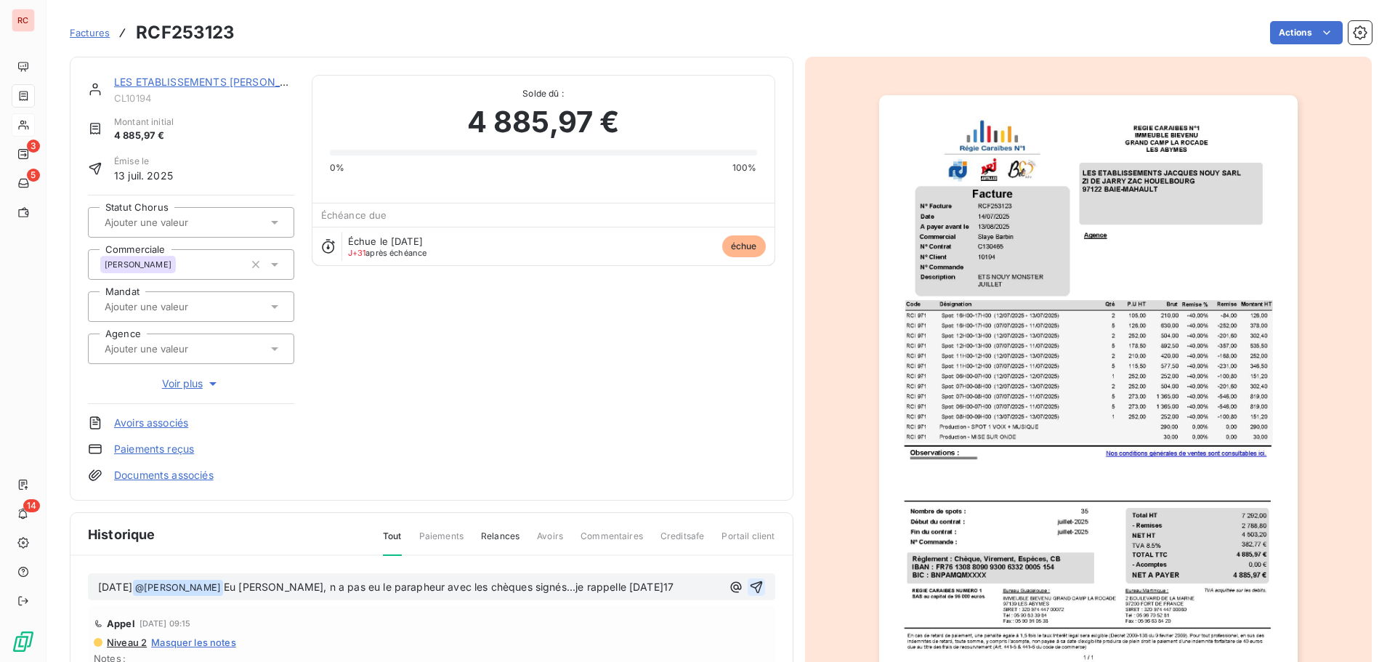
click at [749, 590] on icon "button" at bounding box center [756, 587] width 15 height 15
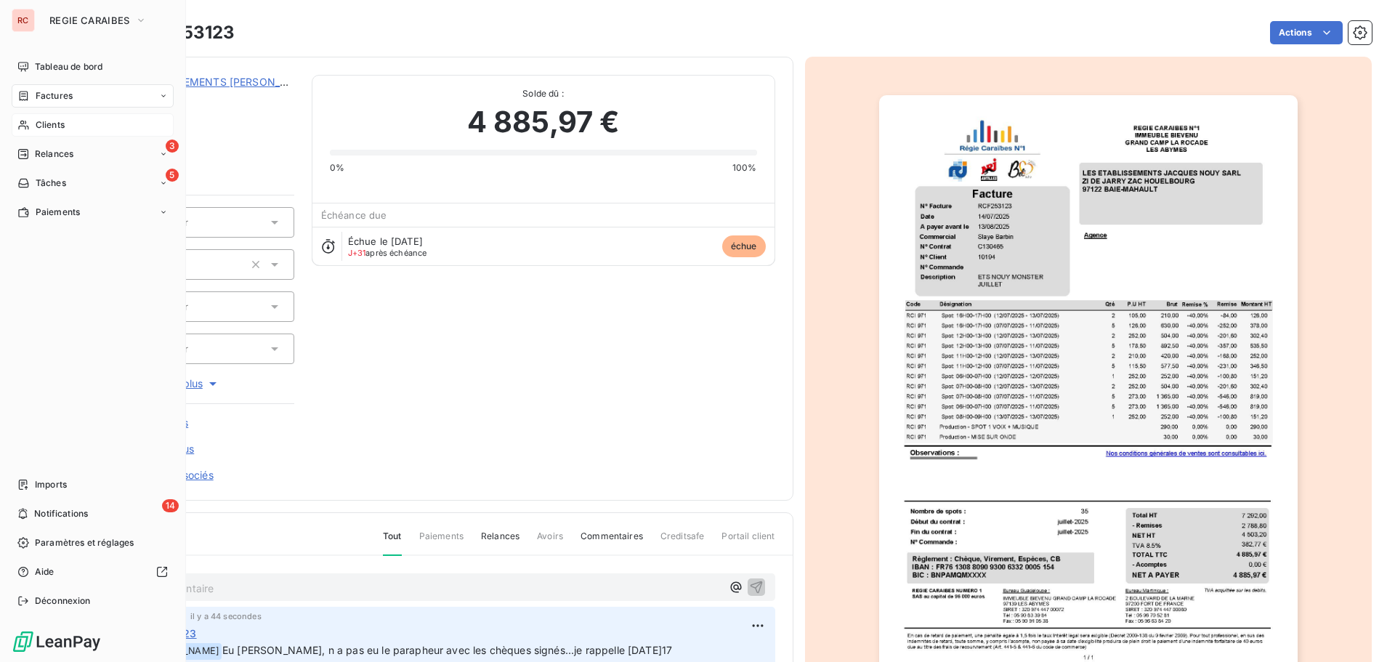
click at [39, 125] on span "Clients" at bounding box center [50, 124] width 29 height 13
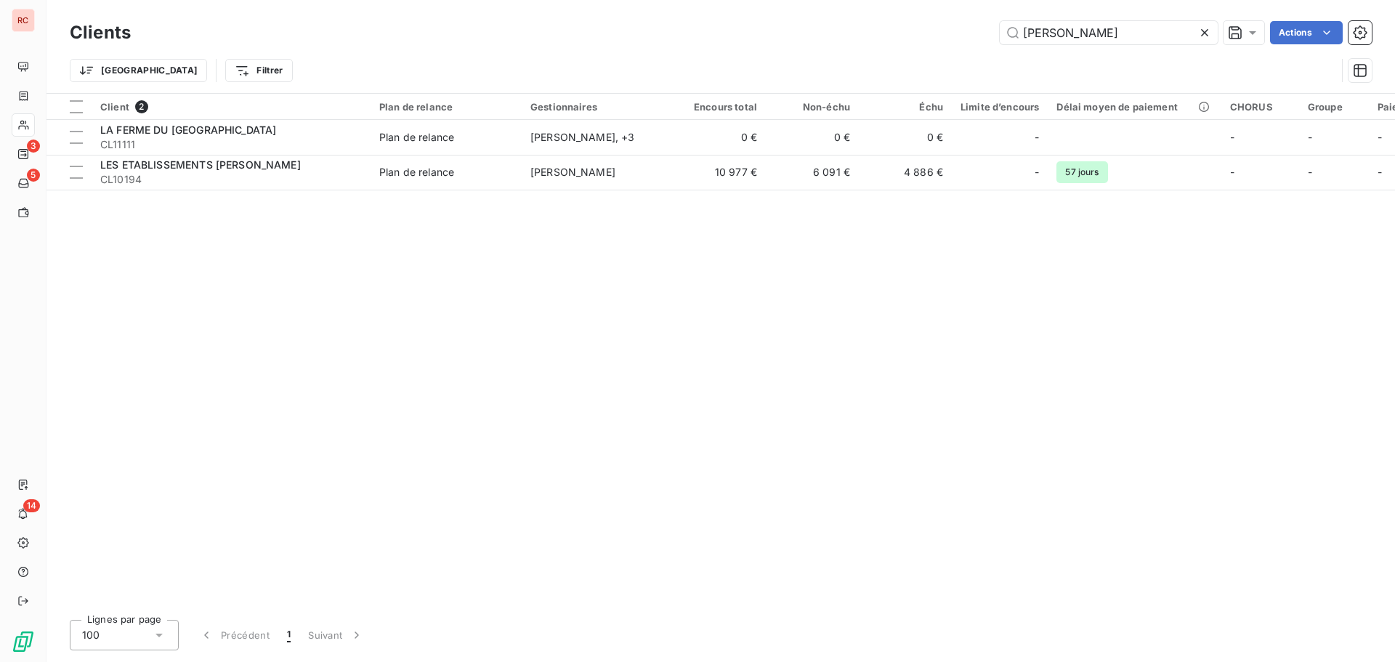
drag, startPoint x: 1085, startPoint y: 23, endPoint x: 939, endPoint y: 31, distance: 146.3
click at [940, 31] on div "[PERSON_NAME]" at bounding box center [760, 32] width 1224 height 23
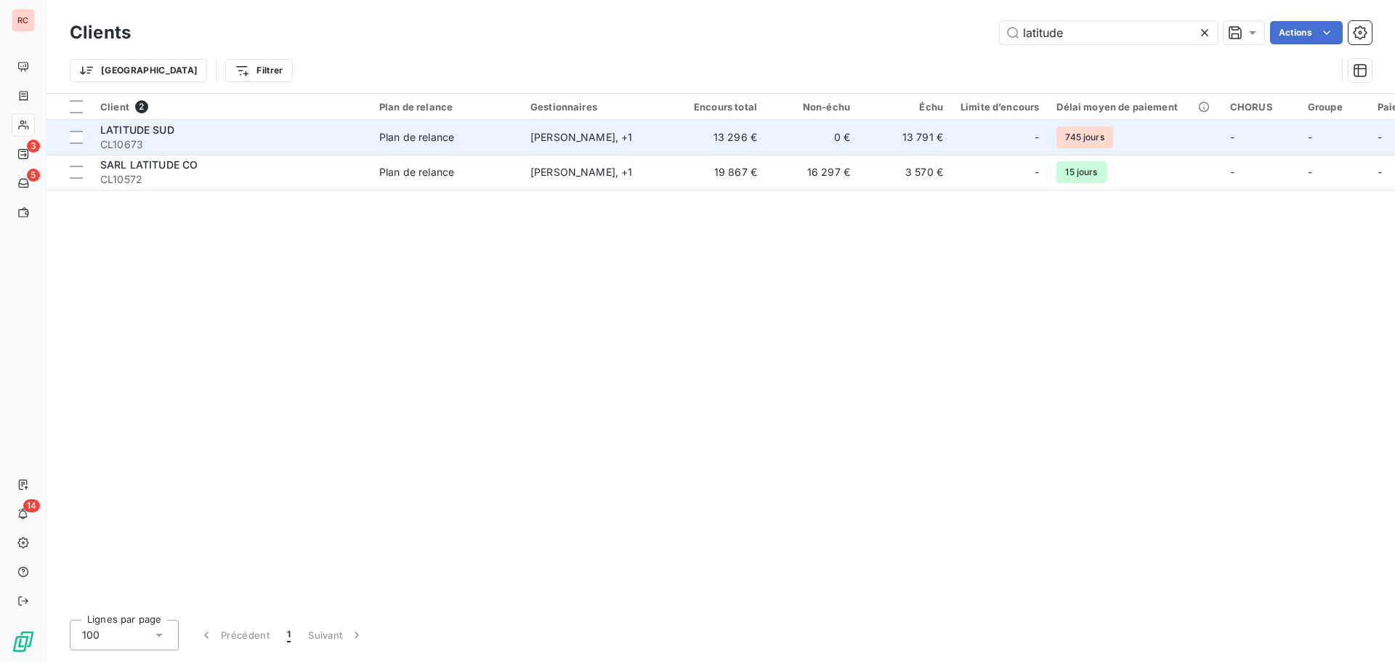
type input "latitude"
click at [334, 148] on span "CL10673" at bounding box center [231, 144] width 262 height 15
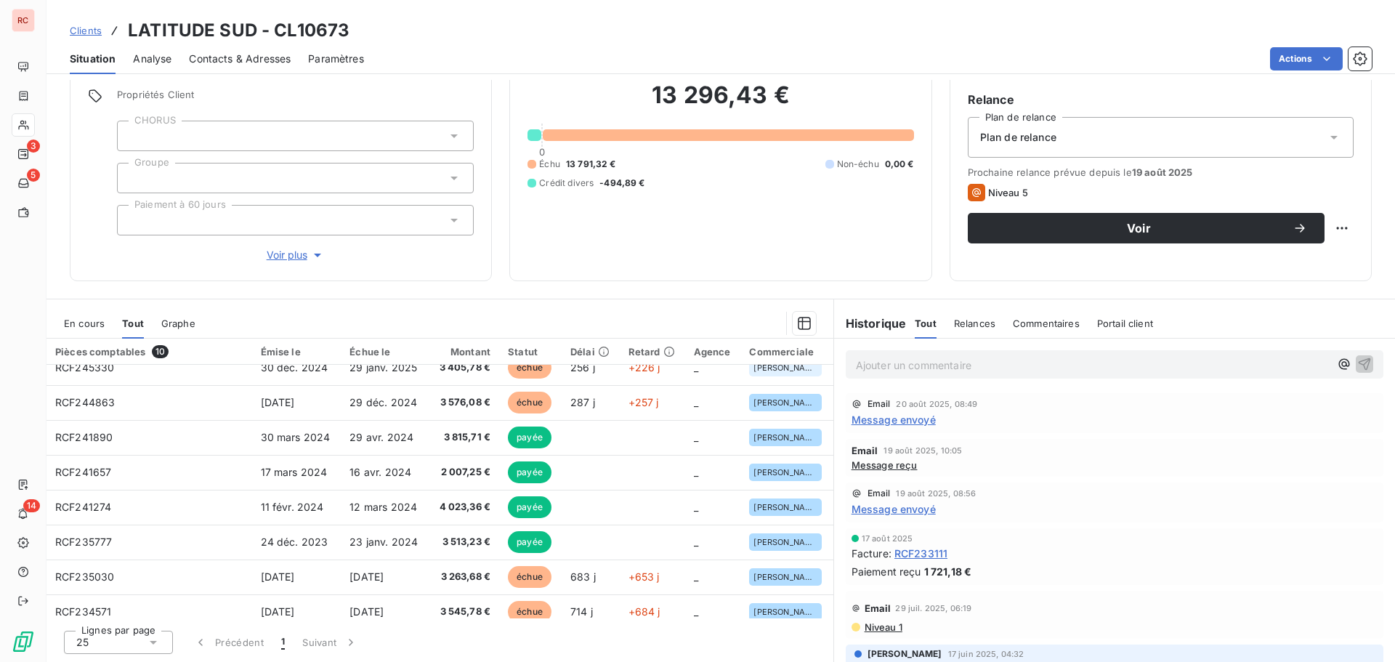
scroll to position [73, 0]
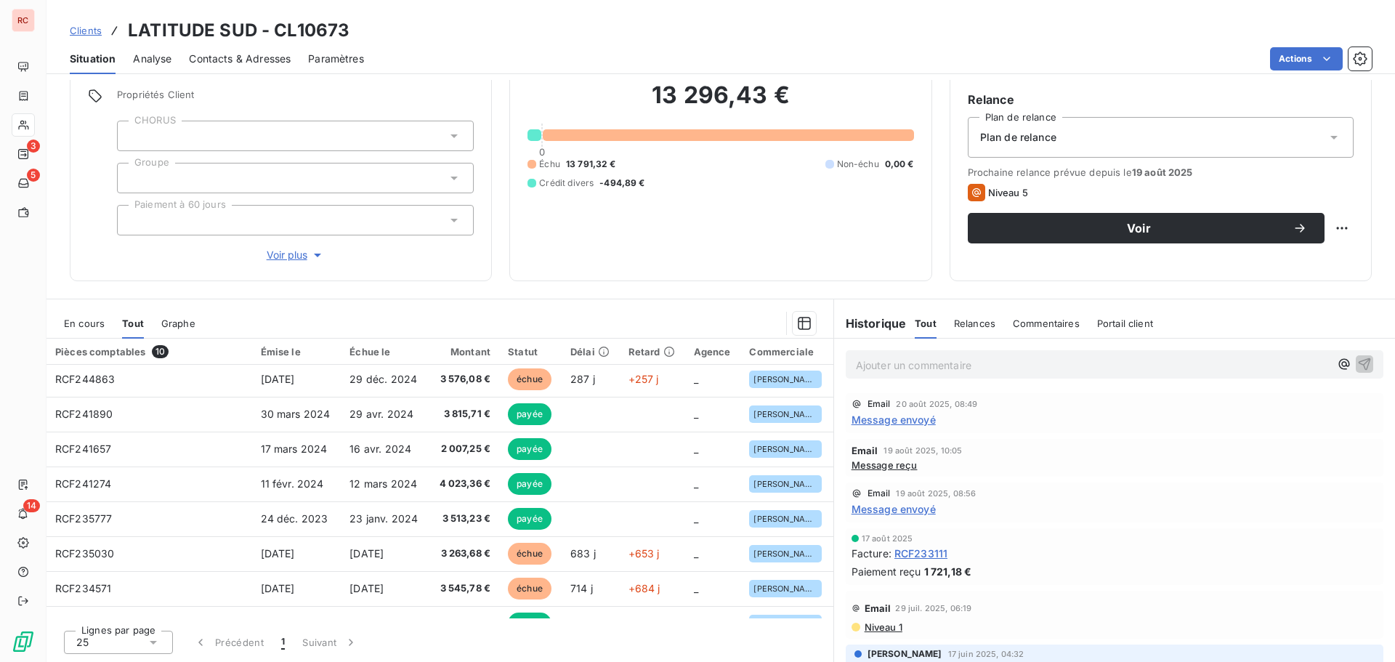
click at [95, 320] on span "En cours" at bounding box center [84, 324] width 41 height 12
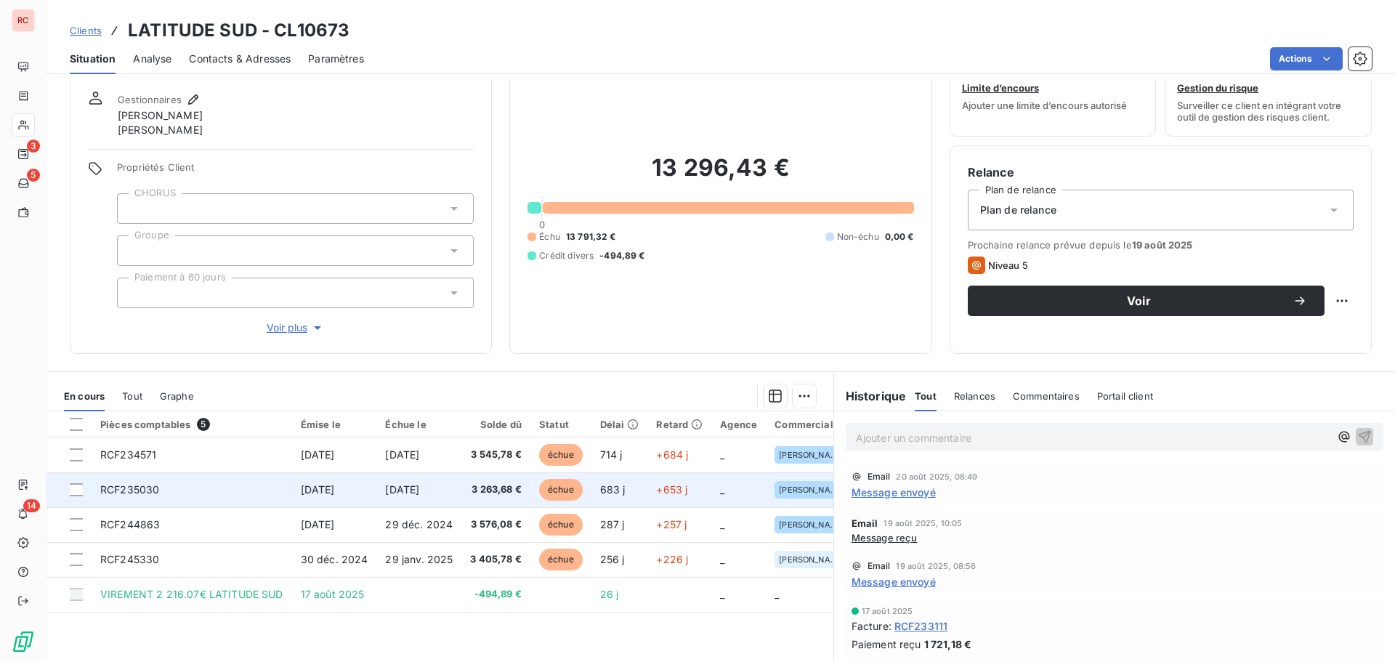
scroll to position [118, 0]
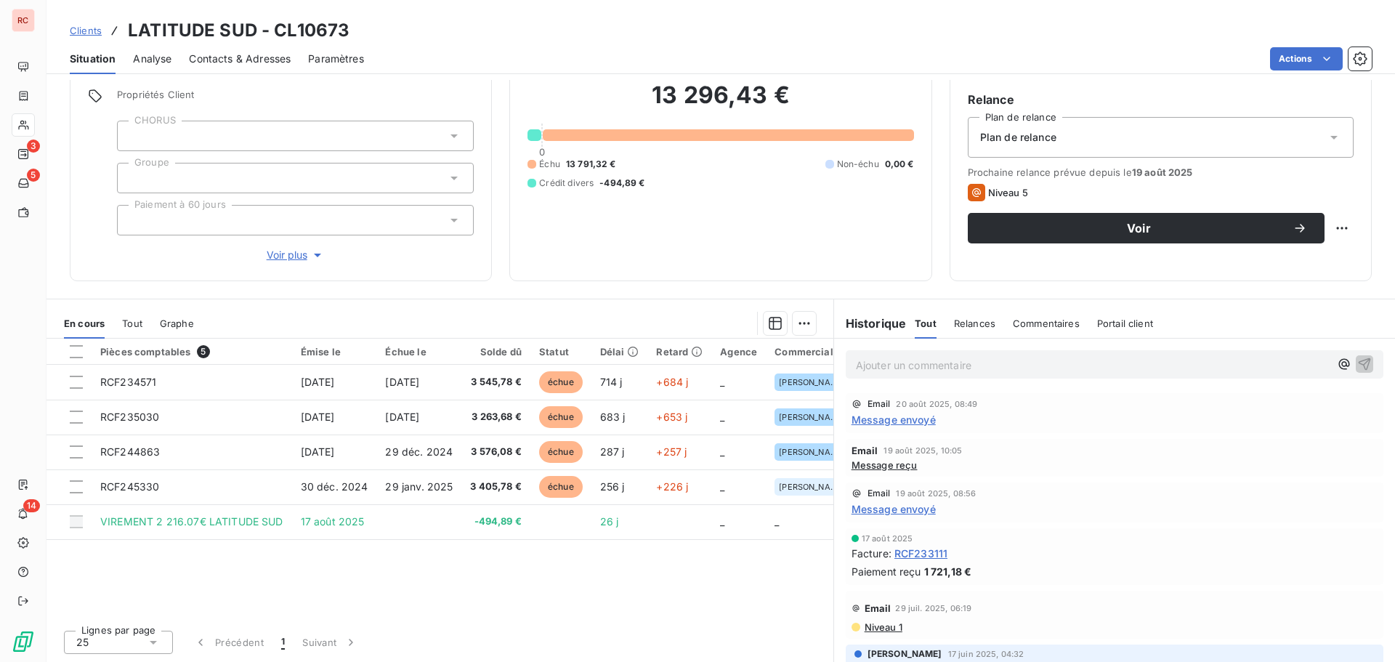
click at [883, 623] on span "Niveau 1" at bounding box center [882, 627] width 39 height 12
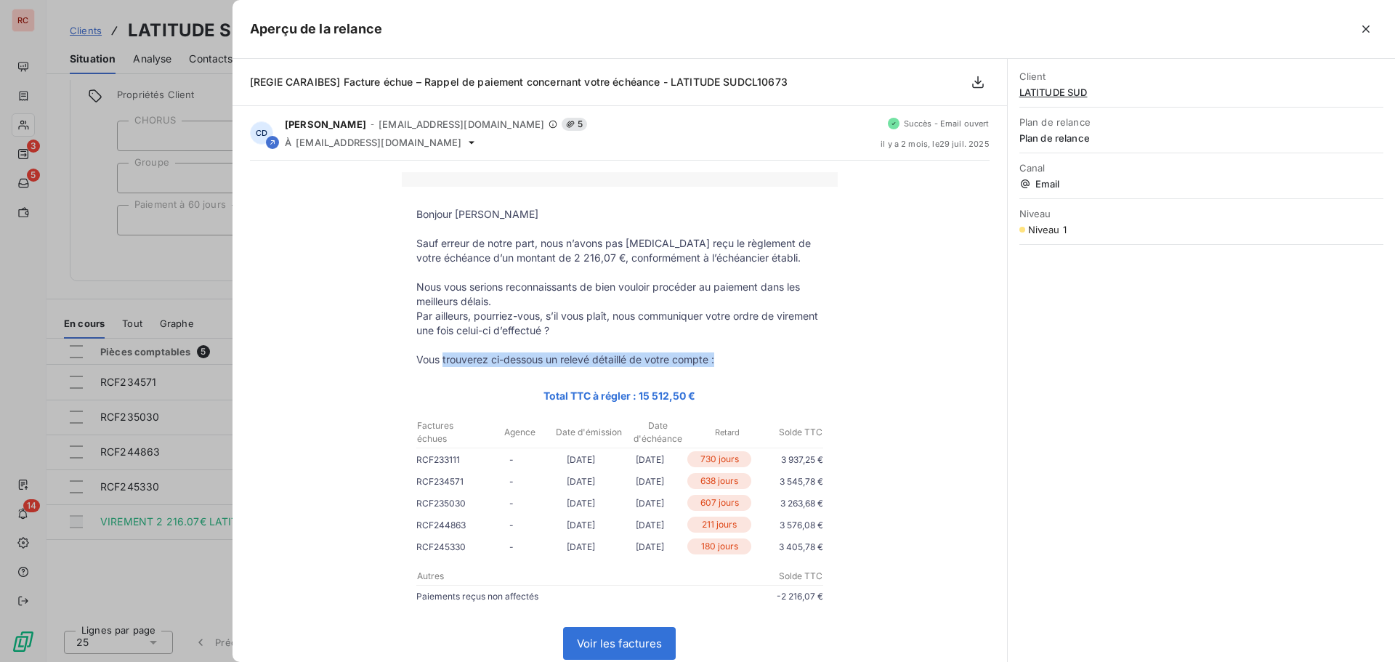
drag, startPoint x: 714, startPoint y: 360, endPoint x: 438, endPoint y: 364, distance: 276.2
click at [438, 364] on p "Vous trouverez ci-dessous un relevé détaillé de votre compte :" at bounding box center [619, 359] width 407 height 15
click at [595, 321] on p "Par ailleurs, pourriez-vous, s’il vous plaît, nous communiquer votre ordre de v…" at bounding box center [619, 323] width 407 height 29
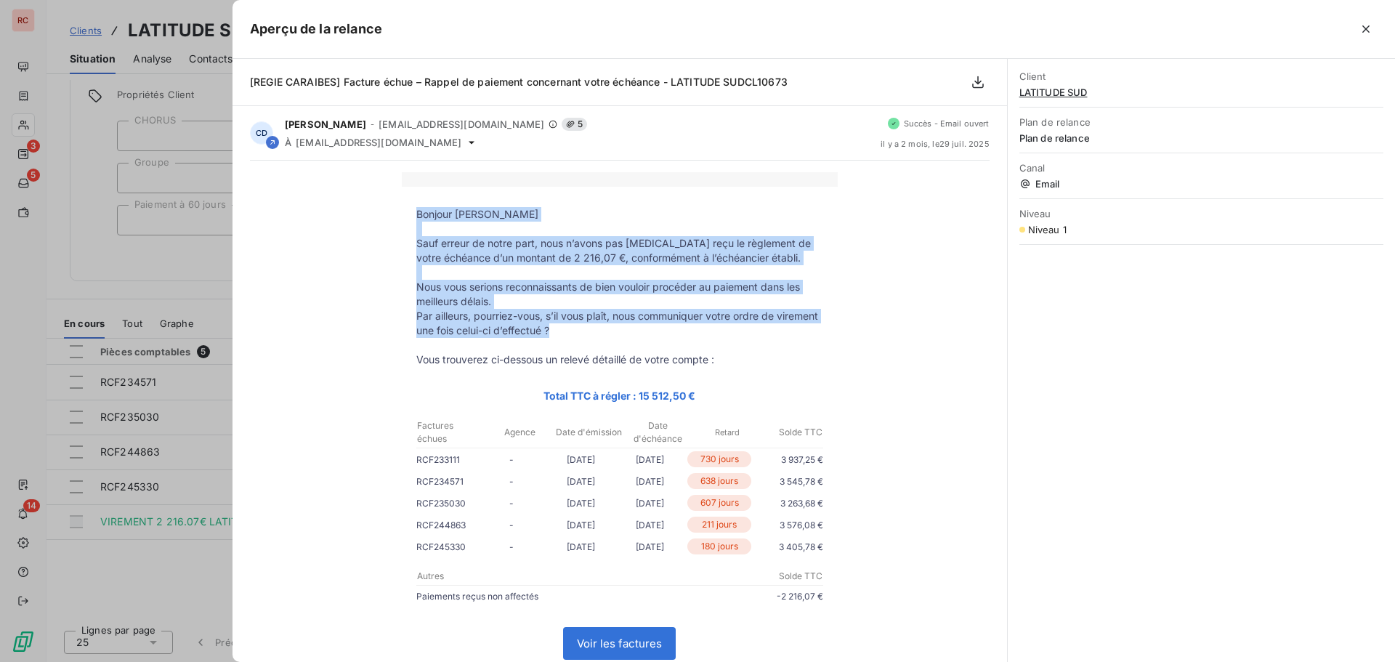
drag, startPoint x: 597, startPoint y: 327, endPoint x: 406, endPoint y: 216, distance: 221.1
click at [406, 216] on tbody "Bonjour [PERSON_NAME] Sauf erreur de notre part, nous n’avons pas [MEDICAL_DATA…" at bounding box center [620, 534] width 436 height 655
copy tbody "Bonjour [PERSON_NAME] Sauf erreur de notre part, nous n’avons pas [MEDICAL_DATA…"
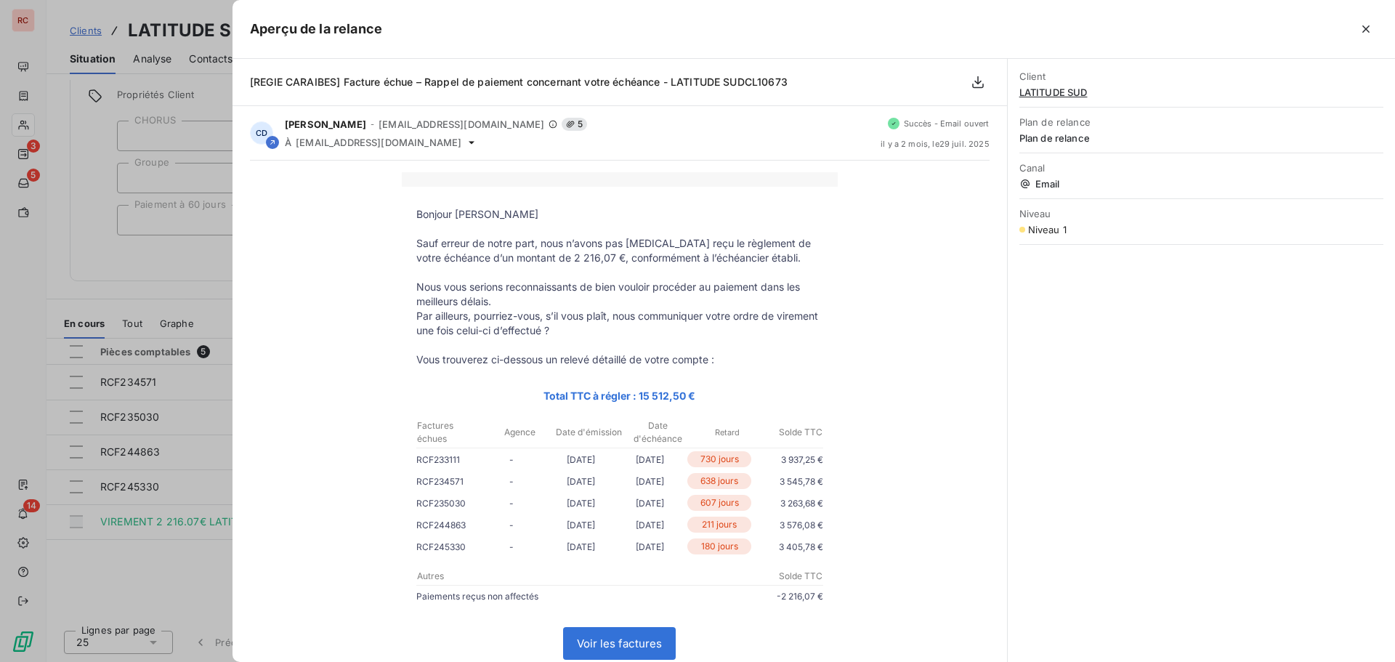
click at [187, 310] on div at bounding box center [697, 331] width 1395 height 662
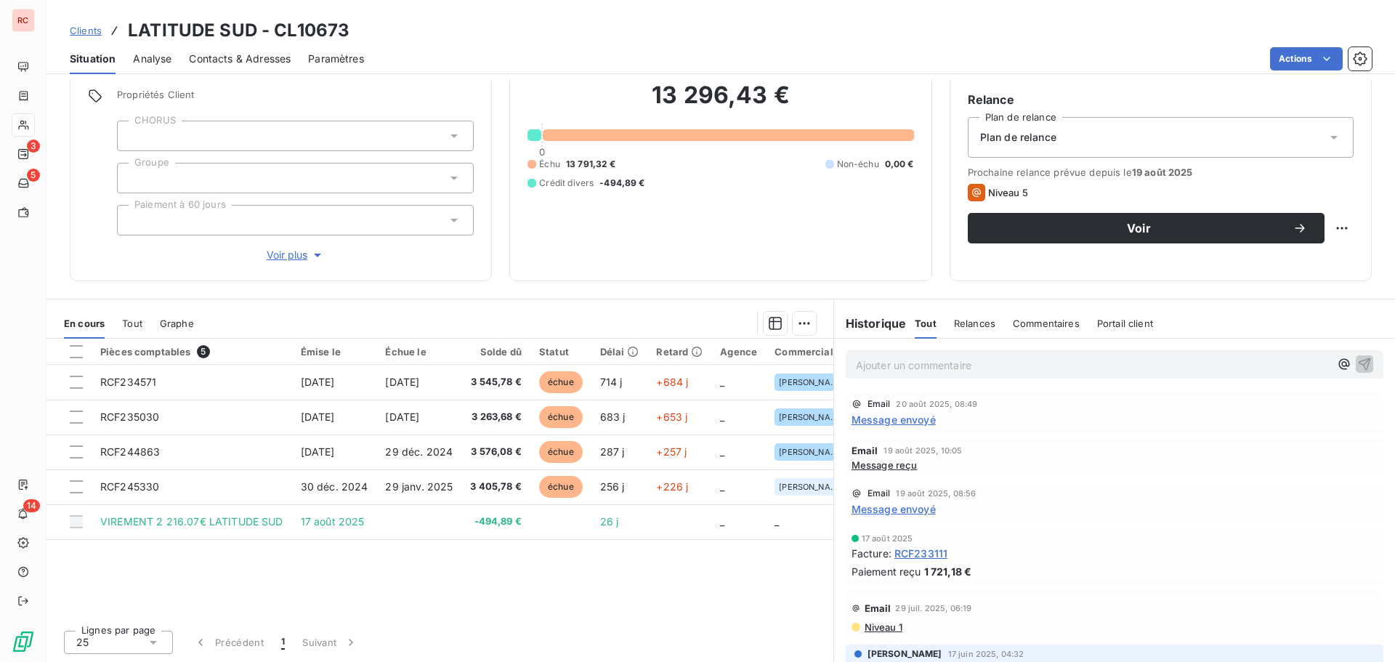
click at [733, 561] on div "Pièces comptables 5 Émise le Échue le Solde dû Statut Délai Retard Agence Comme…" at bounding box center [440, 479] width 787 height 280
click at [917, 417] on span "Message envoyé" at bounding box center [894, 419] width 84 height 15
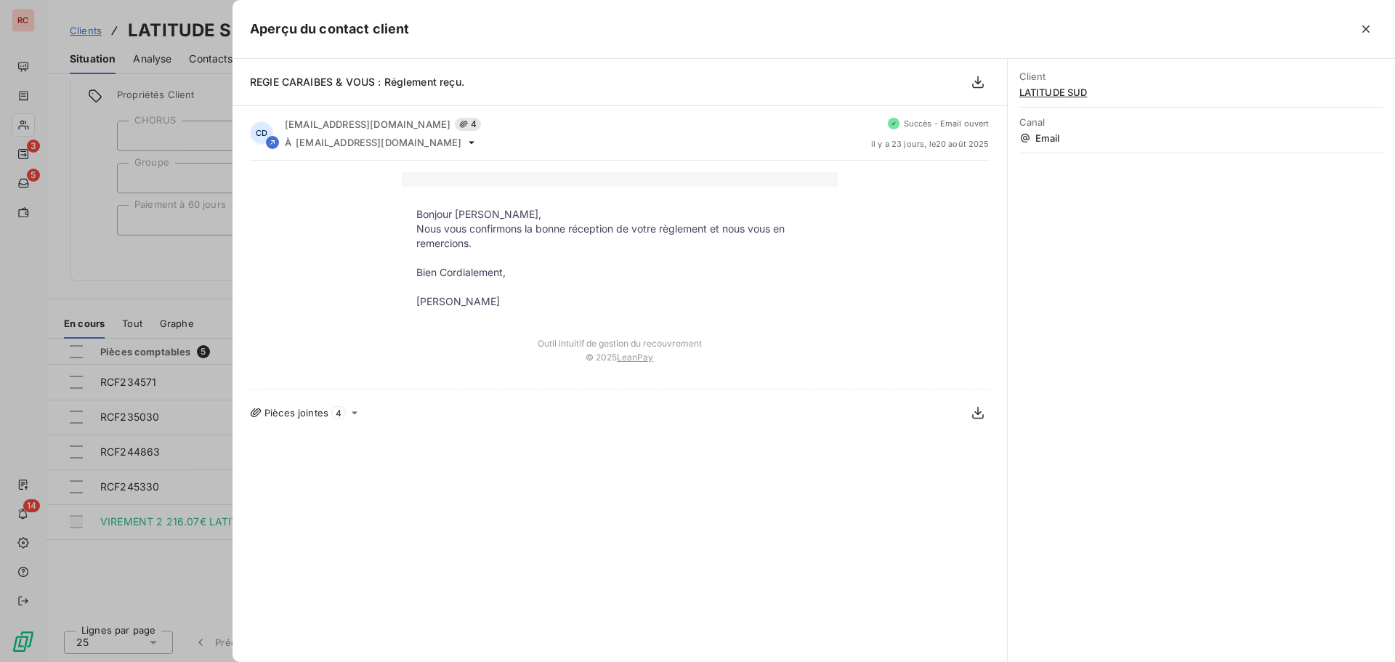
click at [144, 560] on div at bounding box center [697, 331] width 1395 height 662
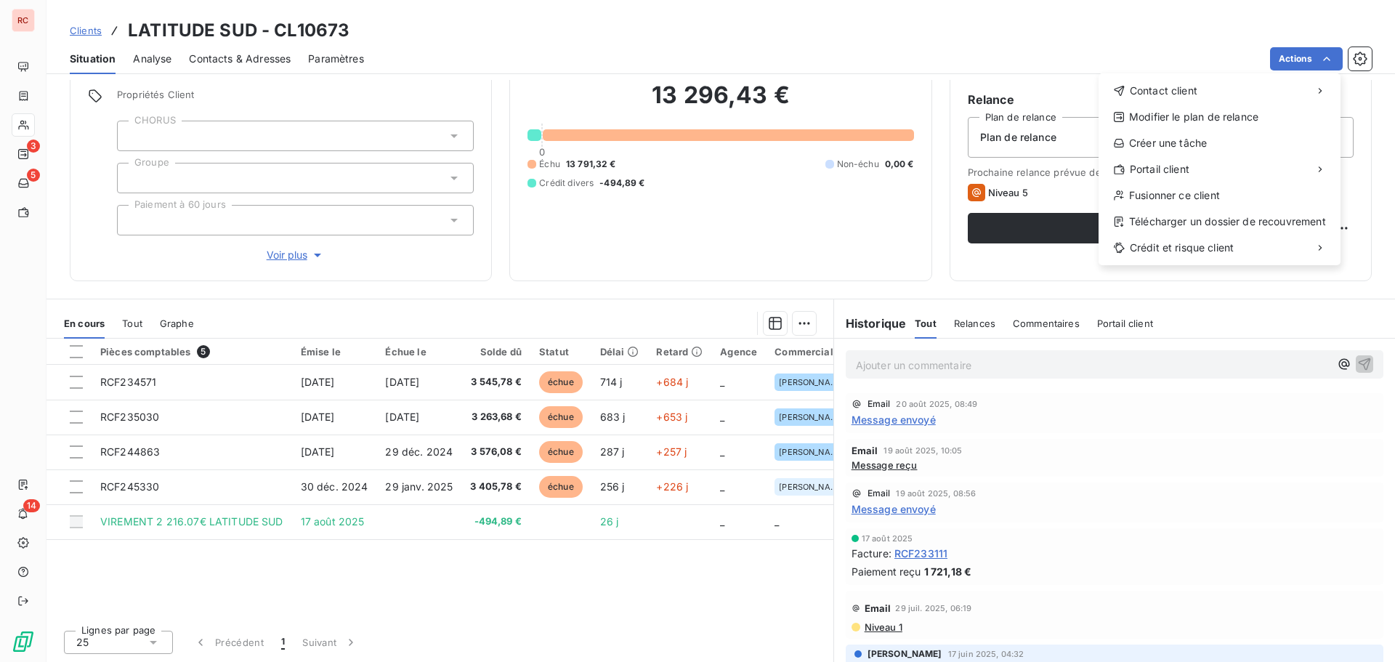
drag, startPoint x: 650, startPoint y: 563, endPoint x: 663, endPoint y: 562, distance: 13.1
click at [650, 563] on html "RC 3 5 14 Clients LATITUDE SUD - CL10673 Situation Analyse Contacts & Adresses …" at bounding box center [697, 331] width 1395 height 662
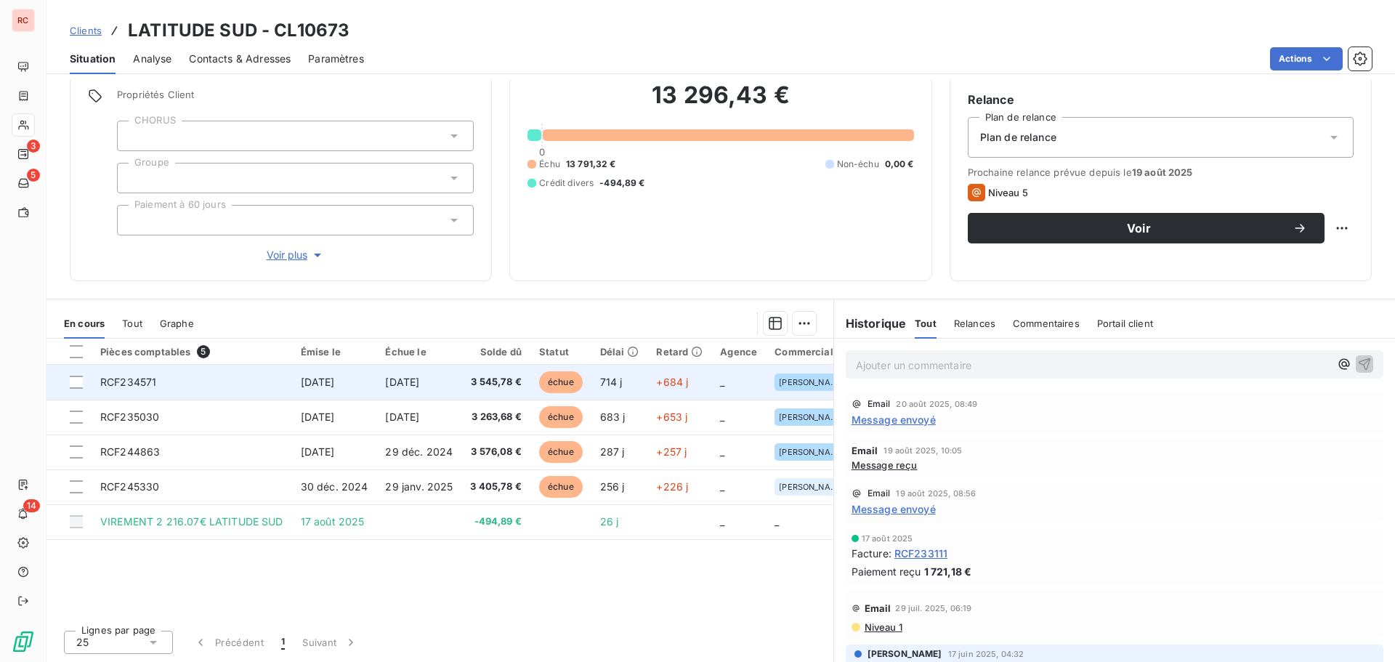
scroll to position [0, 0]
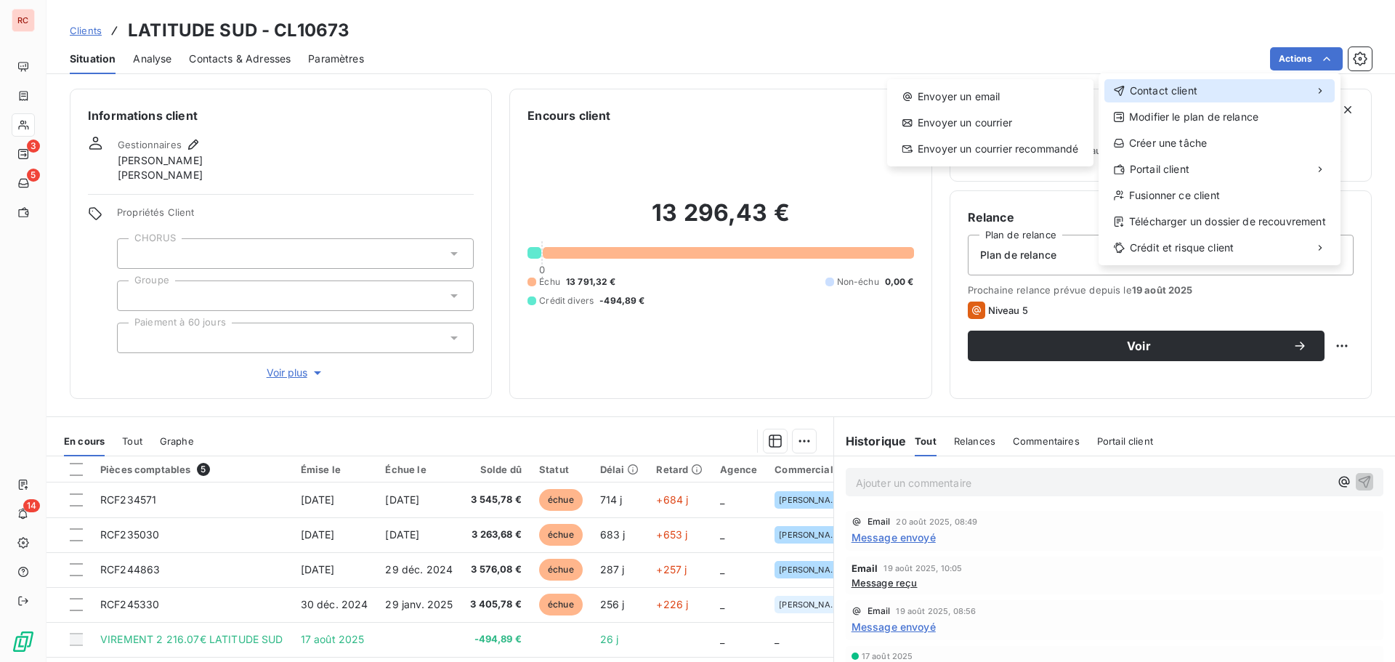
click at [1182, 86] on span "Contact client" at bounding box center [1164, 91] width 68 height 15
click at [997, 94] on div "Envoyer un email" at bounding box center [990, 96] width 195 height 23
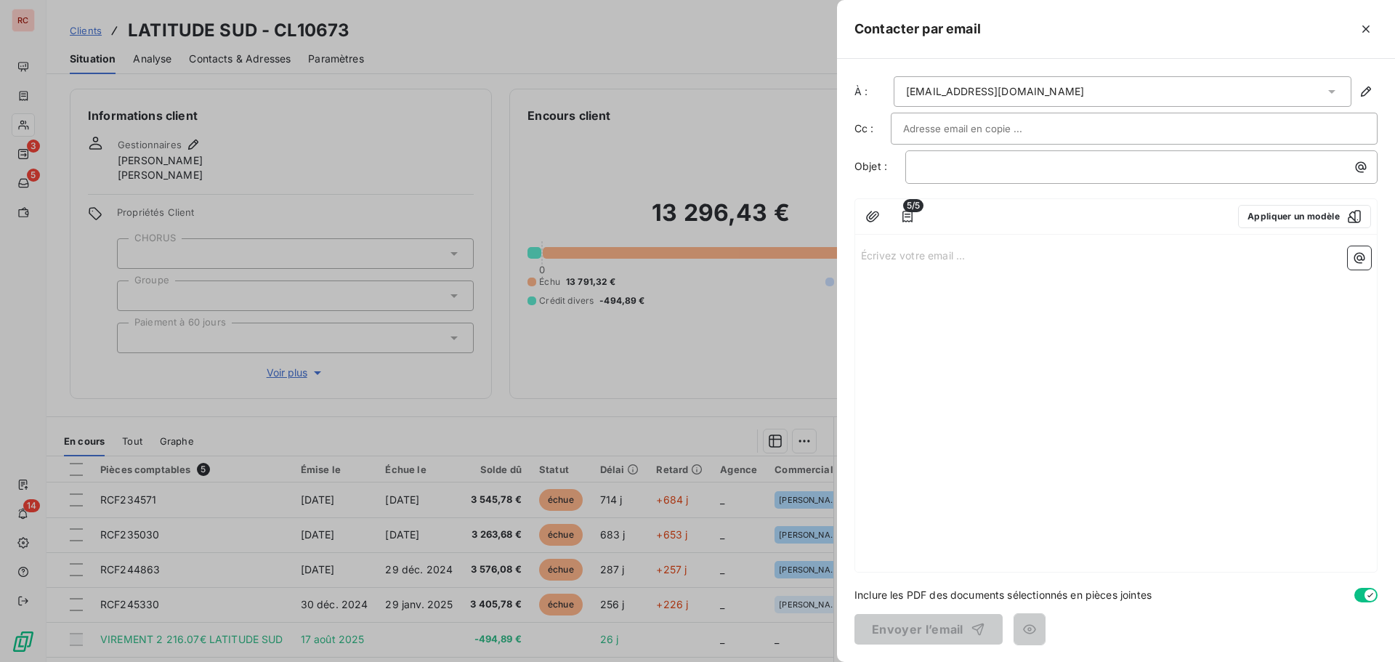
click at [897, 278] on div "Écrivez votre email ... ﻿" at bounding box center [1116, 406] width 522 height 331
drag, startPoint x: 929, startPoint y: 280, endPoint x: 883, endPoint y: 384, distance: 113.5
click at [883, 384] on div "Écrivez votre email ... ﻿" at bounding box center [1116, 406] width 522 height 331
drag, startPoint x: 921, startPoint y: 324, endPoint x: 678, endPoint y: 399, distance: 254.0
click at [678, 399] on div at bounding box center [697, 331] width 1395 height 662
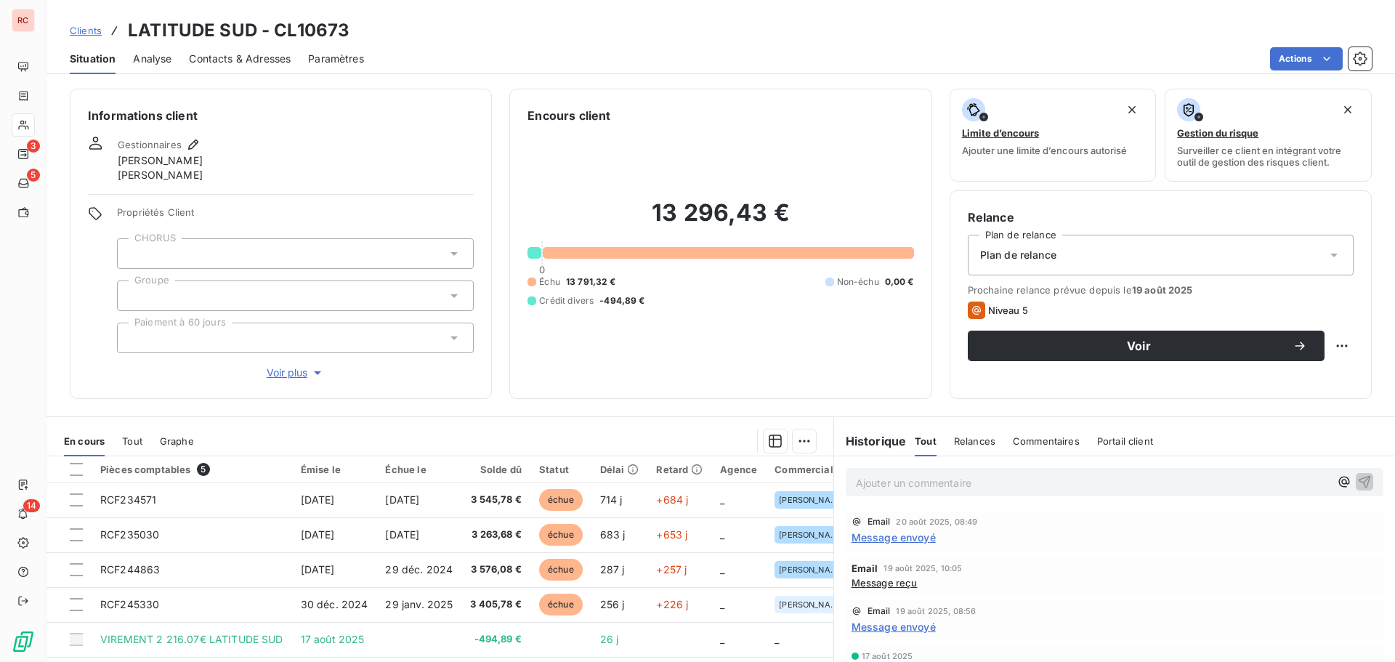
click at [903, 629] on span "Message envoyé" at bounding box center [894, 626] width 84 height 15
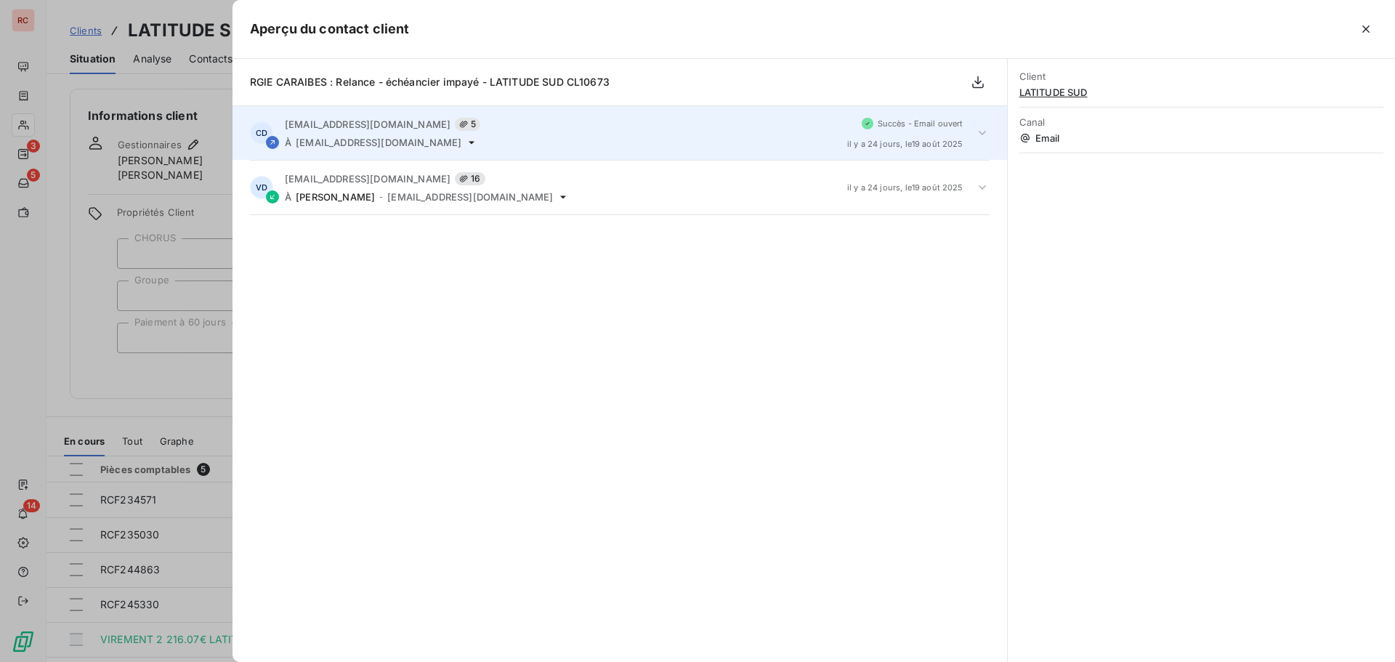
click at [980, 132] on icon at bounding box center [982, 133] width 7 height 4
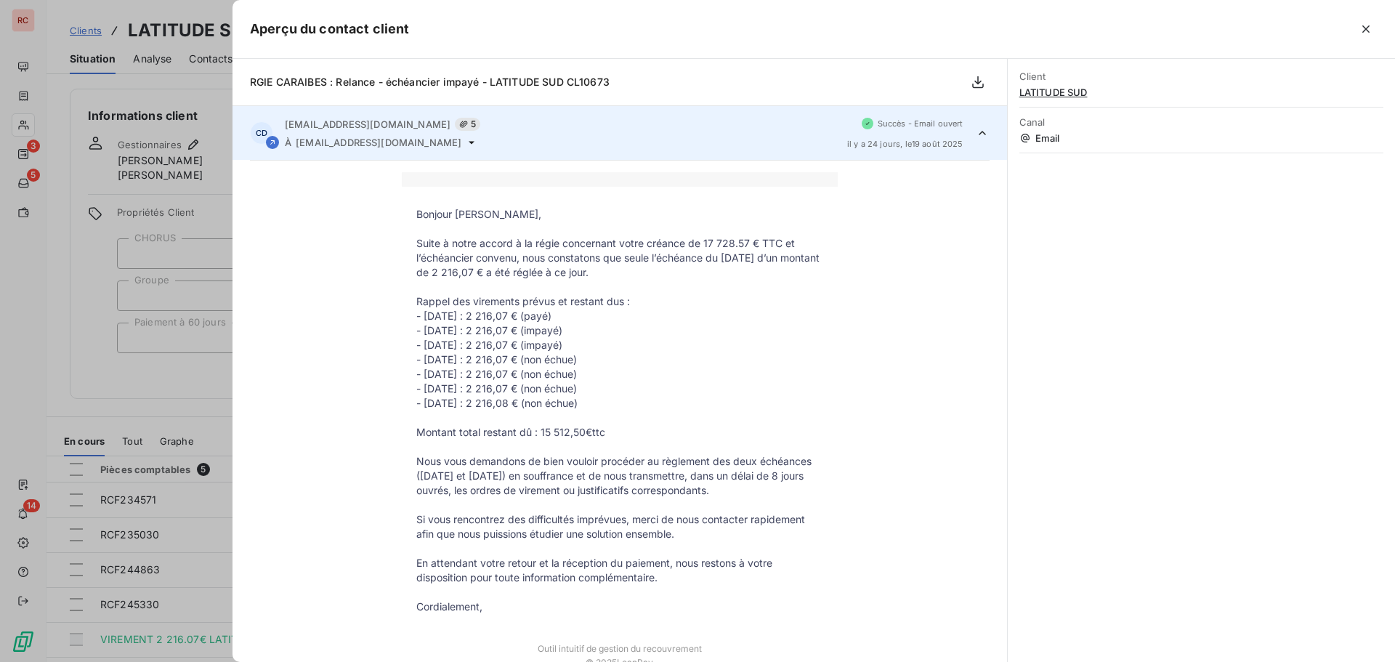
click at [159, 387] on div at bounding box center [697, 331] width 1395 height 662
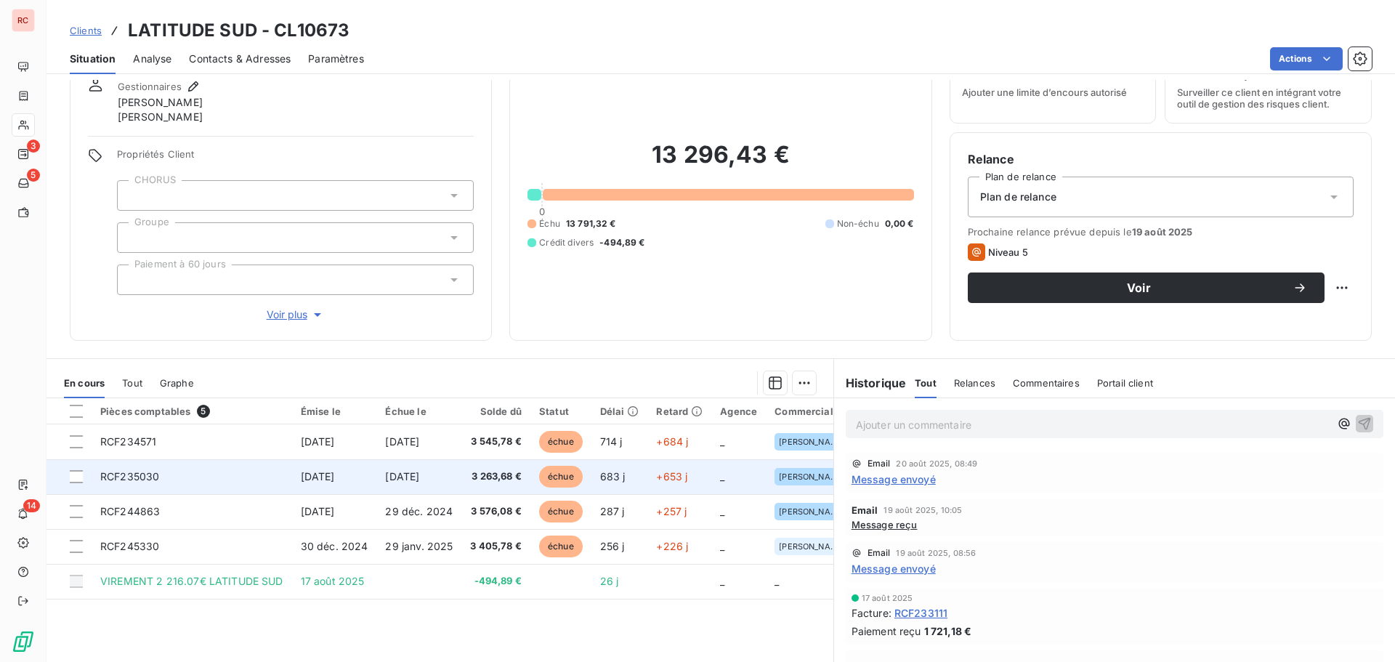
scroll to position [118, 0]
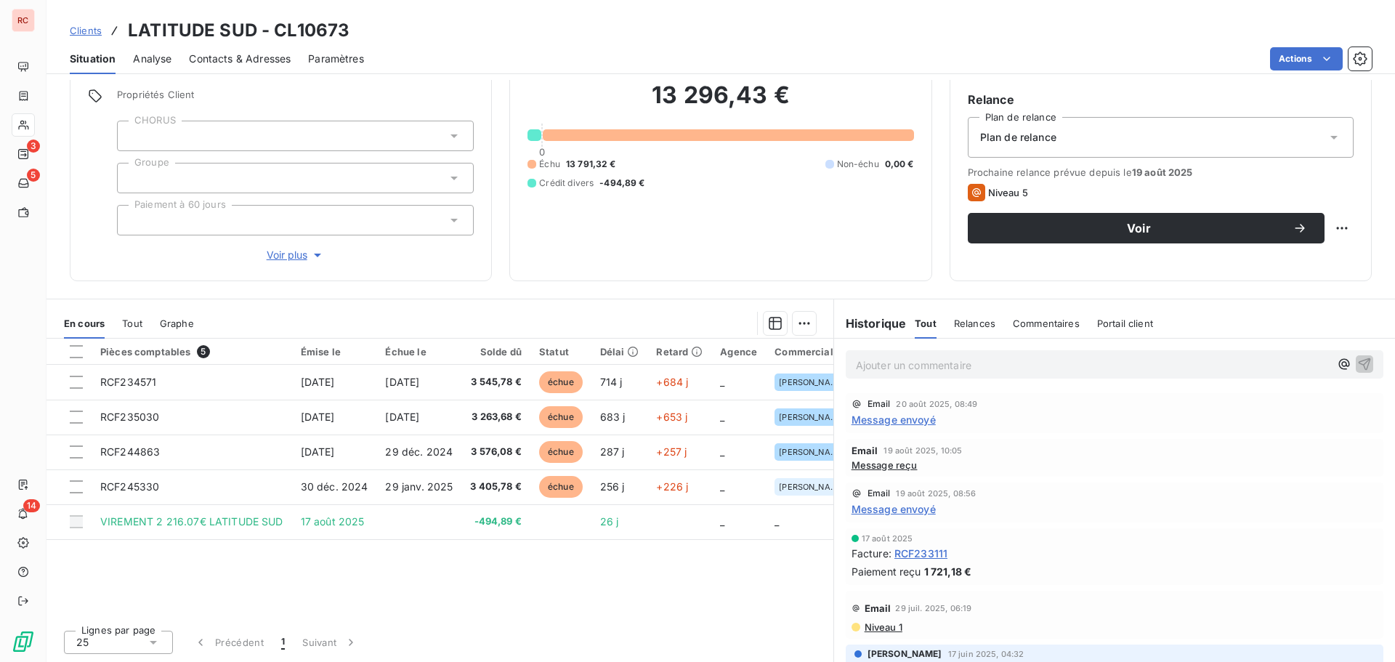
click at [881, 425] on span "Message envoyé" at bounding box center [894, 419] width 84 height 15
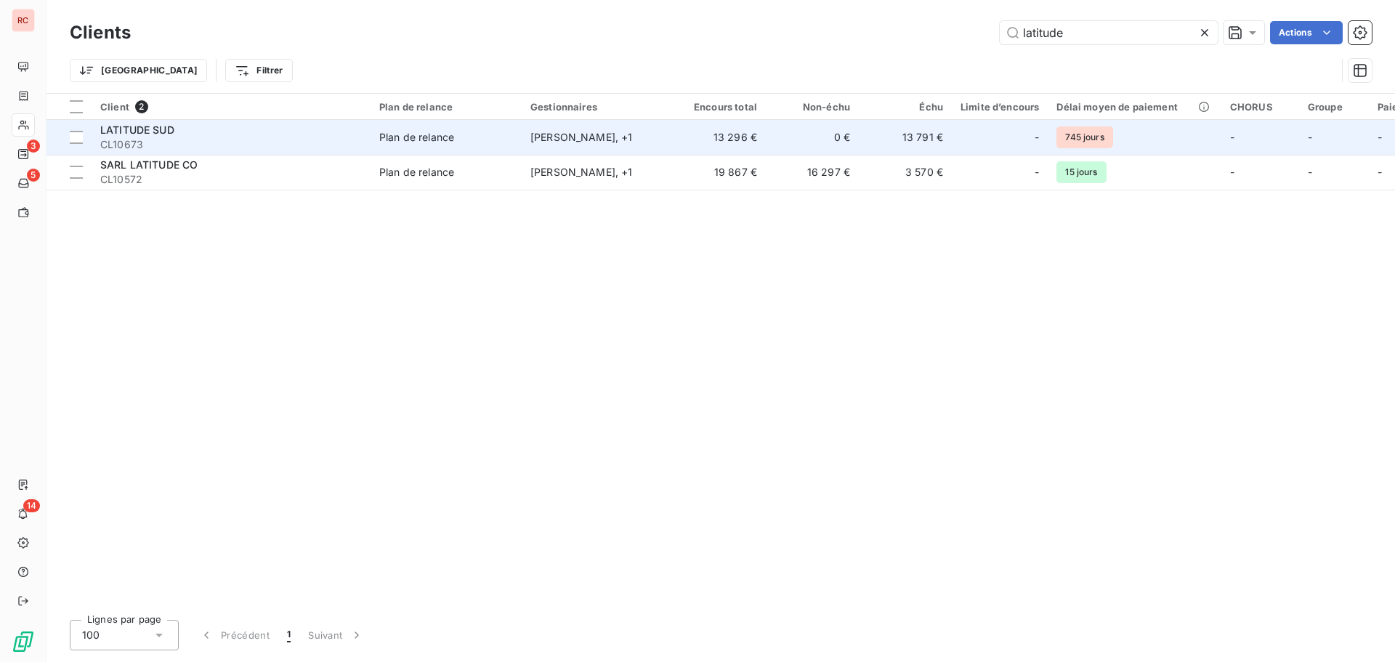
click at [490, 140] on span "Plan de relance" at bounding box center [446, 137] width 134 height 15
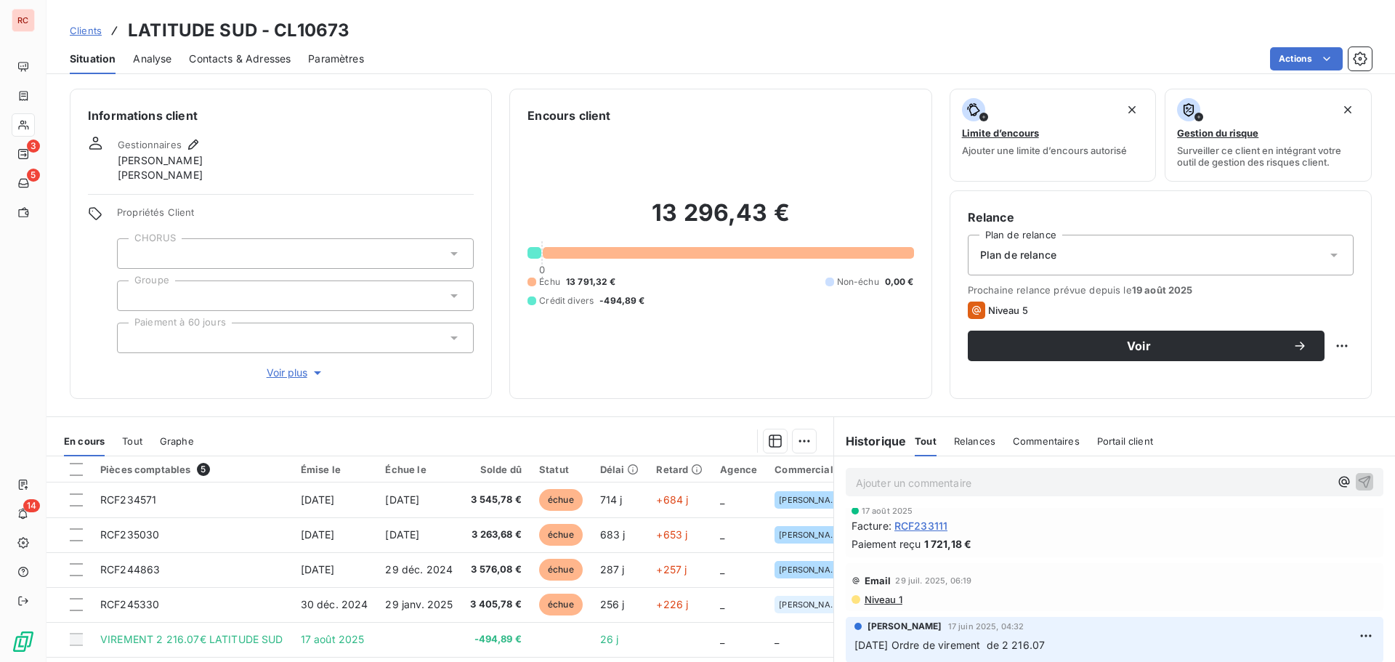
scroll to position [73, 0]
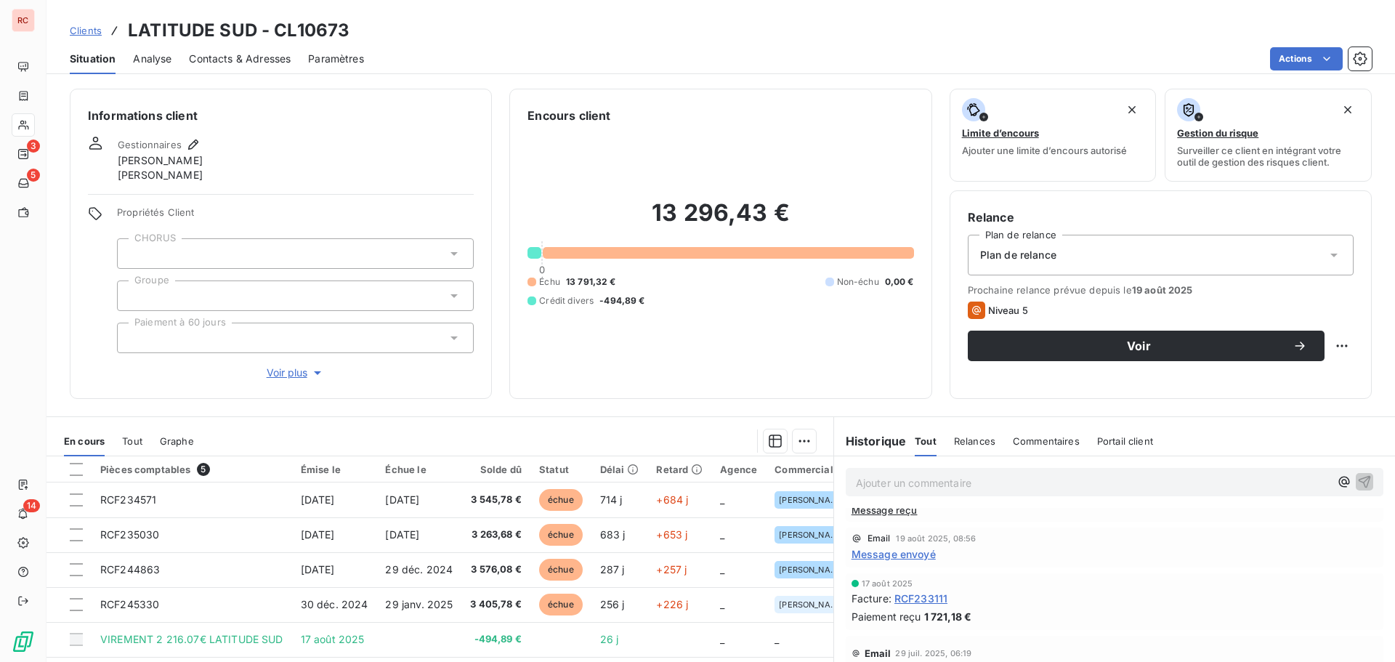
click at [905, 559] on span "Message envoyé" at bounding box center [894, 553] width 84 height 15
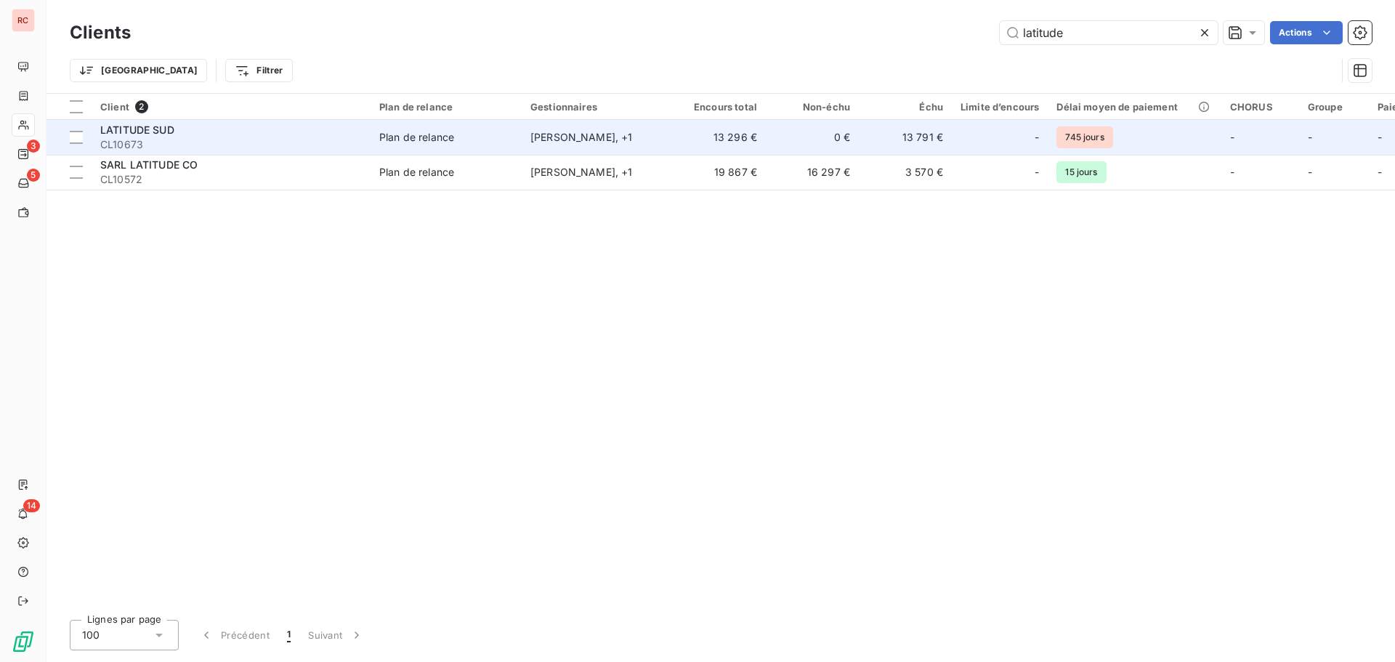
click at [107, 139] on span "CL10673" at bounding box center [231, 144] width 262 height 15
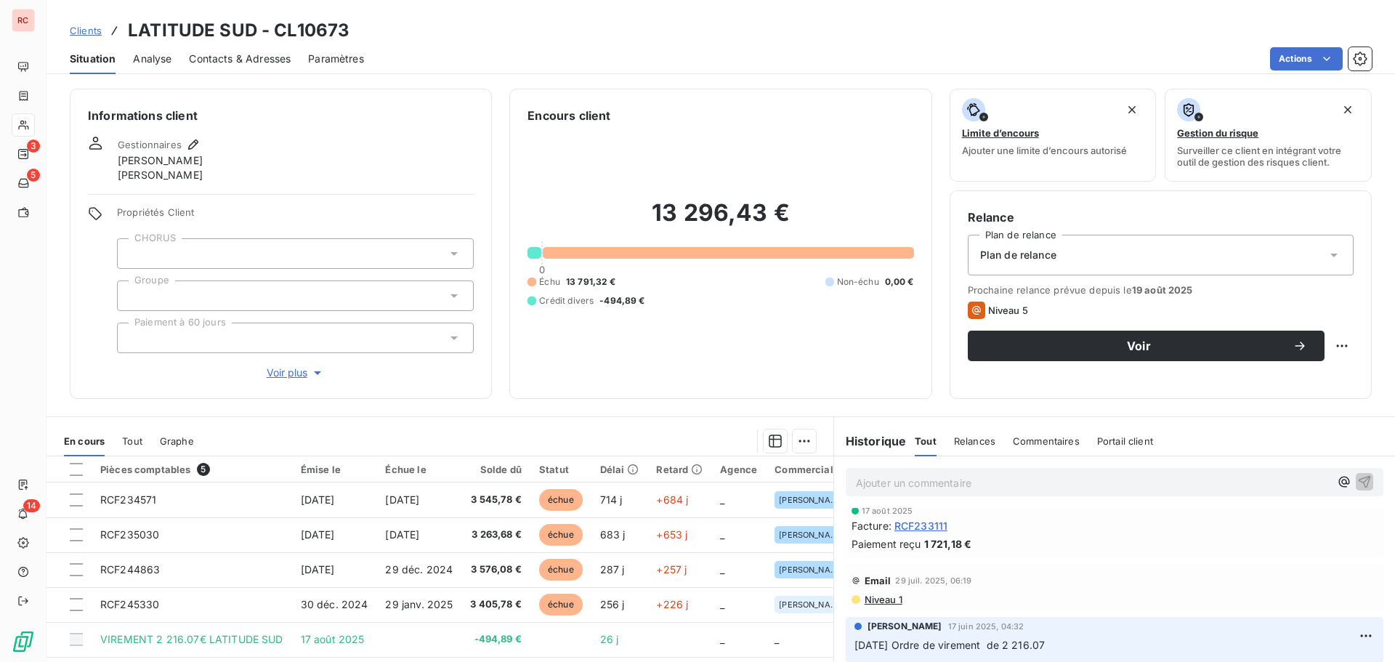
scroll to position [218, 0]
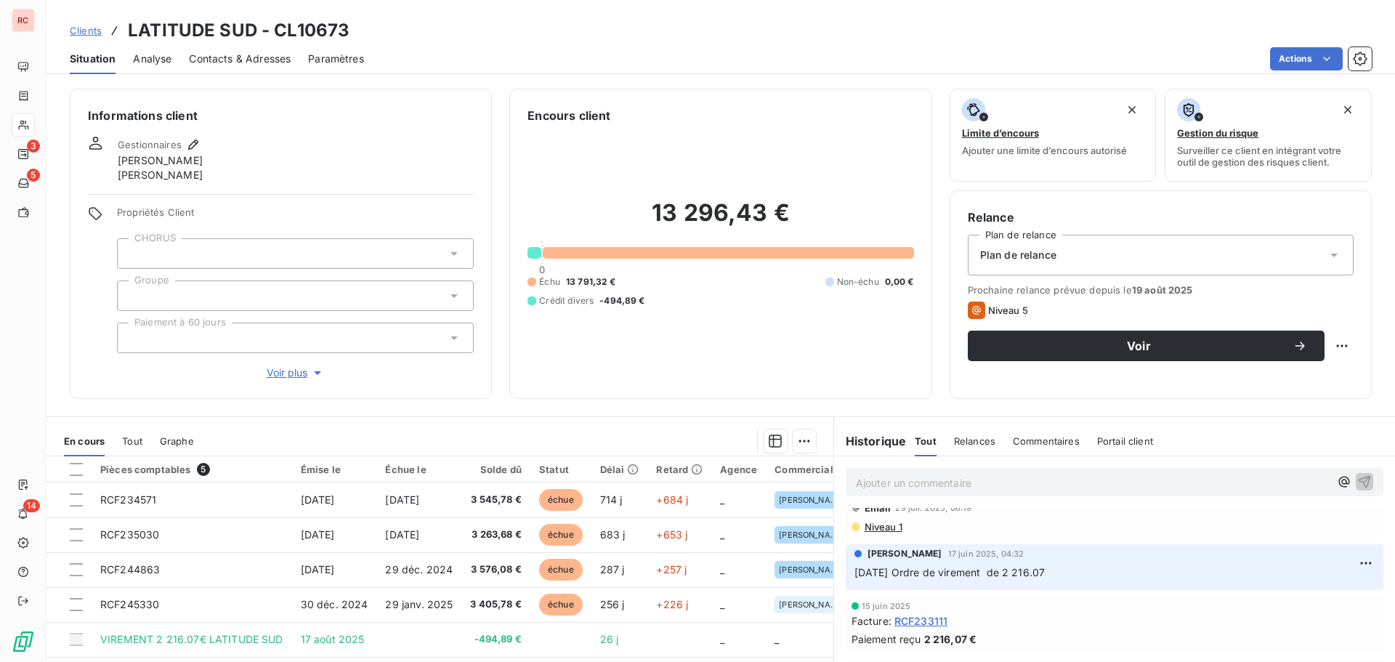
click at [883, 529] on span "Niveau 1" at bounding box center [882, 527] width 39 height 12
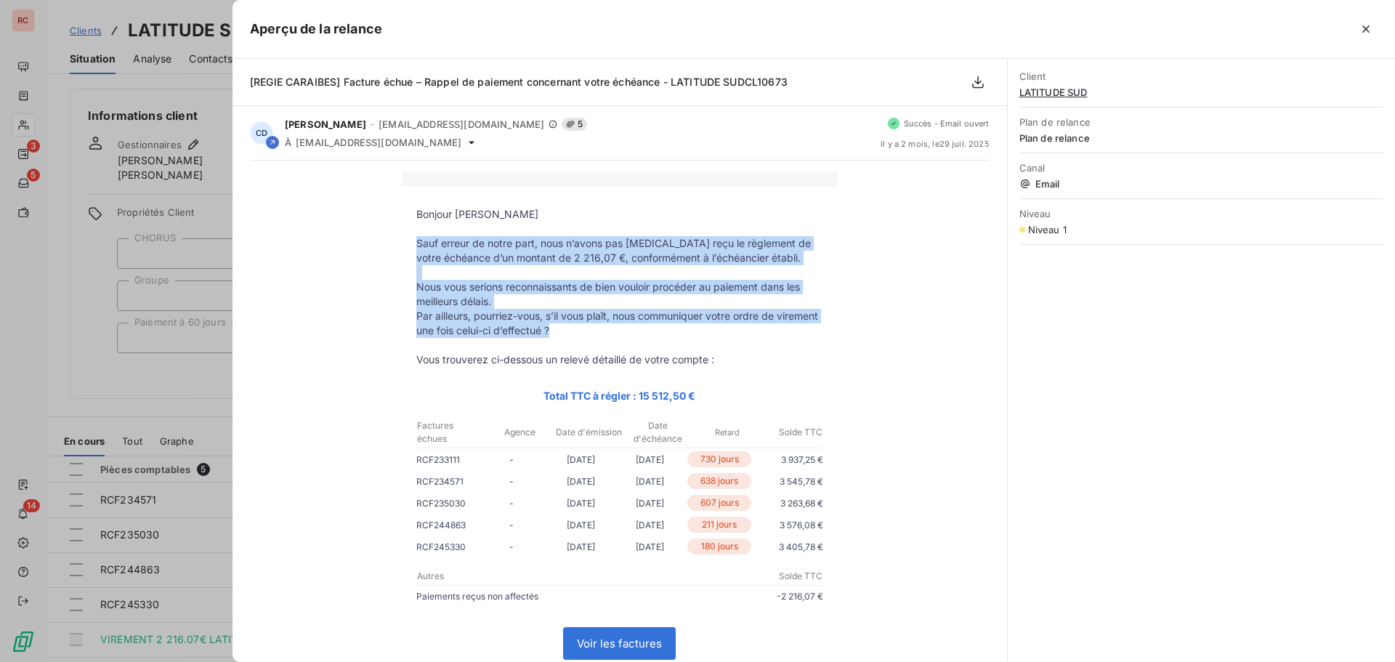
drag, startPoint x: 584, startPoint y: 330, endPoint x: 413, endPoint y: 246, distance: 191.1
click at [413, 246] on tbody "Bonjour [PERSON_NAME] Sauf erreur de notre part, nous n’avons pas [MEDICAL_DATA…" at bounding box center [620, 534] width 436 height 655
copy tbody "Sauf erreur de notre part, nous n’avons pas [MEDICAL_DATA] reçu le règlement de…"
click at [602, 327] on p "Par ailleurs, pourriez-vous, s’il vous plaît, nous communiquer votre ordre de v…" at bounding box center [619, 323] width 407 height 29
drag, startPoint x: 585, startPoint y: 331, endPoint x: 412, endPoint y: 238, distance: 196.0
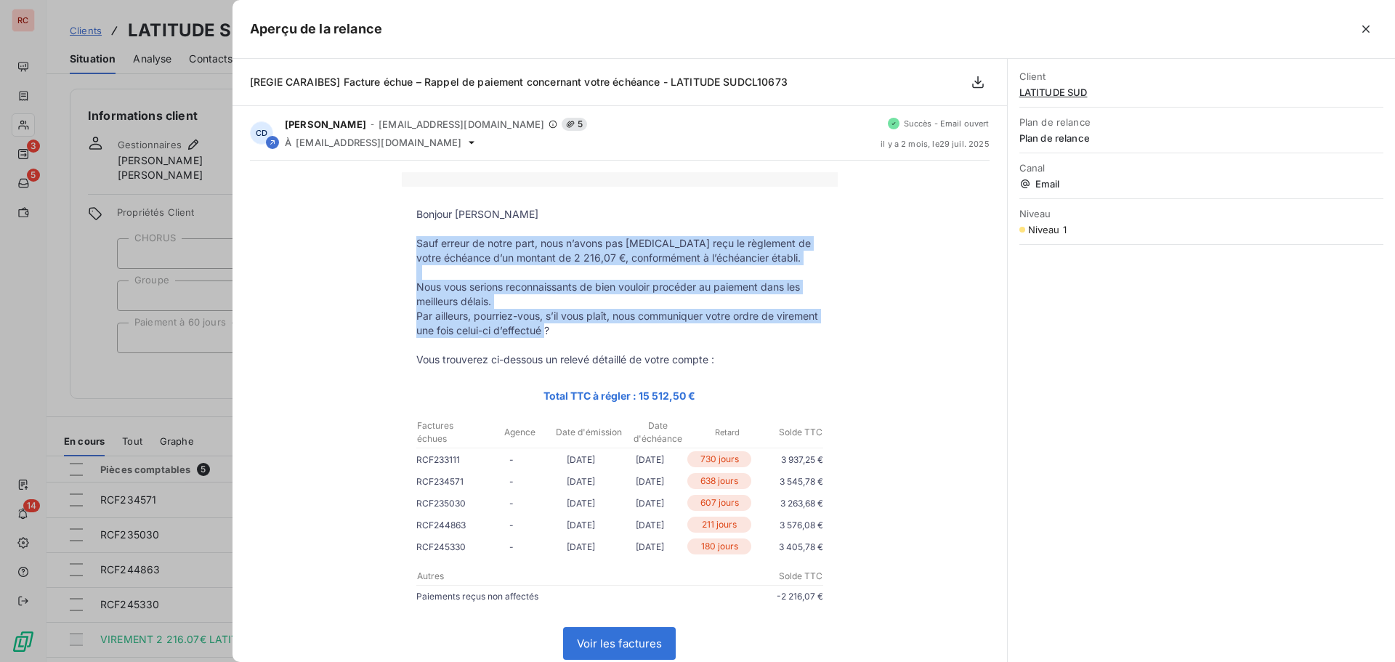
click at [412, 238] on tbody "Bonjour [PERSON_NAME] Sauf erreur de notre part, nous n’avons pas [MEDICAL_DATA…" at bounding box center [620, 534] width 436 height 655
copy tbody "Sauf erreur de notre part, nous n’avons pas [MEDICAL_DATA] reçu le règlement de…"
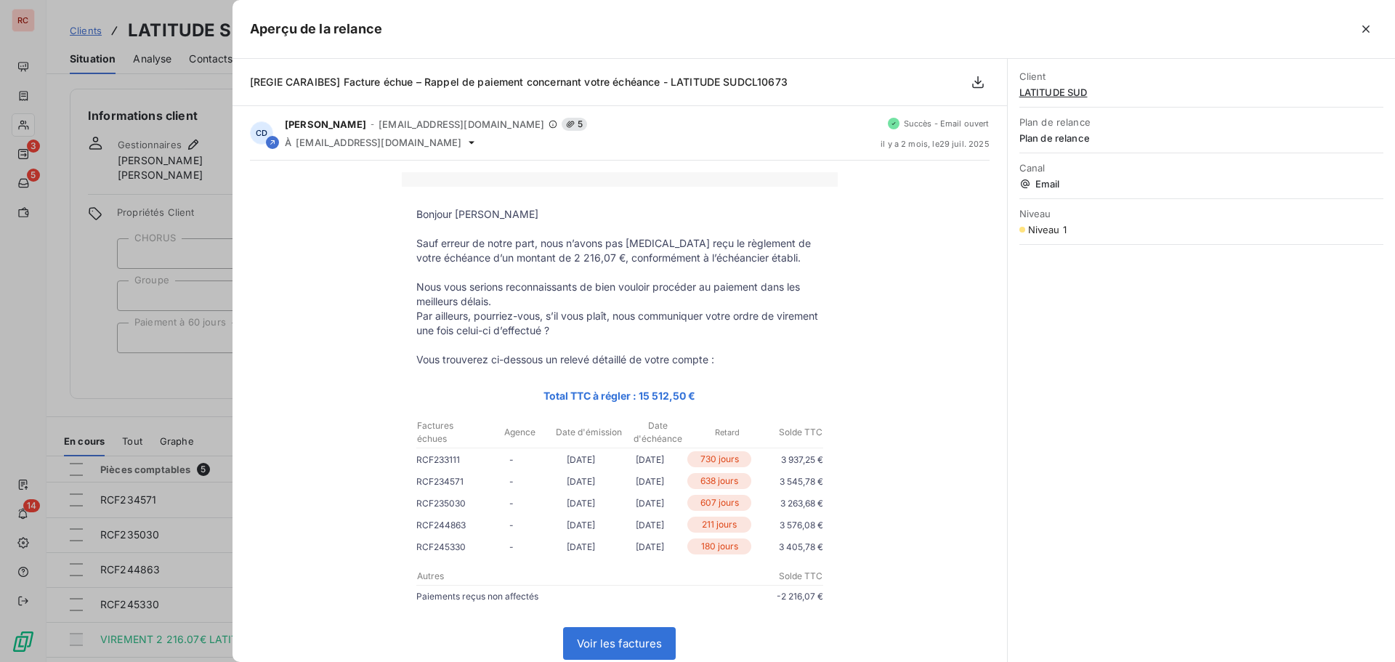
click at [145, 409] on div at bounding box center [697, 331] width 1395 height 662
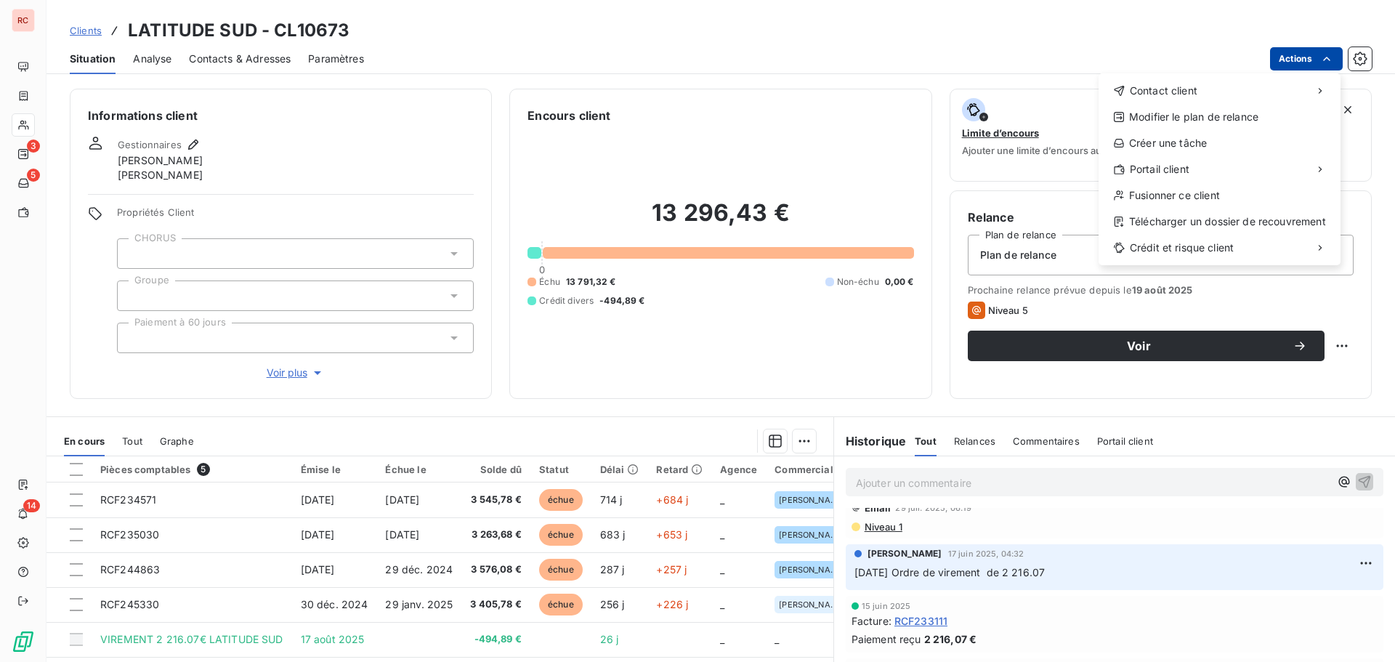
click at [1300, 54] on html "RC 3 5 14 Clients LATITUDE SUD - CL10673 Situation Analyse Contacts & Adresses …" at bounding box center [697, 331] width 1395 height 662
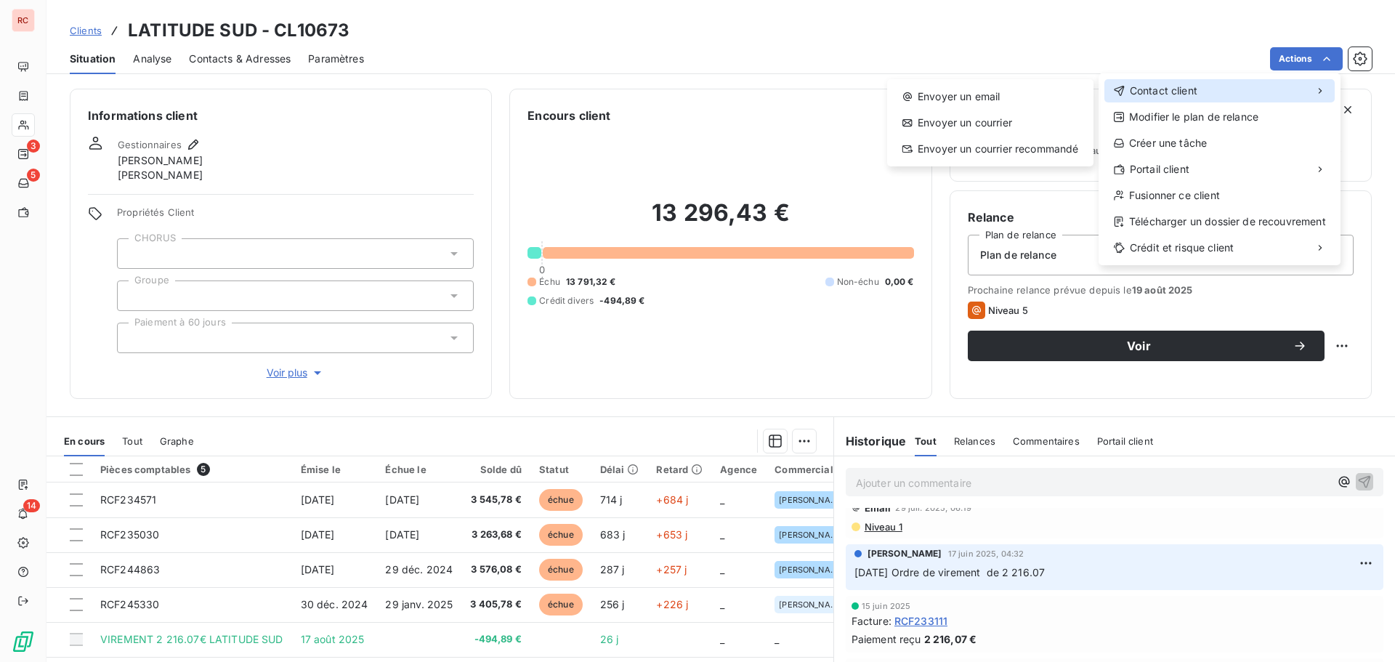
click at [1149, 89] on span "Contact client" at bounding box center [1164, 91] width 68 height 15
click at [966, 97] on div "Envoyer un email" at bounding box center [990, 96] width 195 height 23
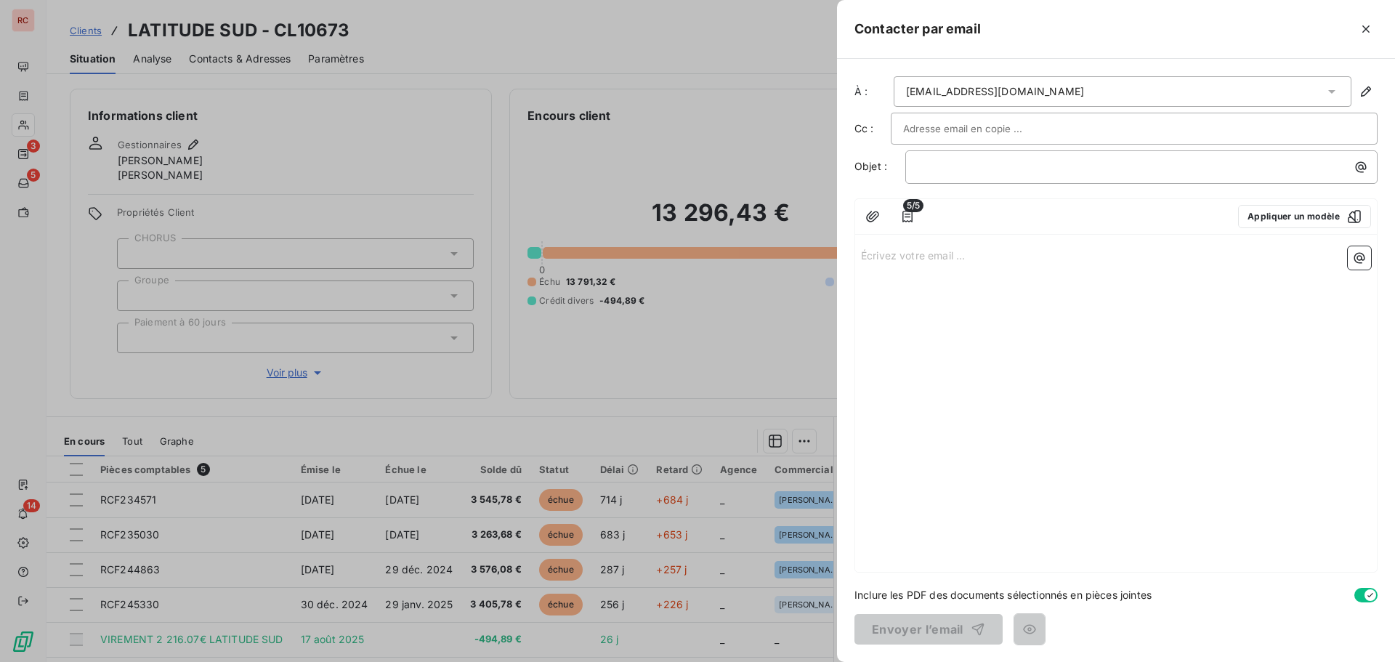
click at [937, 275] on div "Écrivez votre email ... ﻿" at bounding box center [1116, 406] width 522 height 331
click at [884, 304] on div "Écrivez votre email ... ﻿" at bounding box center [1116, 406] width 522 height 331
click at [884, 285] on div "Écrivez votre email ... ﻿" at bounding box center [1116, 406] width 522 height 331
click at [871, 255] on p "Écrivez votre email ... ﻿" at bounding box center [1116, 254] width 510 height 17
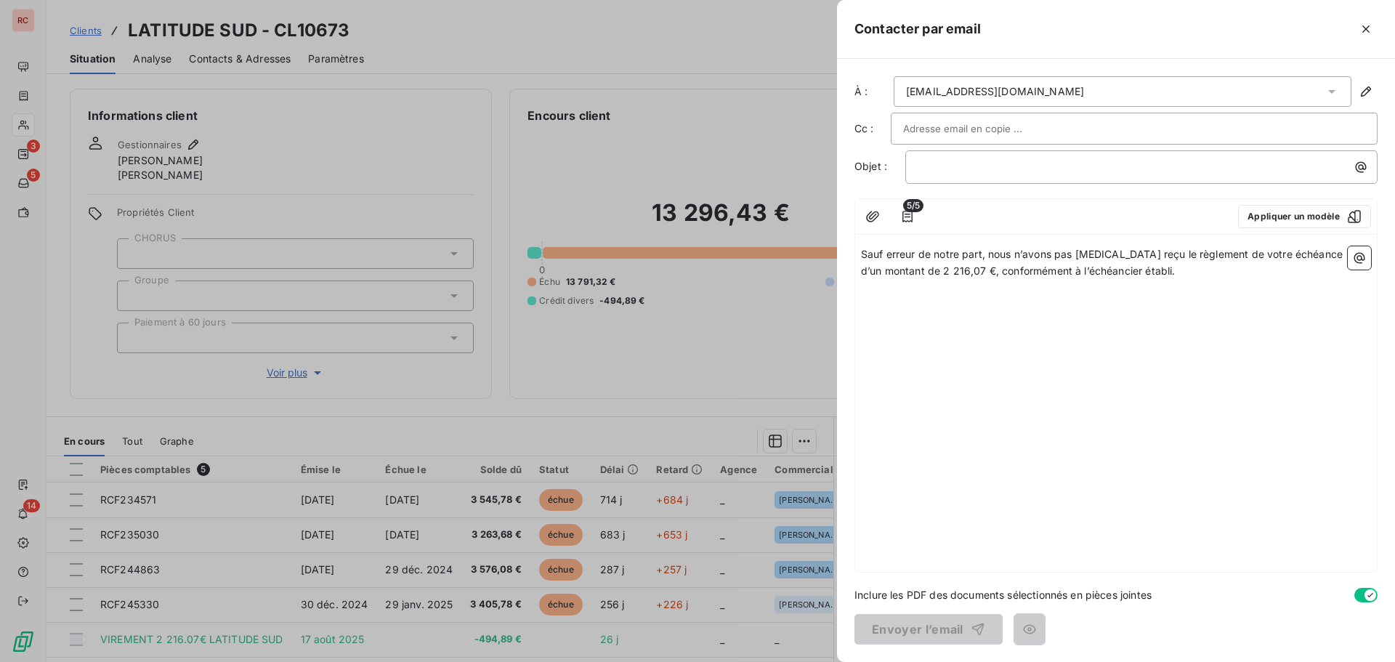
click at [860, 254] on div "Sauf erreur de notre part, nous n’avons pas [MEDICAL_DATA] reçu le règlement de…" at bounding box center [1116, 406] width 522 height 331
click at [863, 255] on span "Sauf erreur de notre part, nous n’avons pas [MEDICAL_DATA] reçu le règlement de…" at bounding box center [1103, 262] width 485 height 29
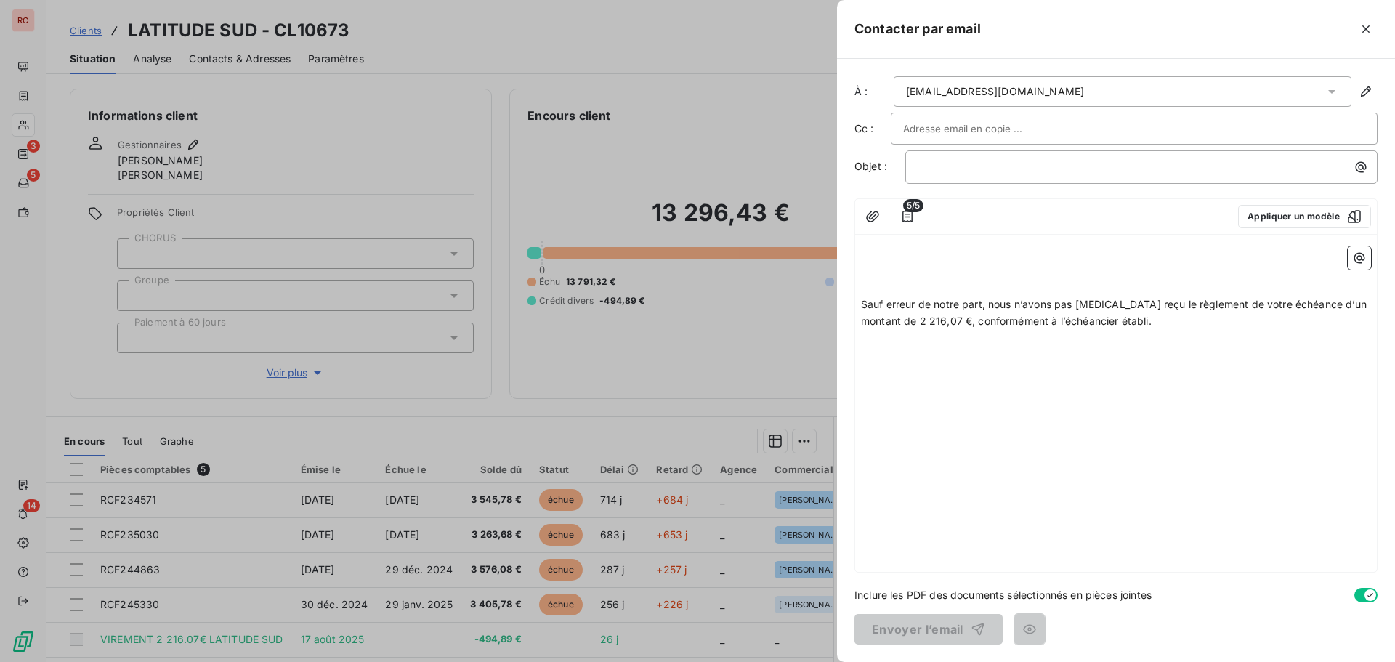
click at [908, 257] on p "﻿" at bounding box center [1116, 254] width 510 height 17
click at [868, 287] on p "﻿" at bounding box center [1116, 288] width 510 height 17
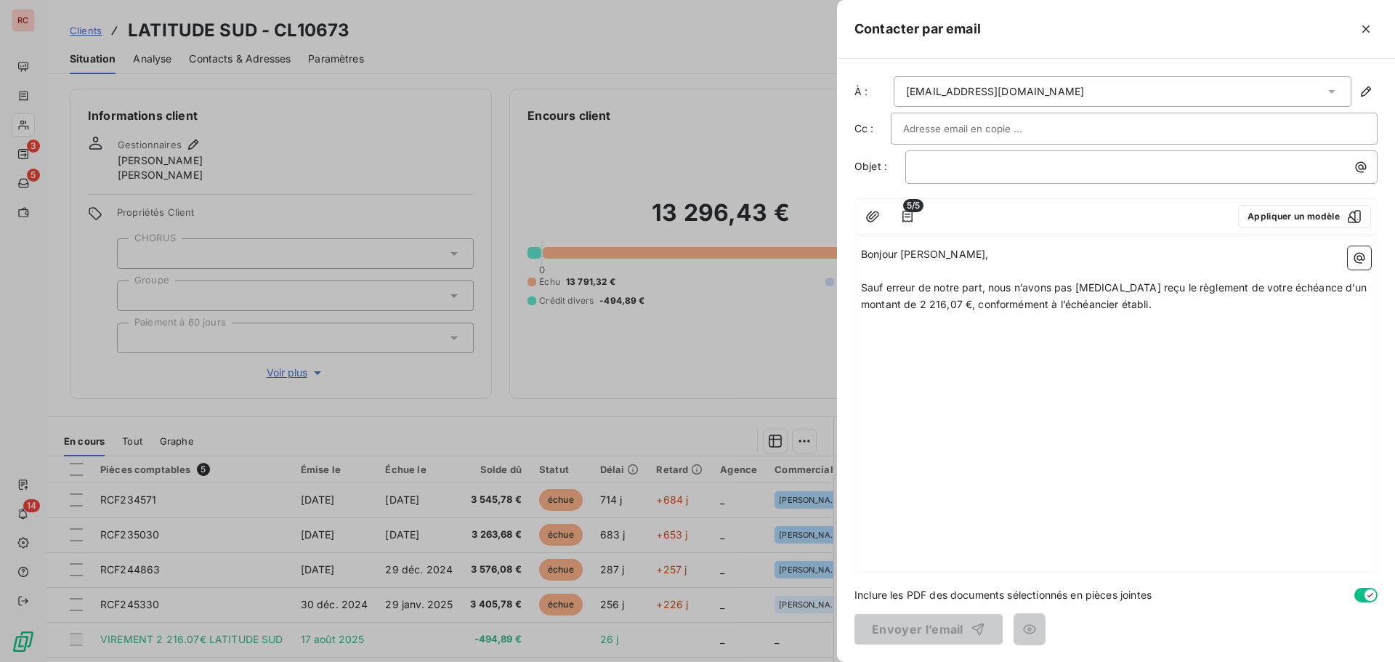
click at [894, 335] on div "Bonjour [PERSON_NAME], ﻿ Sauf erreur de notre part, nous n’avons pas [MEDICAL_D…" at bounding box center [1116, 406] width 522 height 331
click at [869, 323] on div "Bonjour [PERSON_NAME], ﻿ Sauf erreur de notre part, nous n’avons pas [MEDICAL_D…" at bounding box center [1116, 406] width 522 height 331
click at [1149, 309] on p "Sauf erreur de notre part, nous n’avons pas [MEDICAL_DATA] reçu le règlement de…" at bounding box center [1116, 296] width 510 height 33
click at [891, 350] on div "Bonjour [PERSON_NAME], ﻿ Sauf erreur de notre part, nous n’avons pas [MEDICAL_D…" at bounding box center [1116, 406] width 522 height 331
click at [869, 338] on div "Bonjour [PERSON_NAME], ﻿ Sauf erreur de notre part, nous n’avons pas [MEDICAL_D…" at bounding box center [1116, 406] width 522 height 331
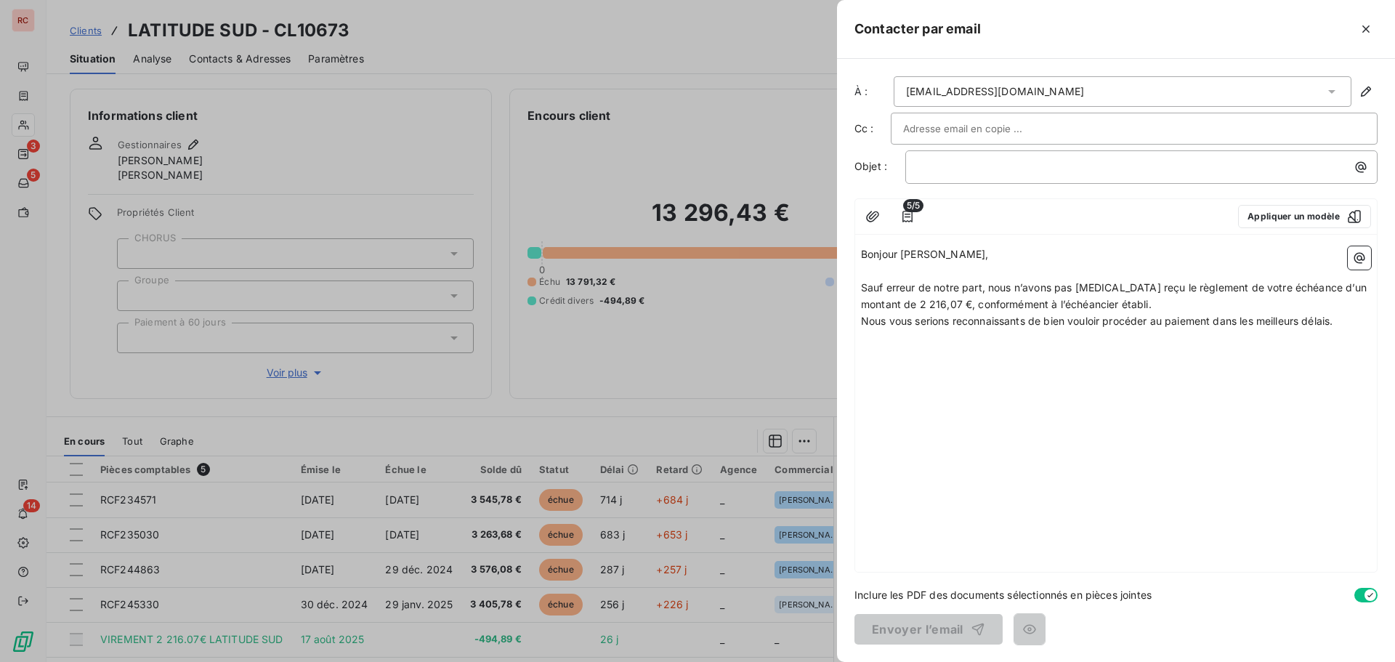
click at [1352, 323] on p "Nous vous serions reconnaissants de bien vouloir procéder au paiement dans les …" at bounding box center [1116, 321] width 510 height 17
click at [913, 357] on span "Par ailleurs, pourriez-vous, s’il vous plaît, nous communiquer votre ordre de v…" at bounding box center [1107, 345] width 493 height 29
click at [914, 384] on div "Bonjour [PERSON_NAME], ﻿ Sauf erreur de notre part, nous n’avons pas [MEDICAL_D…" at bounding box center [1116, 406] width 522 height 331
click at [874, 379] on div "Bonjour [PERSON_NAME], ﻿ Sauf erreur de notre part, nous n’avons pas [MEDICAL_D…" at bounding box center [1116, 406] width 522 height 331
click at [926, 353] on p "Par ailleurs, pourriez-vous, s’il vous plaît, nous communiquer votre ordre de v…" at bounding box center [1116, 345] width 510 height 33
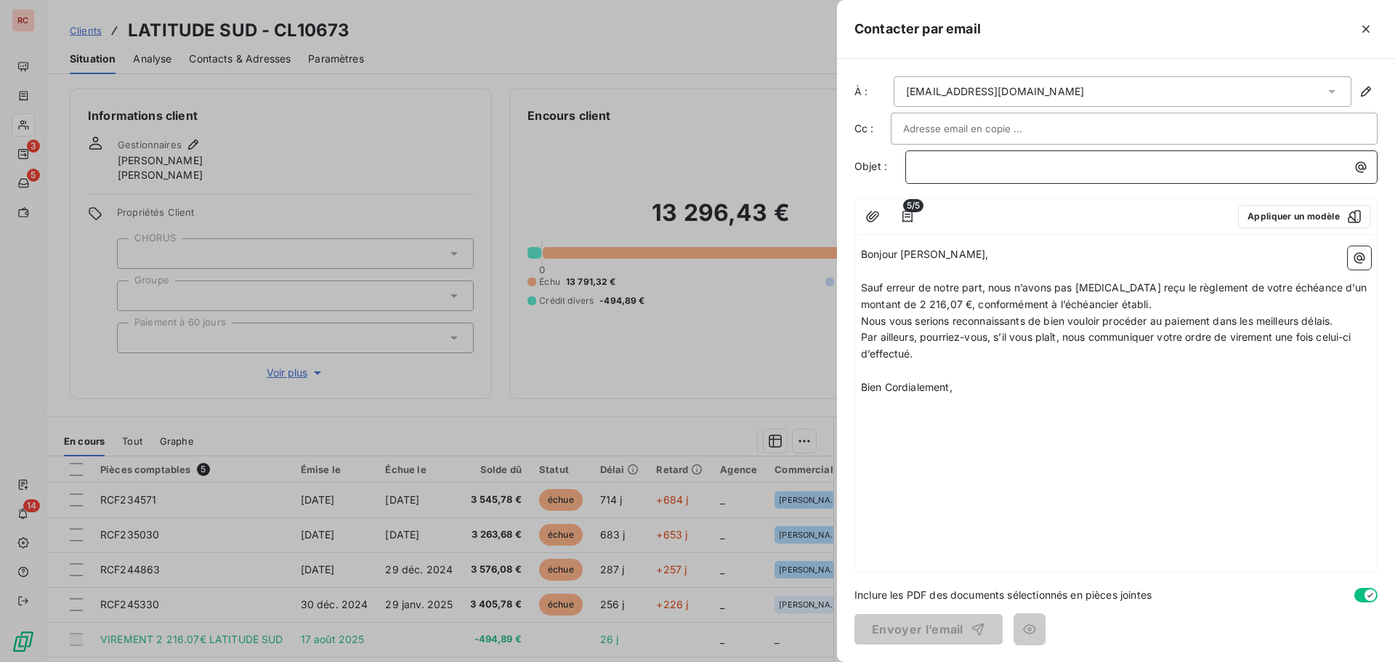
click at [993, 163] on p "﻿" at bounding box center [1145, 166] width 455 height 17
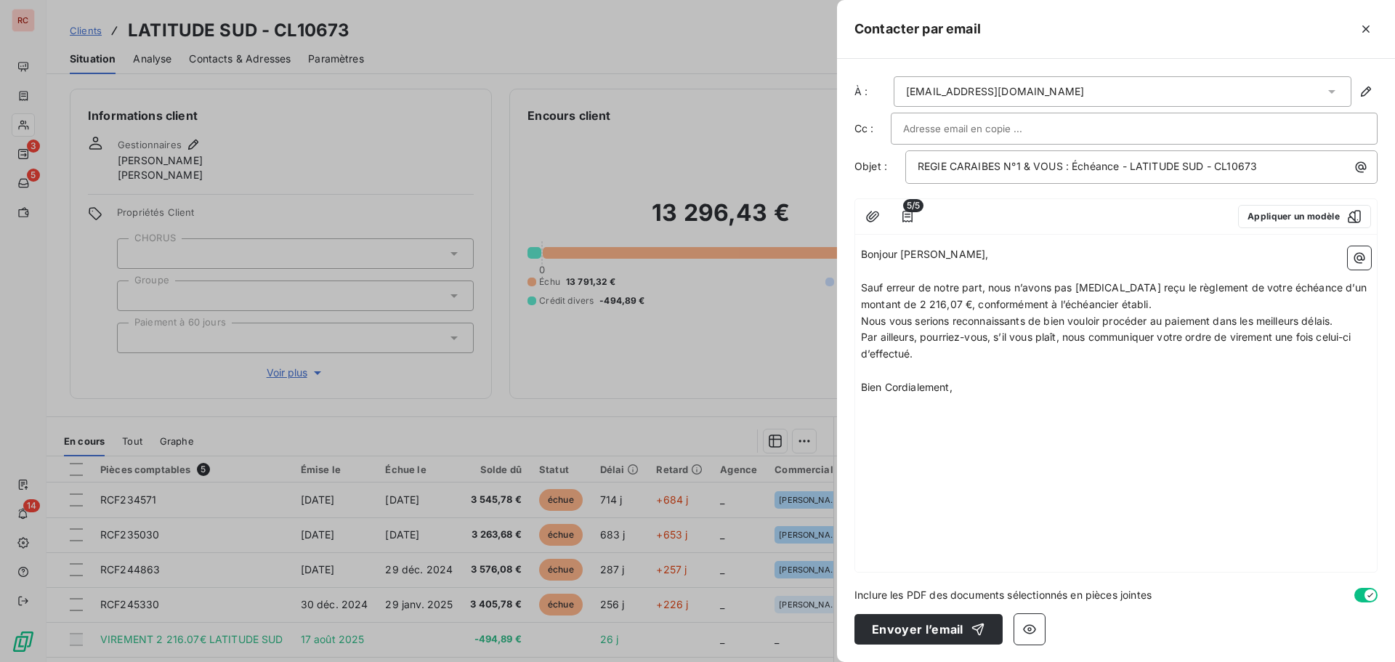
click at [870, 432] on div "Bonjour [PERSON_NAME], ﻿ Sauf erreur de notre part, nous n’avons pas [MEDICAL_D…" at bounding box center [1116, 406] width 522 height 331
click at [873, 413] on div "Bonjour [PERSON_NAME], ﻿ Sauf erreur de notre part, nous n’avons pas [MEDICAL_D…" at bounding box center [1116, 406] width 522 height 331
click at [978, 392] on p "Bien Cordialement," at bounding box center [1116, 387] width 510 height 17
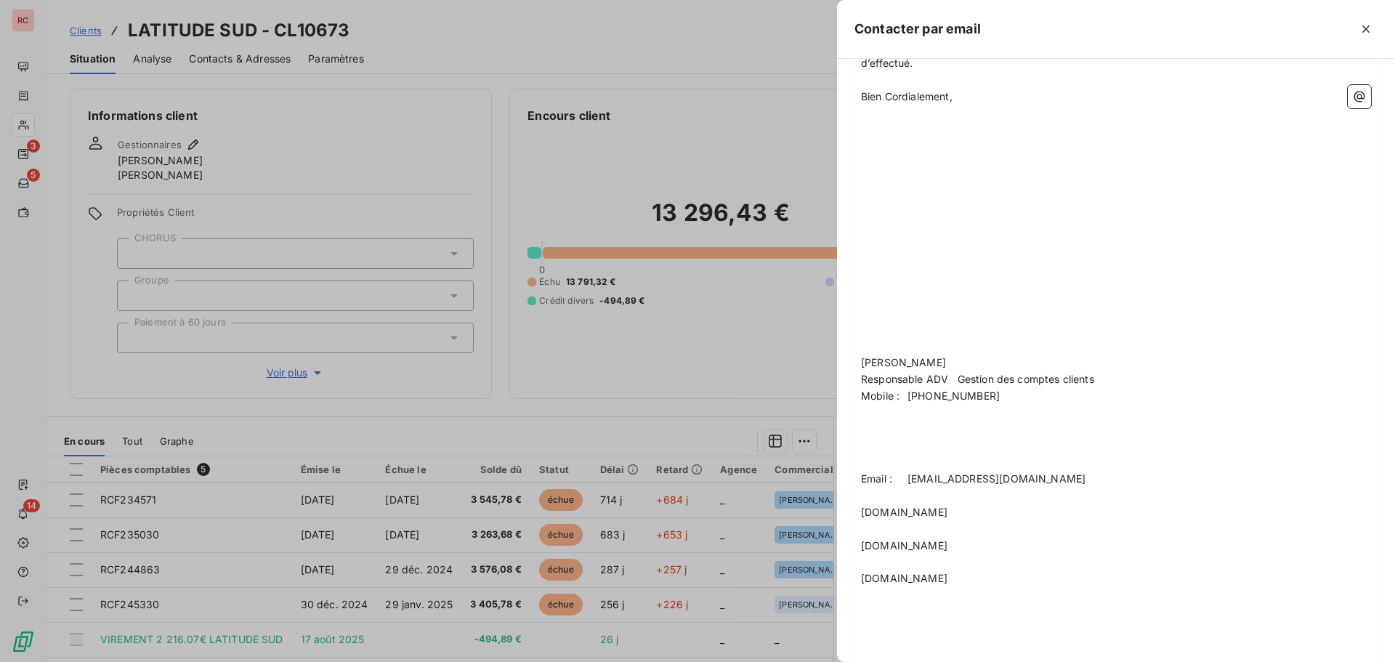
scroll to position [395, 0]
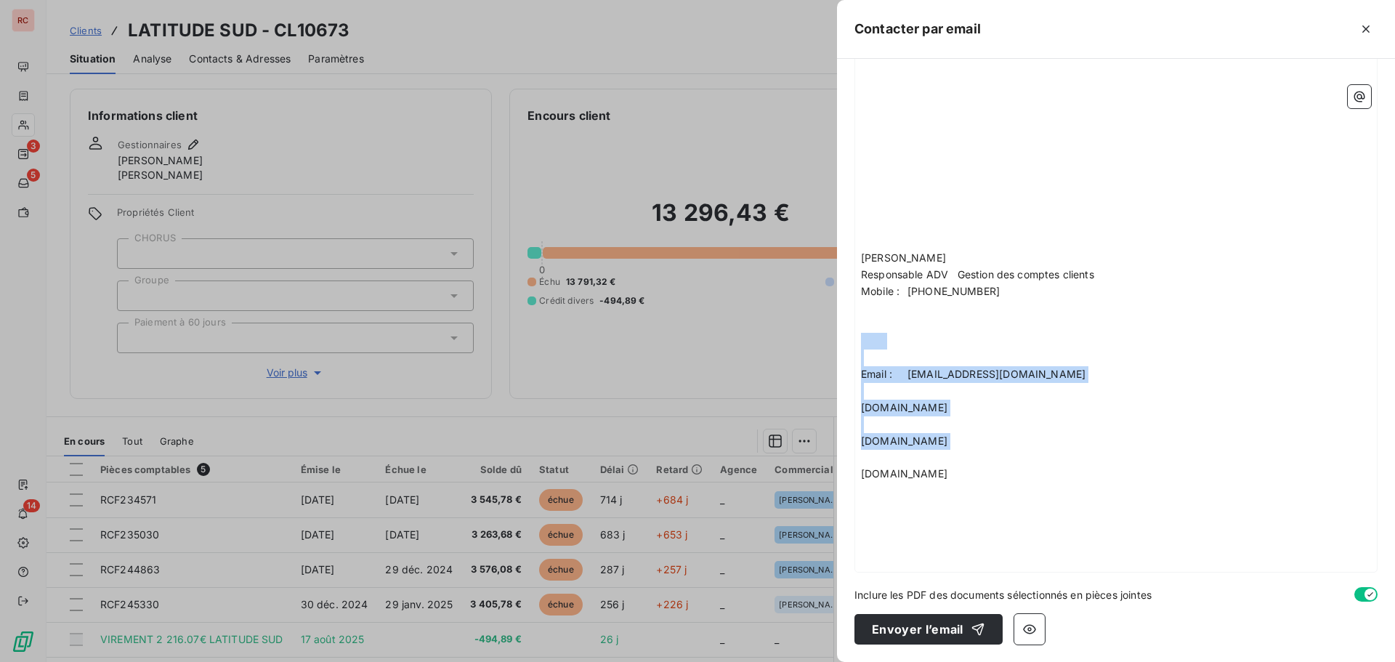
drag, startPoint x: 958, startPoint y: 469, endPoint x: 866, endPoint y: 349, distance: 151.3
click at [866, 349] on div "Bonjour [PERSON_NAME], ﻿ Sauf erreur de notre part, nous n’avons pas [MEDICAL_D…" at bounding box center [1116, 208] width 510 height 715
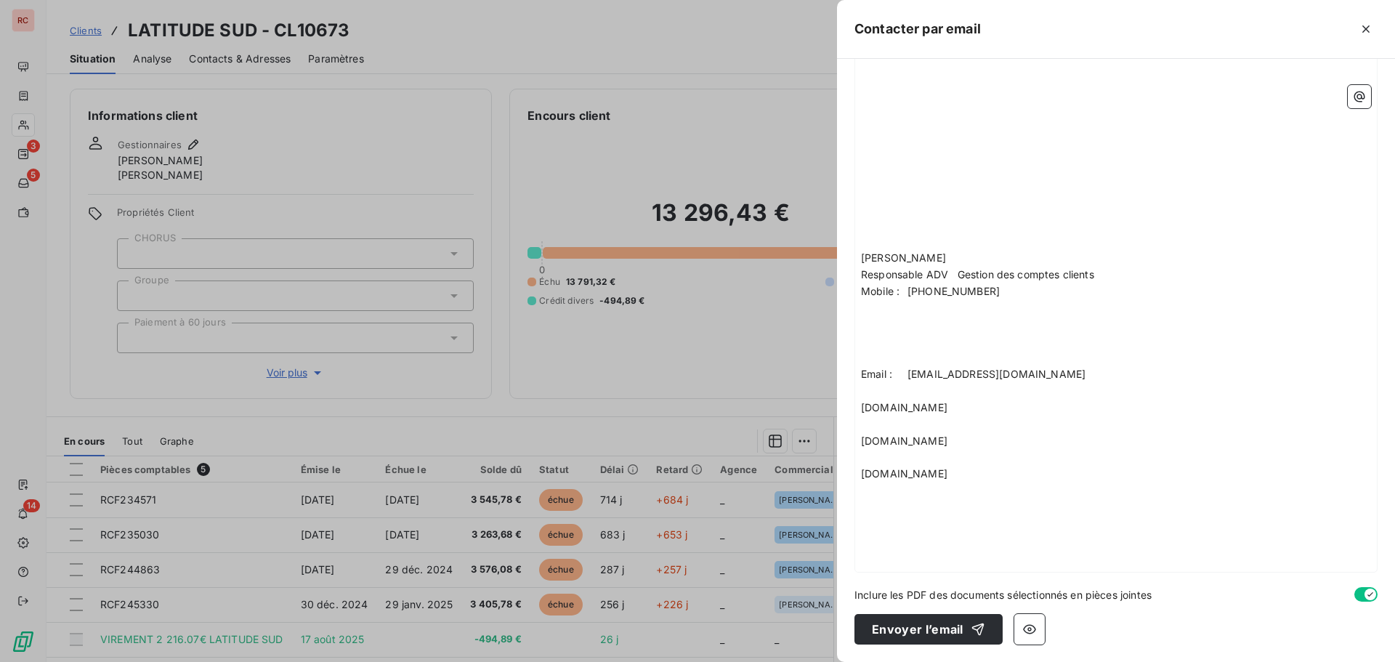
scroll to position [295, 0]
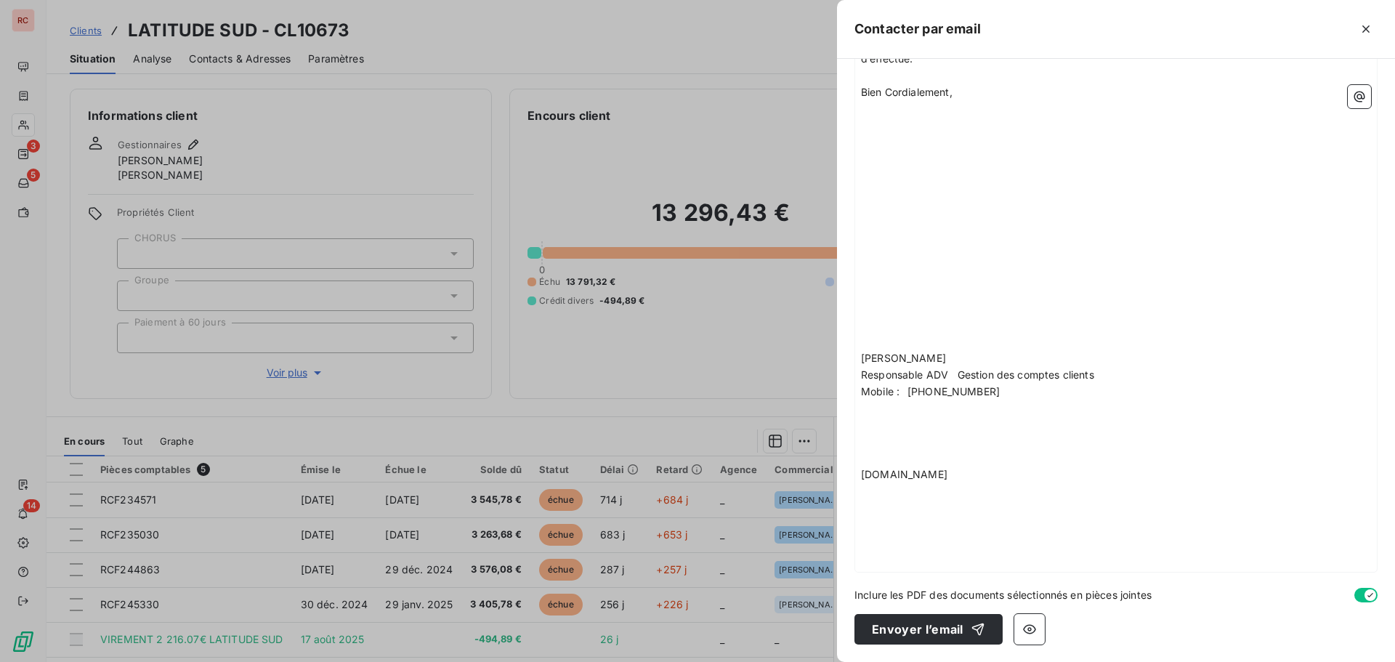
click at [881, 294] on p "﻿" at bounding box center [1116, 292] width 510 height 17
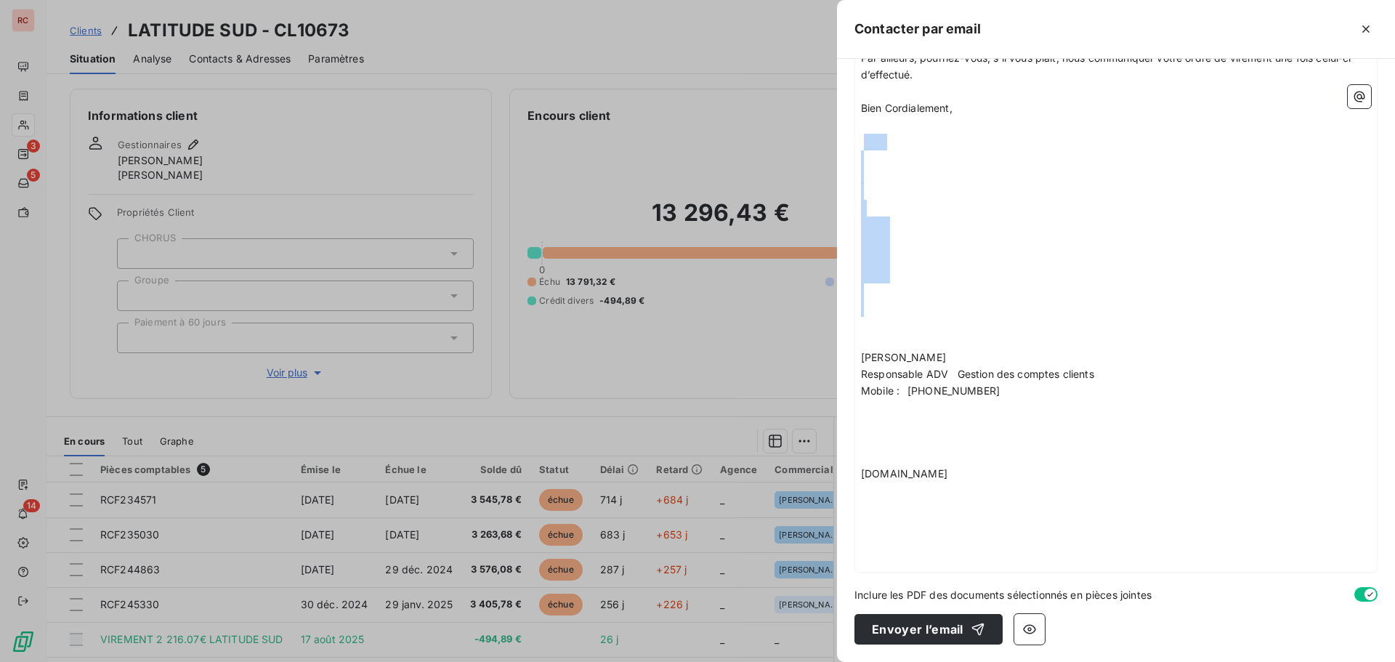
drag, startPoint x: 914, startPoint y: 328, endPoint x: 868, endPoint y: 140, distance: 193.0
click at [868, 140] on div "Bonjour [PERSON_NAME], ﻿ Sauf erreur de notre part, nous n’avons pas [MEDICAL_D…" at bounding box center [1116, 266] width 510 height 599
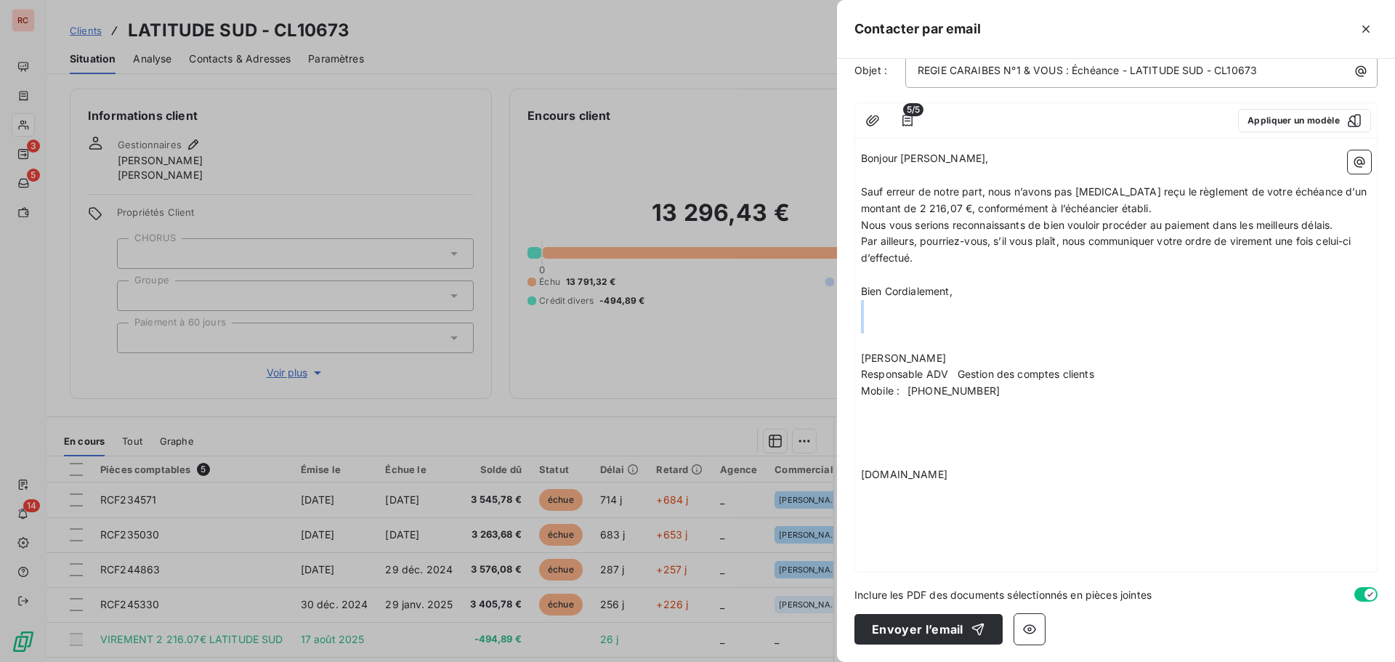
drag, startPoint x: 936, startPoint y: 330, endPoint x: 867, endPoint y: 315, distance: 70.7
click at [867, 315] on div "Bonjour [PERSON_NAME], ﻿ Sauf erreur de notre part, nous n’avons pas [MEDICAL_D…" at bounding box center [1116, 358] width 510 height 416
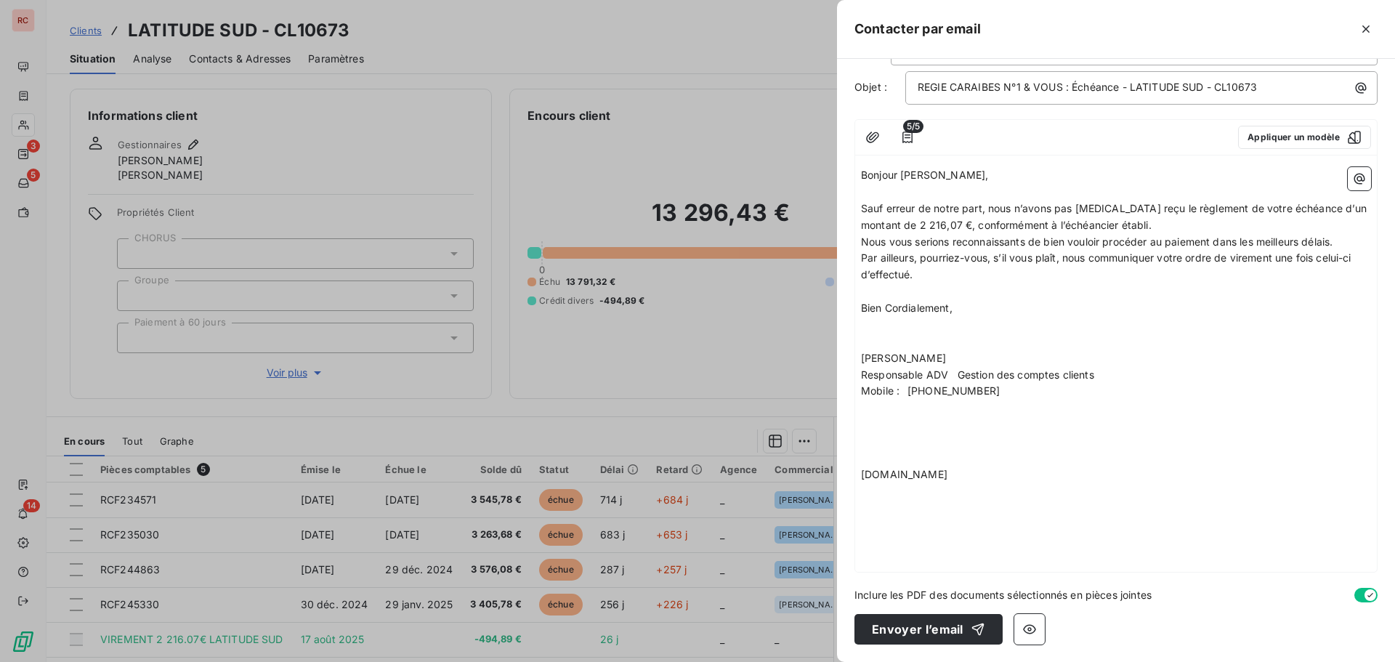
click at [888, 358] on span "[PERSON_NAME]" at bounding box center [903, 358] width 85 height 12
click at [873, 336] on p "﻿" at bounding box center [1116, 342] width 510 height 17
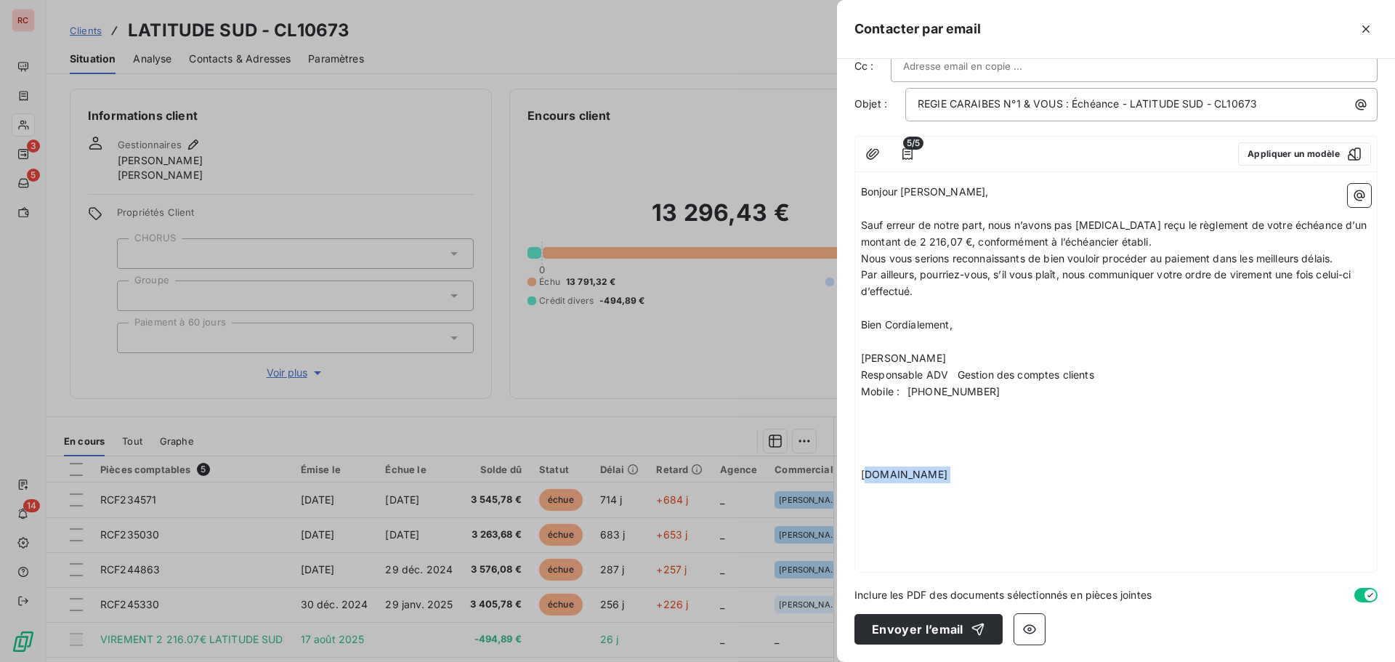
drag, startPoint x: 948, startPoint y: 489, endPoint x: 878, endPoint y: 482, distance: 70.1
click at [878, 482] on div "Bonjour [PERSON_NAME], ﻿ Sauf erreur de notre part, nous n’avons pas [MEDICAL_D…" at bounding box center [1116, 375] width 510 height 382
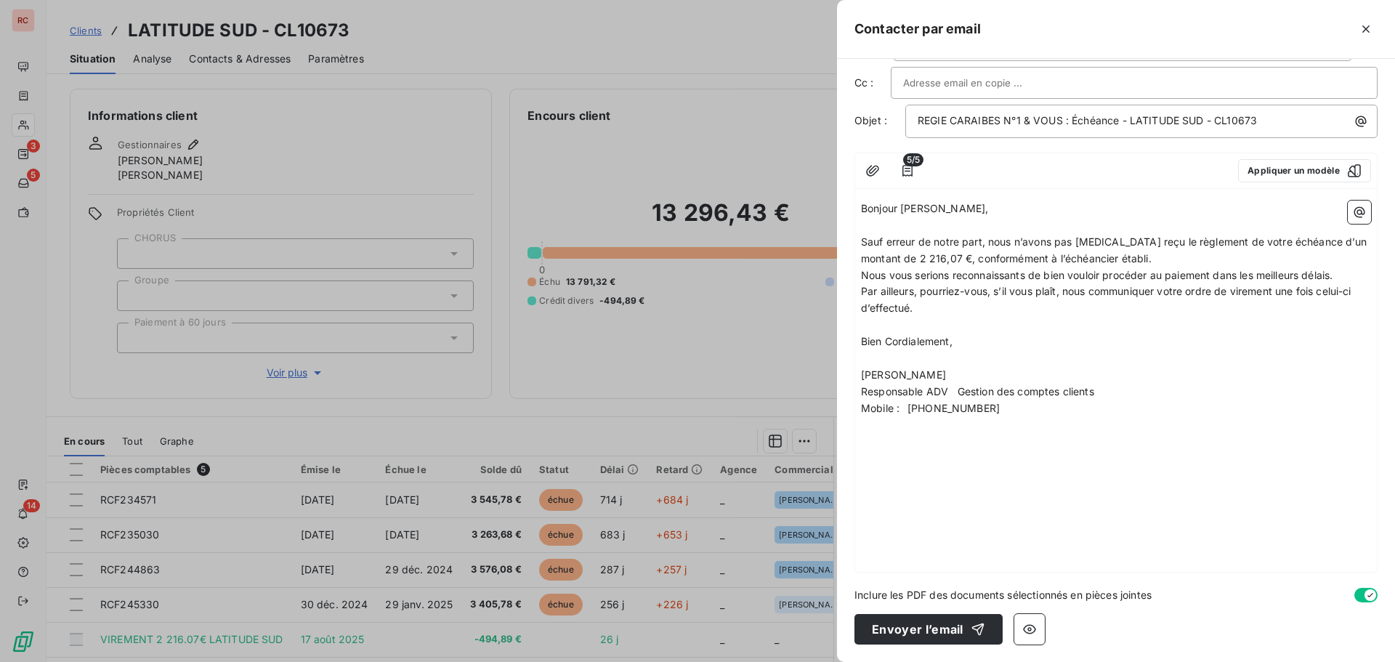
scroll to position [46, 0]
drag, startPoint x: 935, startPoint y: 552, endPoint x: 861, endPoint y: 435, distance: 138.5
click at [861, 435] on div "Bonjour [PERSON_NAME], ﻿ Sauf erreur de notre part, nous n’avons pas [MEDICAL_D…" at bounding box center [1116, 384] width 510 height 366
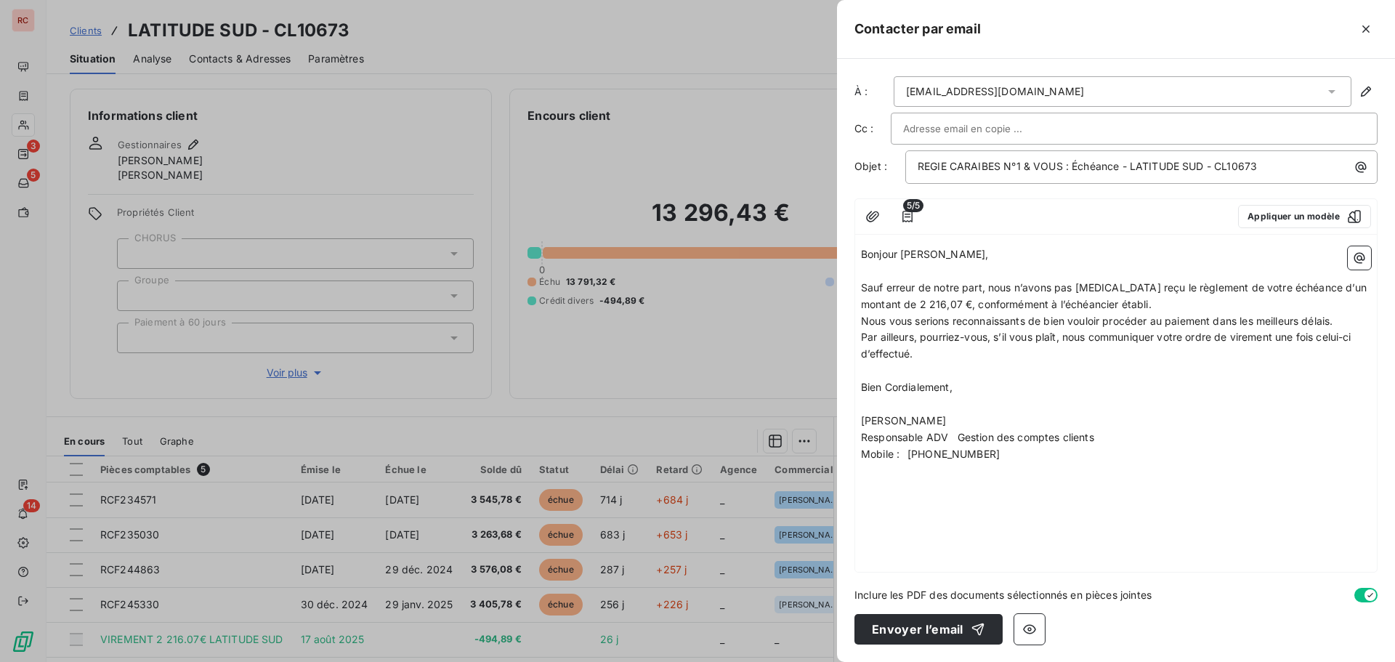
drag, startPoint x: 952, startPoint y: 579, endPoint x: 945, endPoint y: 567, distance: 14.3
click at [936, 573] on div "À : [EMAIL_ADDRESS][DOMAIN_NAME] Cc : Objet : REGIE CARAIBES N°1 & VOUS : Échéa…" at bounding box center [1116, 360] width 558 height 603
drag, startPoint x: 948, startPoint y: 549, endPoint x: 879, endPoint y: 552, distance: 68.3
click at [879, 552] on div "Bonjour [PERSON_NAME], ﻿ Sauf erreur de notre part, nous n’avons pas [MEDICAL_D…" at bounding box center [1116, 406] width 522 height 331
click at [899, 546] on div "Bonjour [PERSON_NAME], ﻿ Sauf erreur de notre part, nous n’avons pas [MEDICAL_D…" at bounding box center [1116, 406] width 522 height 331
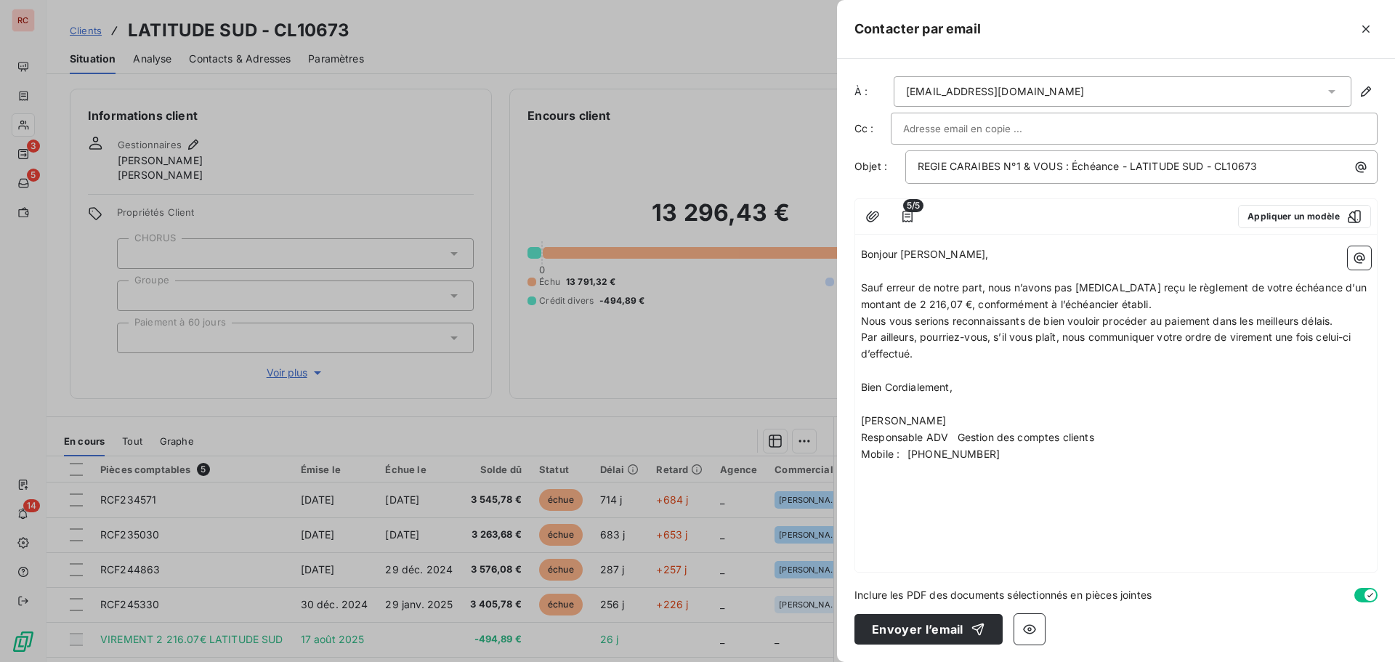
drag, startPoint x: 901, startPoint y: 550, endPoint x: 856, endPoint y: 487, distance: 77.6
click at [856, 487] on div "Bonjour [PERSON_NAME], ﻿ Sauf erreur de notre part, nous n’avons pas [MEDICAL_D…" at bounding box center [1116, 406] width 522 height 331
click at [905, 130] on input "text" at bounding box center [981, 129] width 156 height 22
paste input "[EMAIL_ADDRESS][DOMAIN_NAME]"
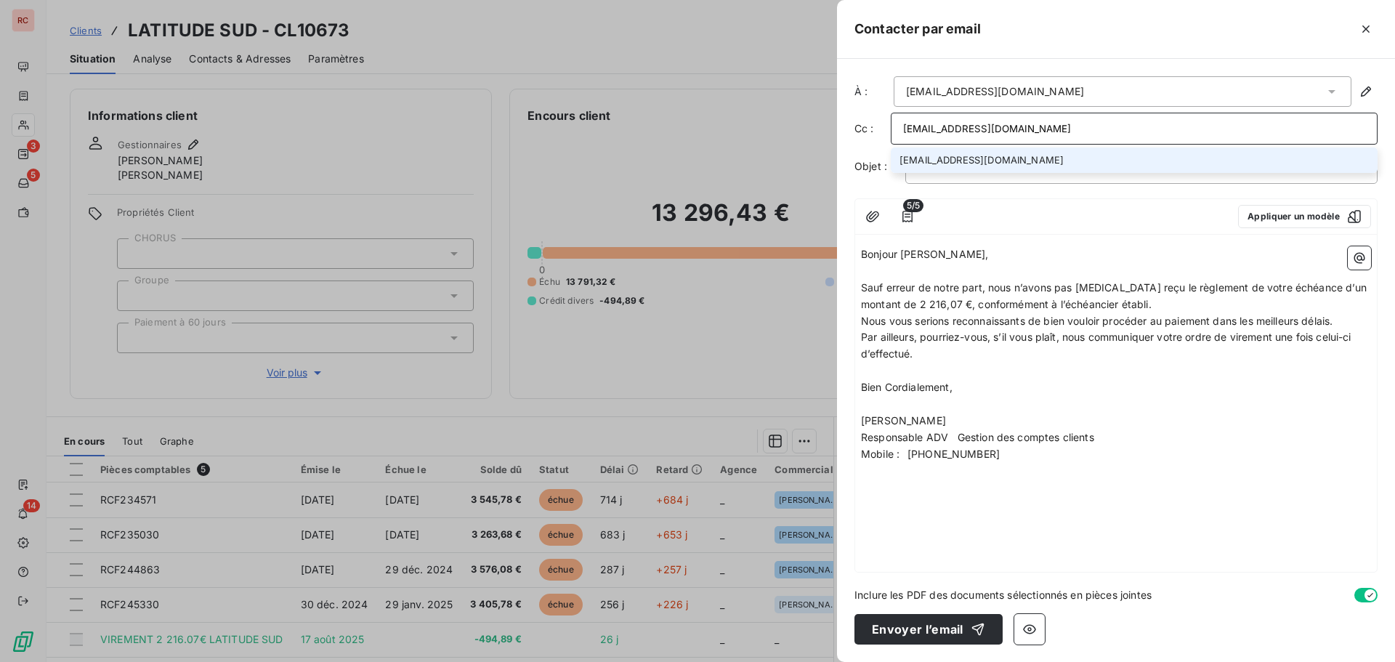
type input "[EMAIL_ADDRESS][DOMAIN_NAME]"
click at [974, 161] on li "[EMAIL_ADDRESS][DOMAIN_NAME]" at bounding box center [1134, 160] width 487 height 25
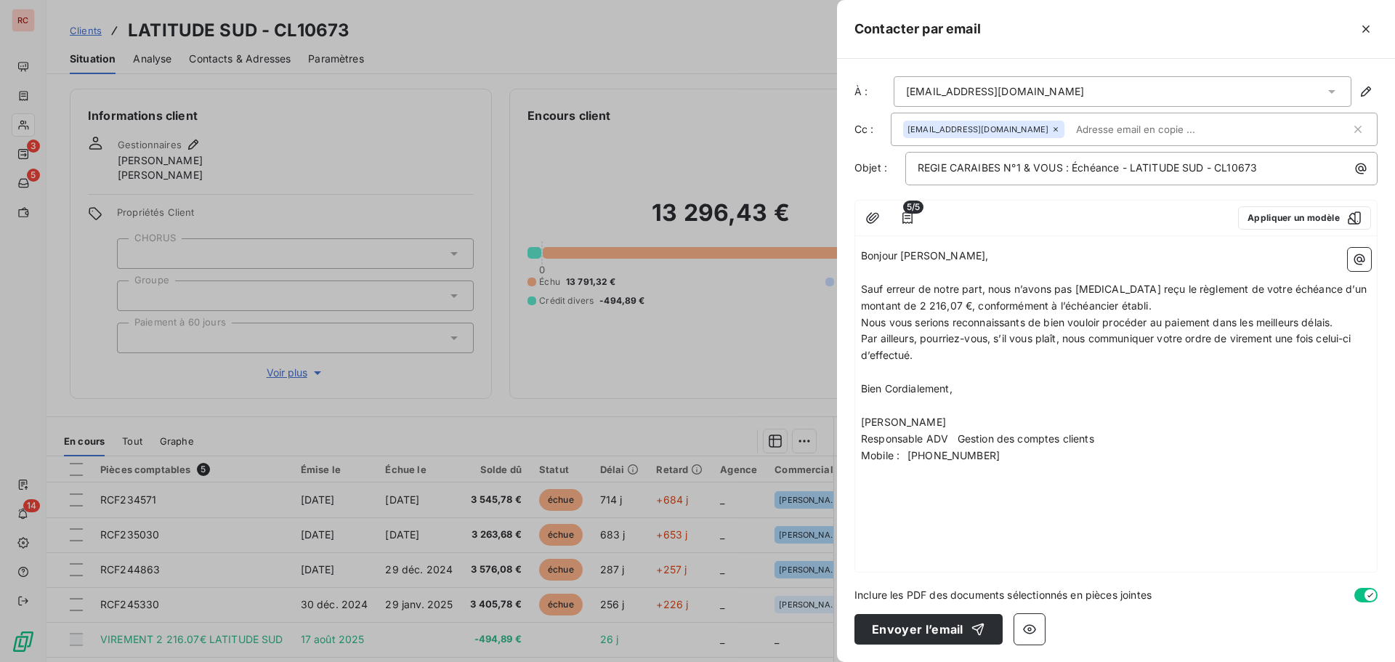
drag, startPoint x: 934, startPoint y: 638, endPoint x: 932, endPoint y: 536, distance: 101.8
click at [931, 540] on div "À : [EMAIL_ADDRESS][DOMAIN_NAME] Cc : [EMAIL_ADDRESS][DOMAIN_NAME] Objet : REGI…" at bounding box center [1116, 360] width 558 height 603
click at [1122, 167] on span "REGIE CARAIBES N°1 & VOUS : Échéance - LATITUDE SUD - CL10673" at bounding box center [1087, 167] width 339 height 12
click at [921, 632] on button "Envoyer l’email" at bounding box center [929, 629] width 148 height 31
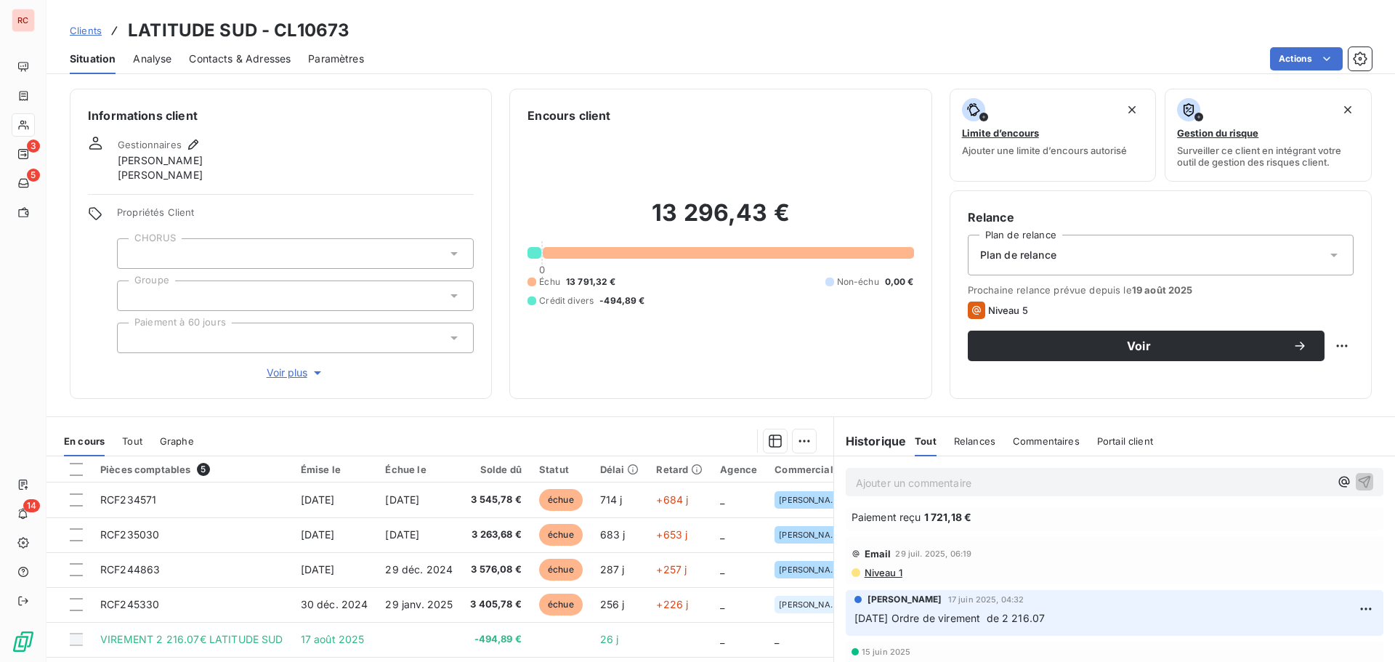
scroll to position [264, 0]
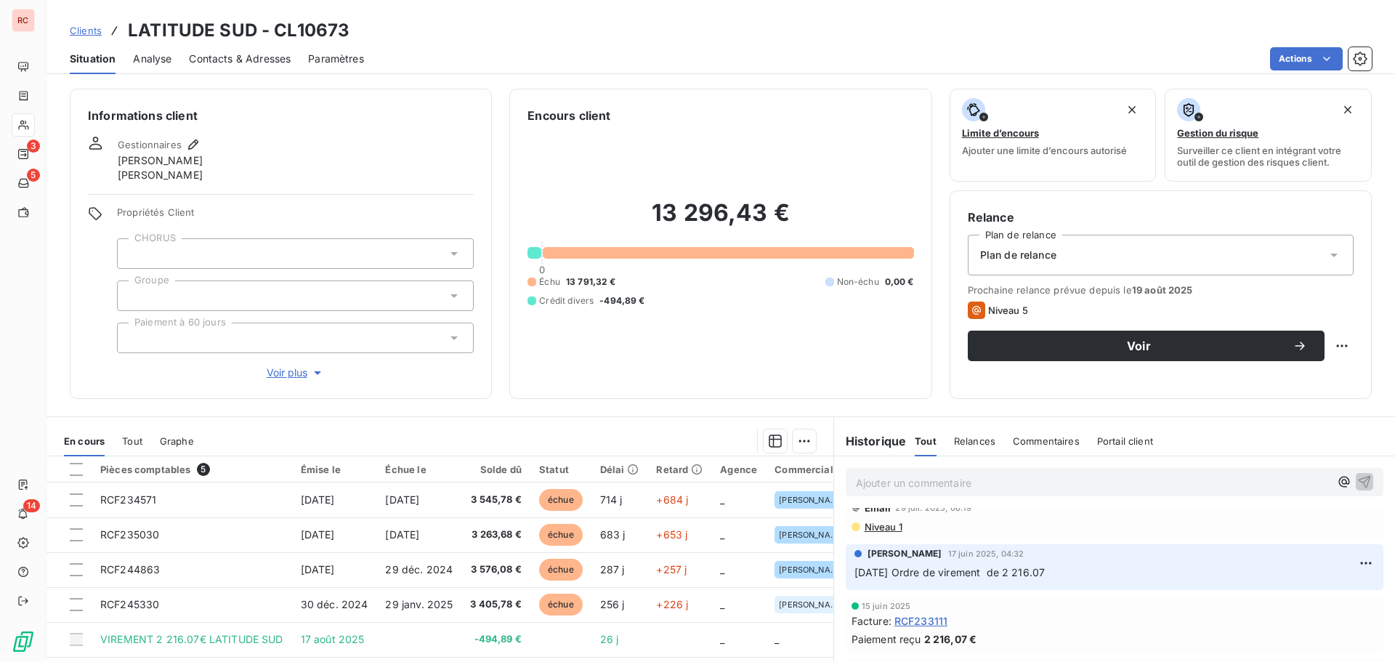
click at [93, 25] on span "Clients" at bounding box center [86, 31] width 32 height 12
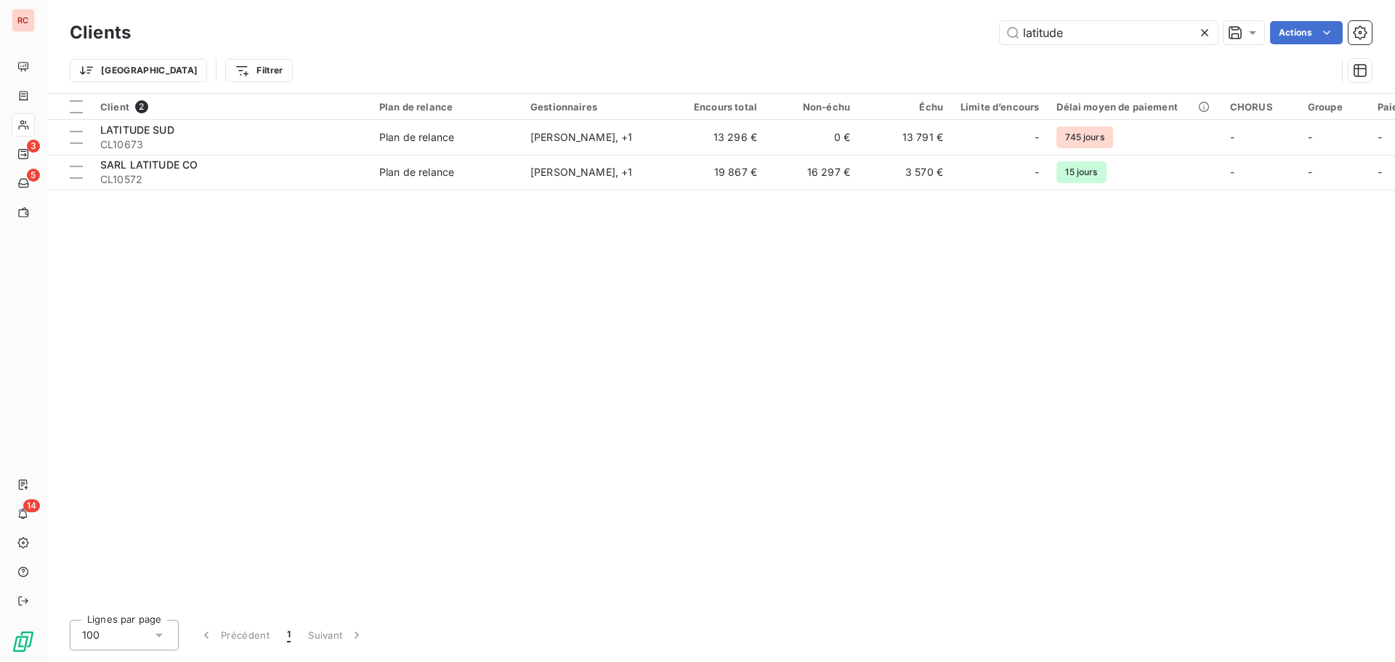
drag, startPoint x: 1107, startPoint y: 34, endPoint x: 931, endPoint y: 47, distance: 176.3
click at [931, 47] on div "Clients latitude Actions" at bounding box center [721, 32] width 1302 height 31
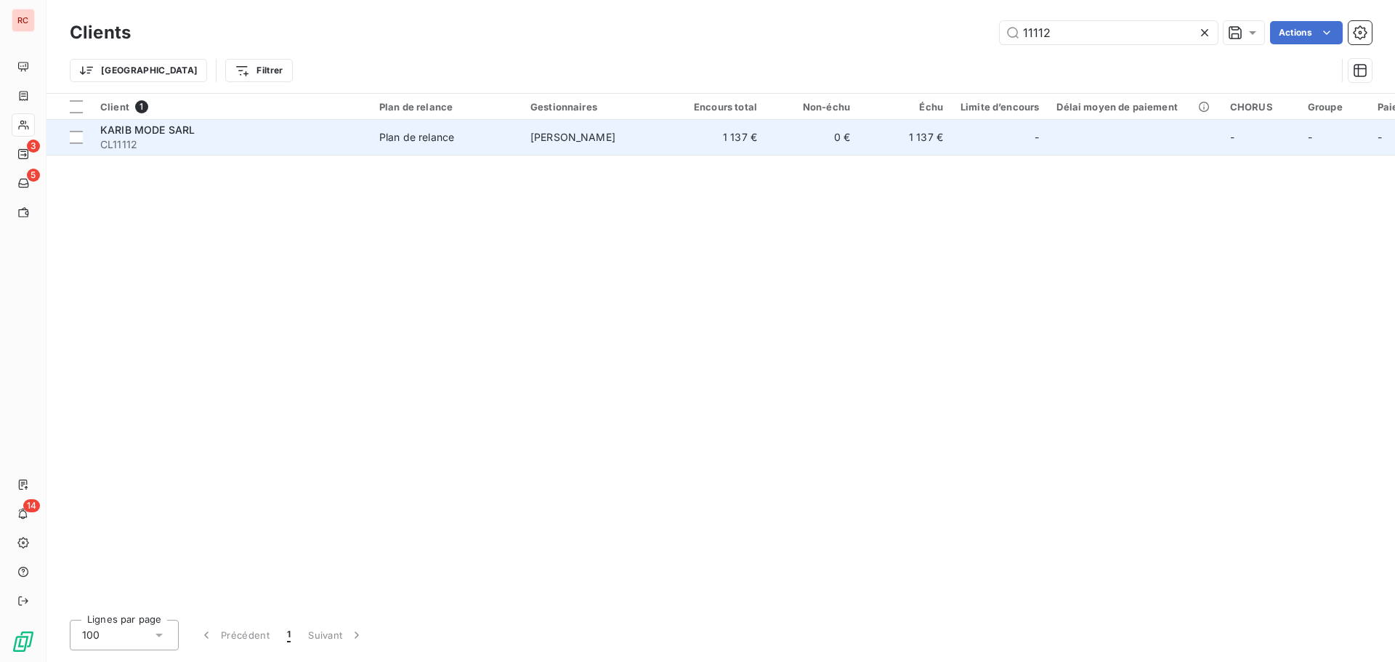
type input "11112"
click at [490, 148] on td "Plan de relance" at bounding box center [446, 137] width 151 height 35
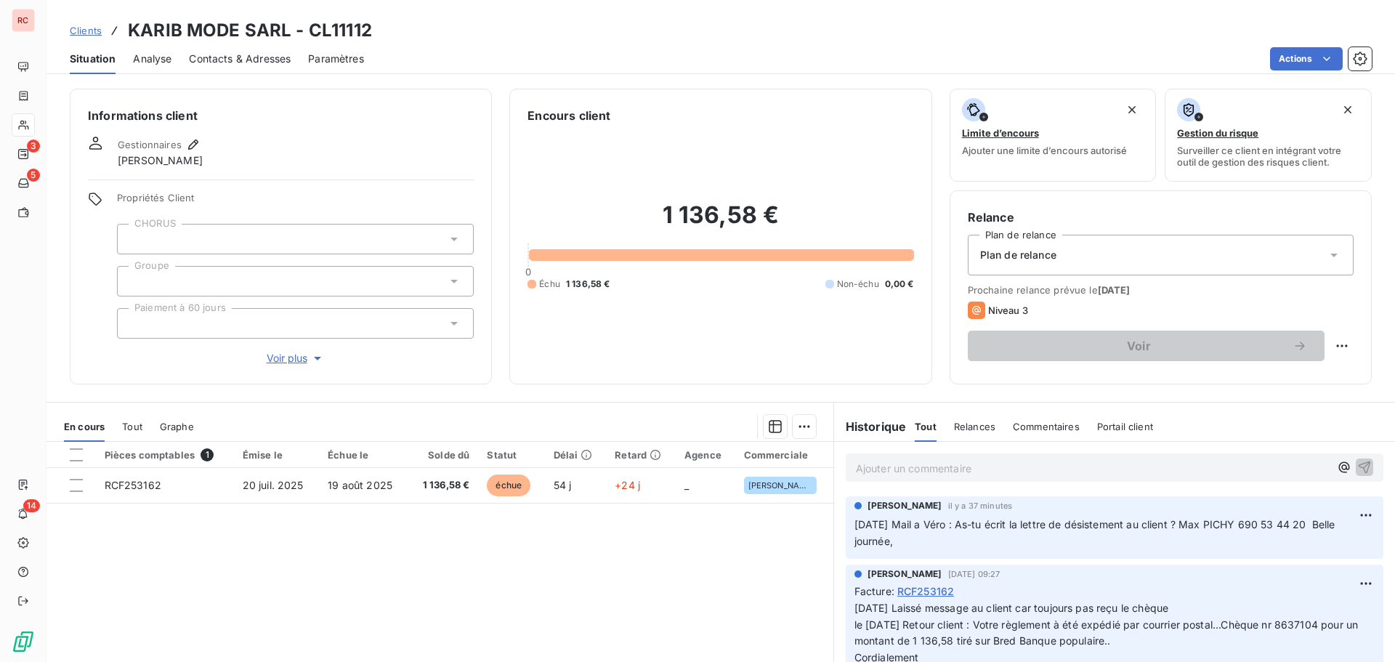
click at [238, 53] on span "Contacts & Adresses" at bounding box center [240, 59] width 102 height 15
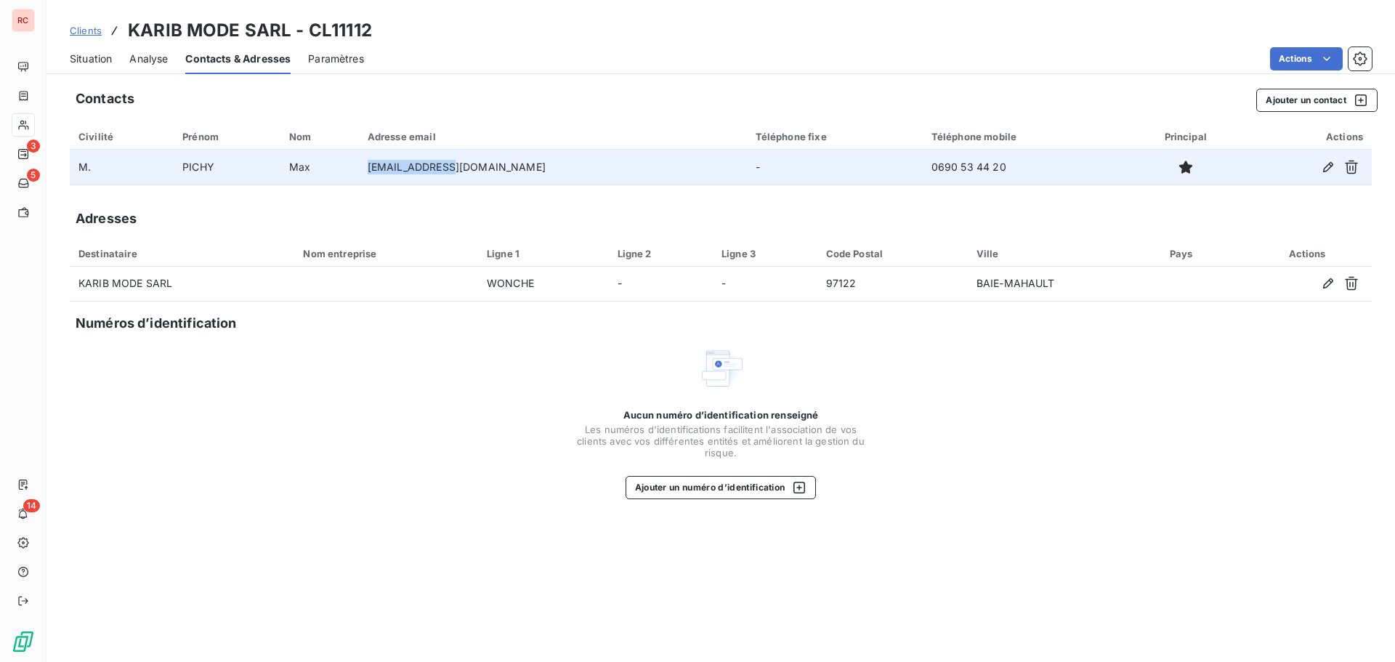
drag, startPoint x: 573, startPoint y: 167, endPoint x: 411, endPoint y: 170, distance: 162.1
click at [411, 170] on td "[EMAIL_ADDRESS][DOMAIN_NAME]" at bounding box center [553, 167] width 388 height 35
copy td "[EMAIL_ADDRESS][DOMAIN_NAME]"
